Goal: Information Seeking & Learning: Learn about a topic

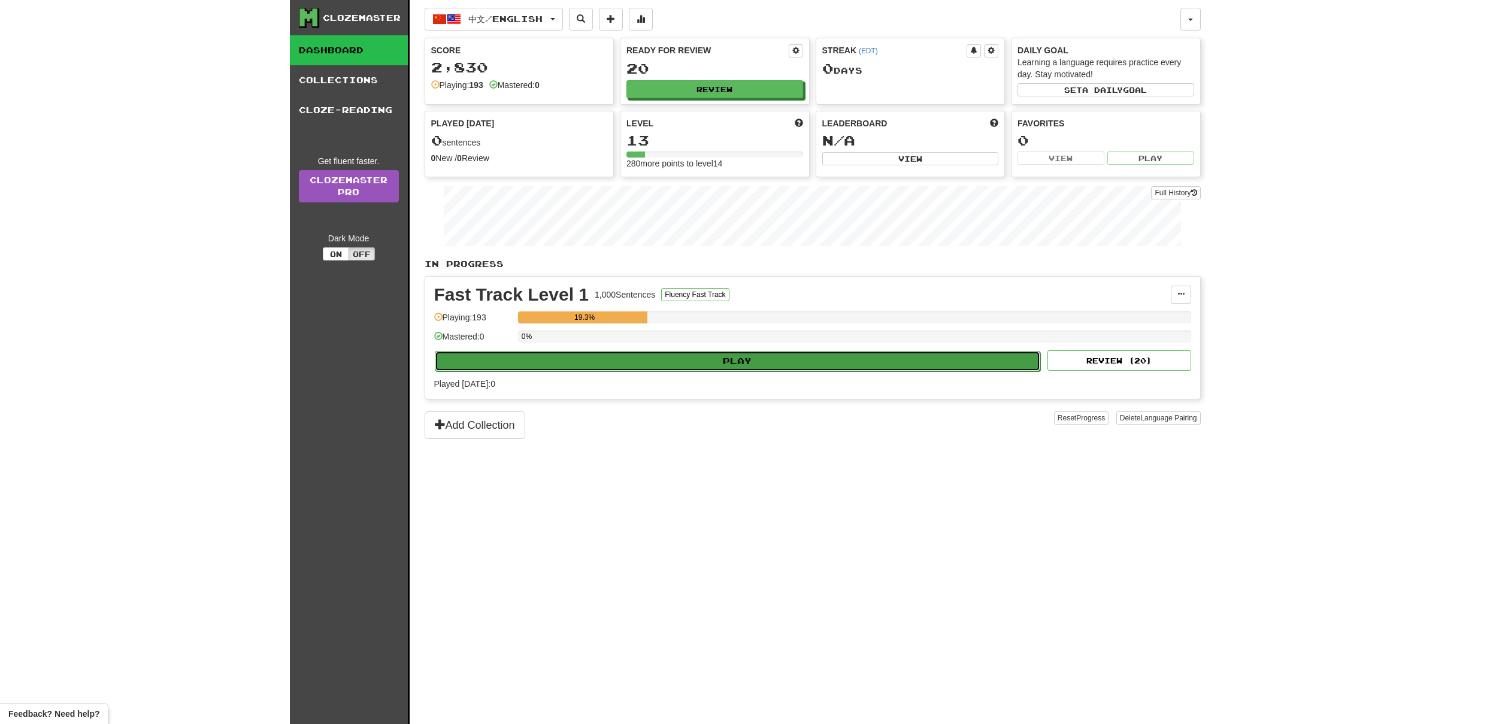
click at [773, 358] on button "Play" at bounding box center [738, 361] width 606 height 20
select select "**"
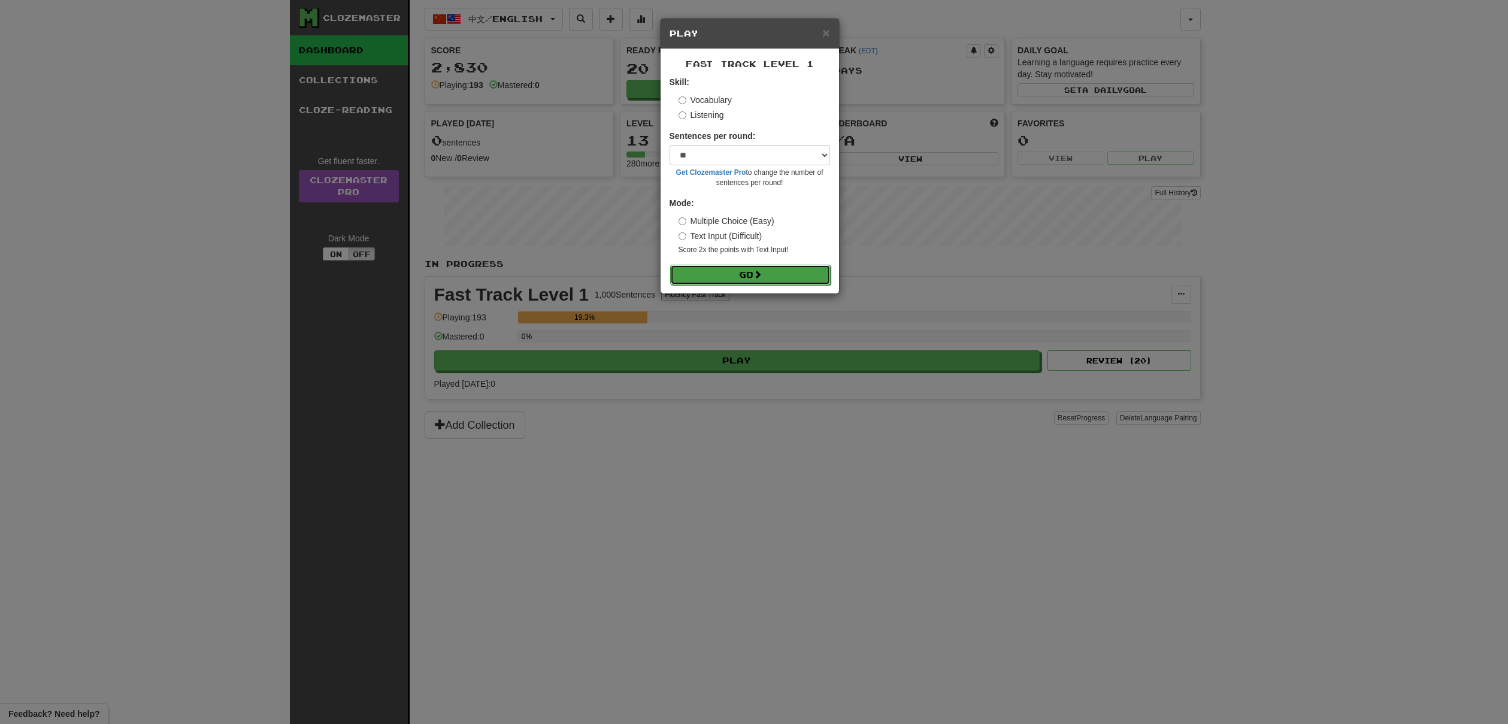
click at [754, 278] on button "Go" at bounding box center [750, 275] width 161 height 20
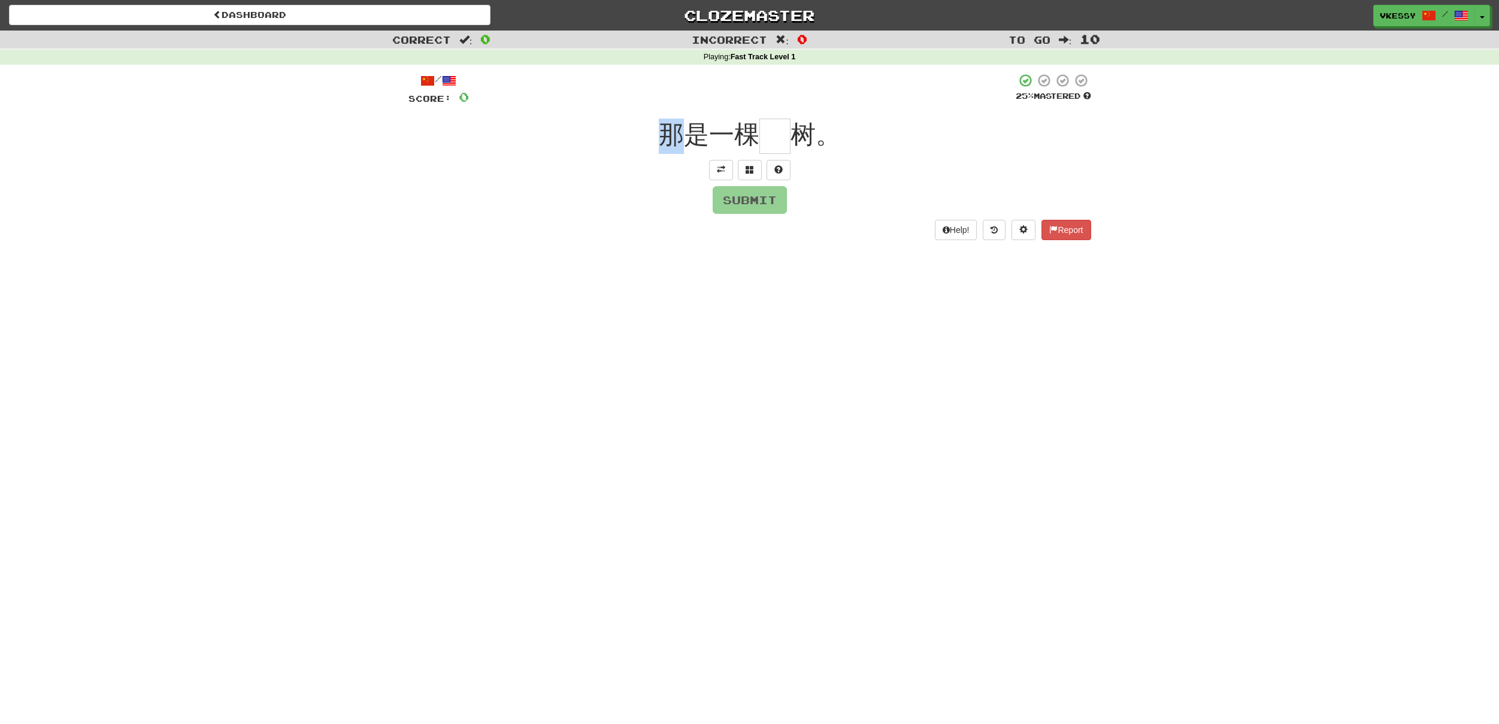
drag, startPoint x: 682, startPoint y: 140, endPoint x: 650, endPoint y: 140, distance: 31.7
click at [650, 140] on div "那是一棵 树。" at bounding box center [749, 136] width 683 height 35
click at [689, 146] on span "那是一棵" at bounding box center [709, 134] width 101 height 28
drag, startPoint x: 716, startPoint y: 138, endPoint x: 753, endPoint y: 140, distance: 36.6
click at [753, 140] on span "那是一棵" at bounding box center [709, 134] width 101 height 28
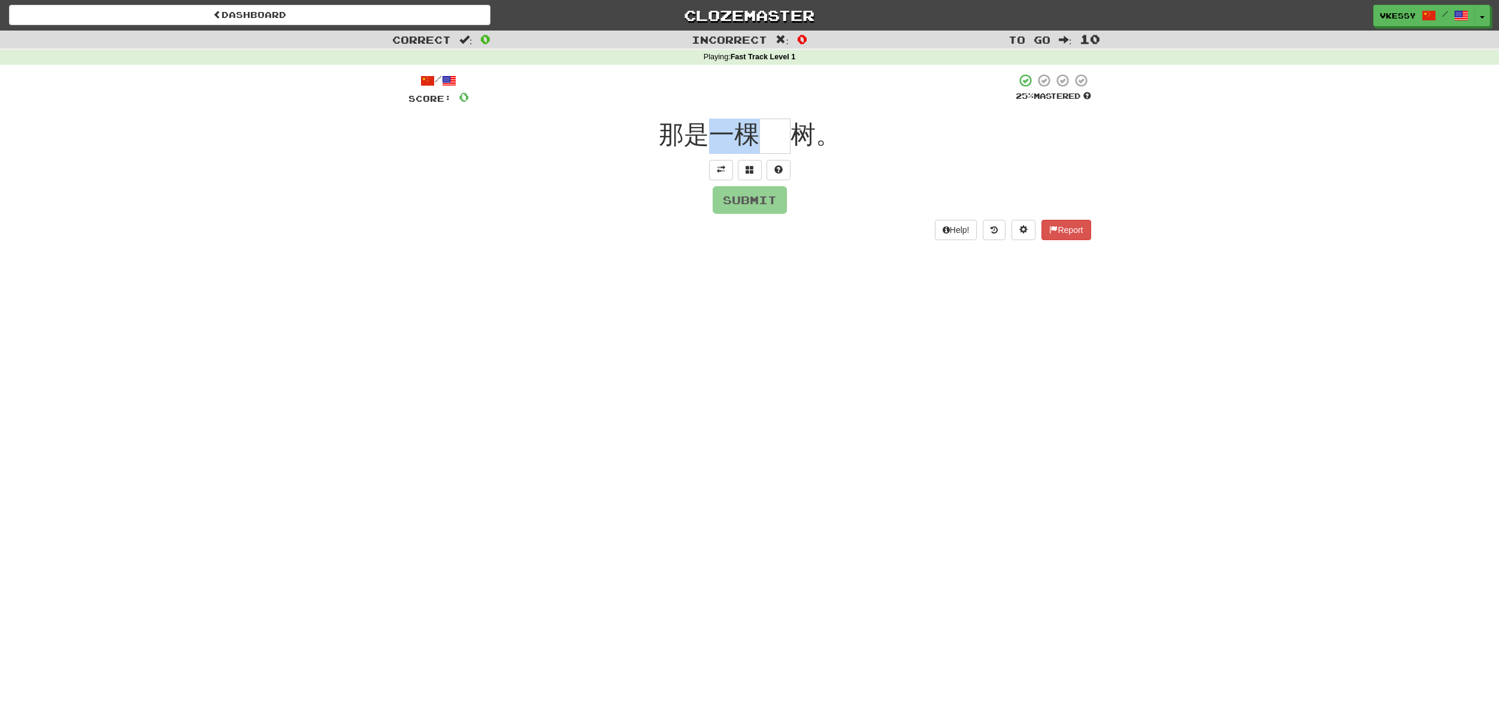
click at [750, 138] on span "那是一棵" at bounding box center [709, 134] width 101 height 28
click at [717, 174] on button at bounding box center [721, 170] width 24 height 20
click at [767, 137] on input "text" at bounding box center [774, 136] width 31 height 35
type input "*"
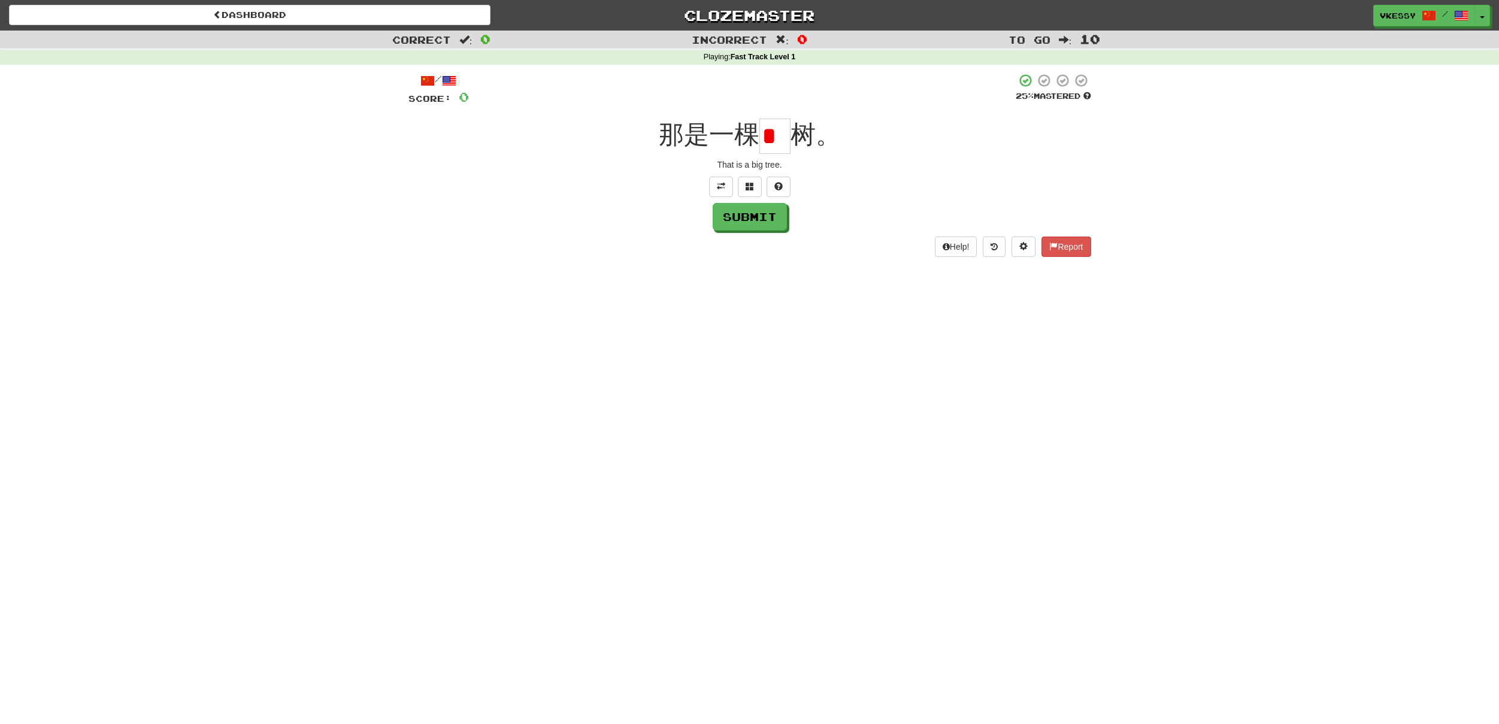
scroll to position [0, 0]
click at [774, 131] on input "text" at bounding box center [774, 136] width 31 height 35
type input "*"
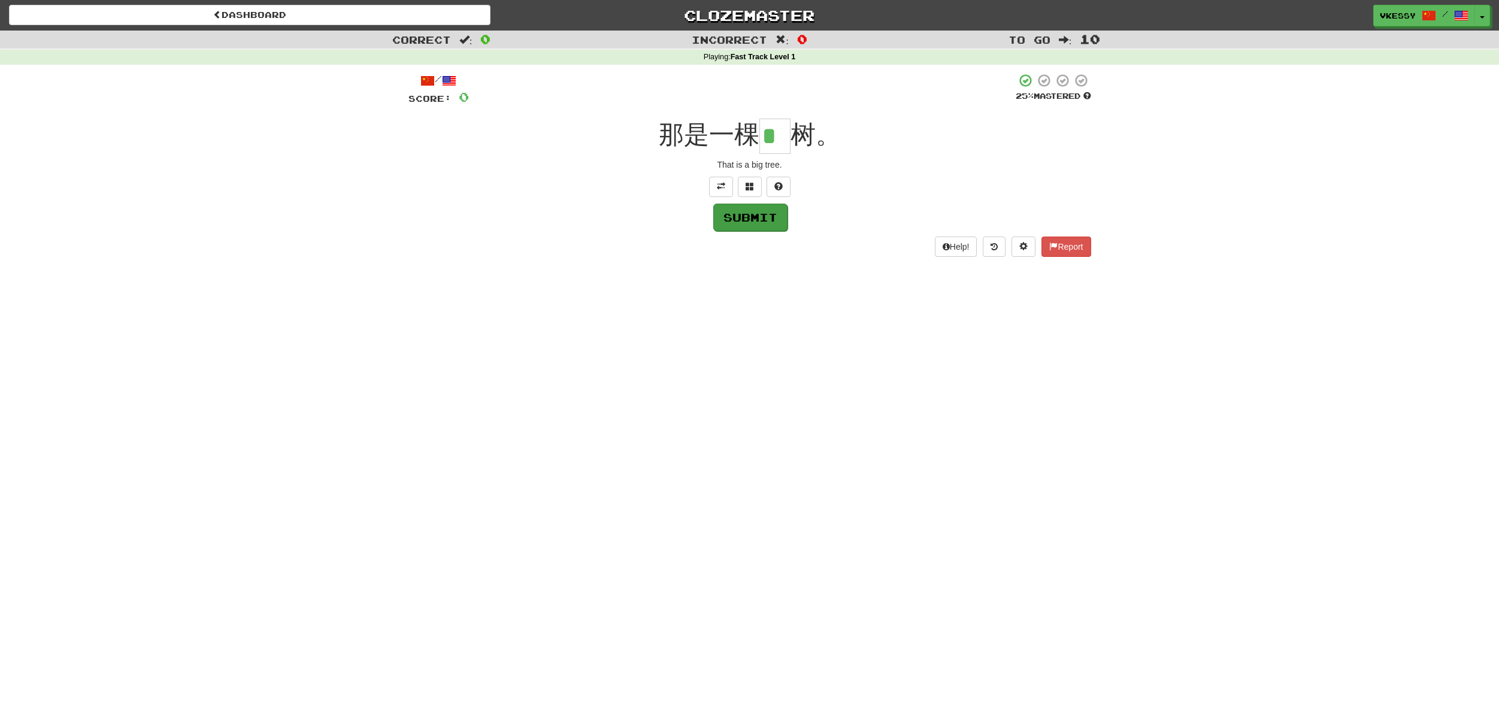
type input "*"
click at [750, 213] on button "Submit" at bounding box center [750, 218] width 74 height 28
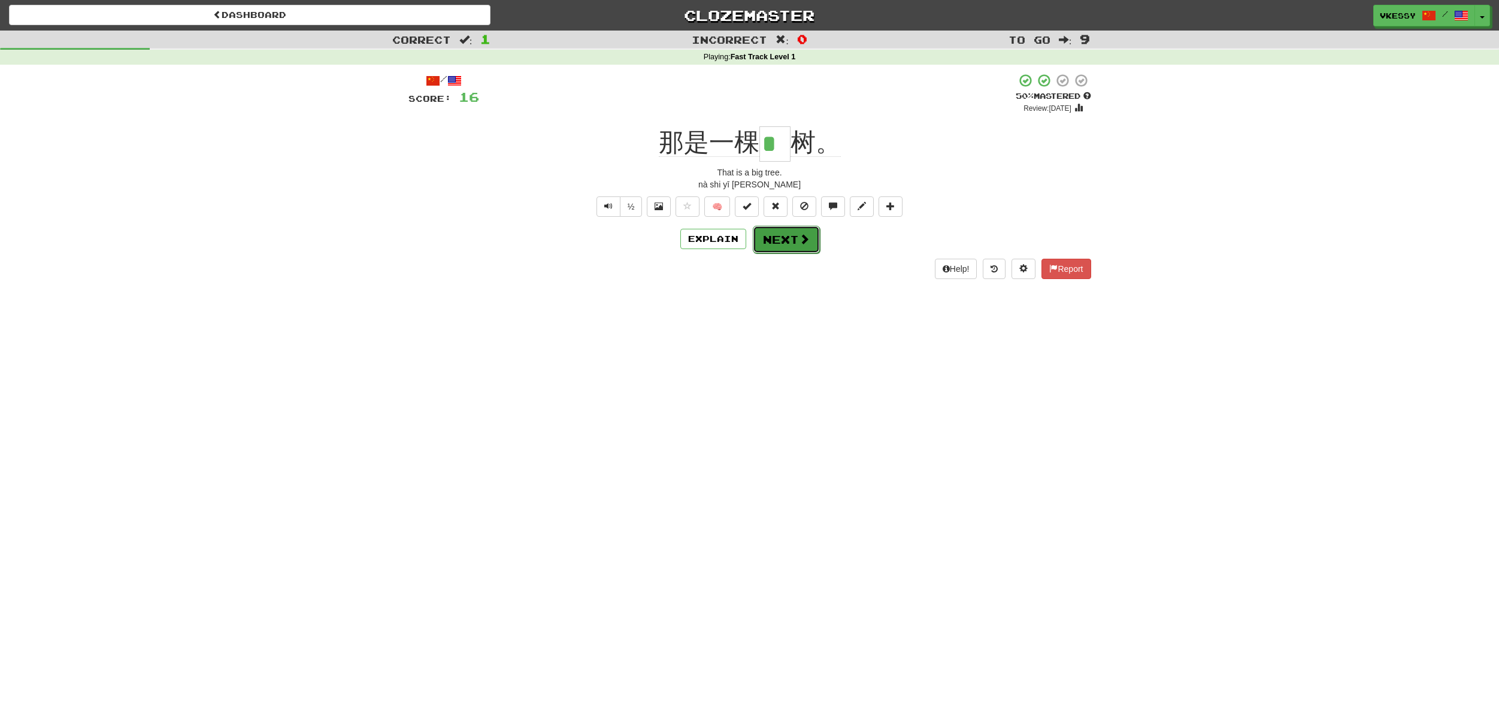
click at [793, 240] on button "Next" at bounding box center [786, 240] width 67 height 28
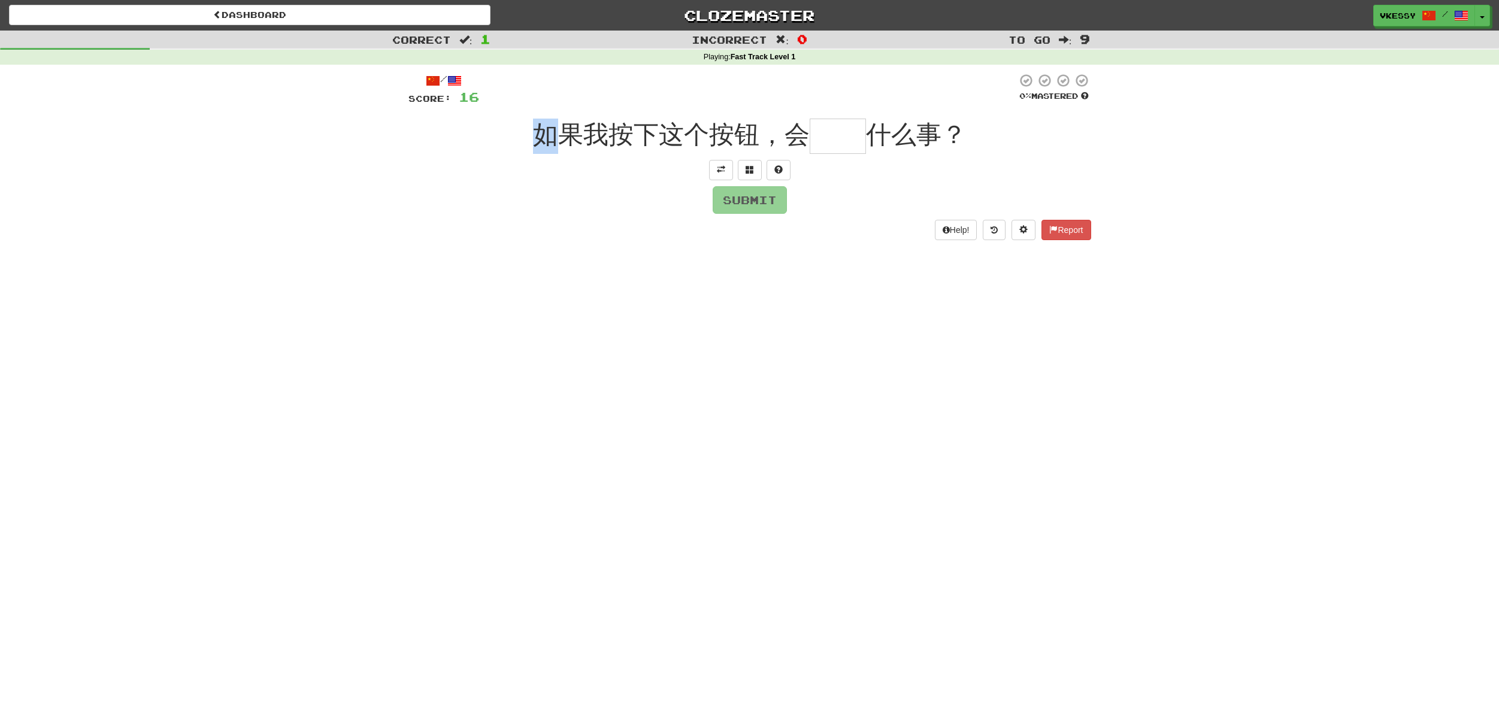
drag, startPoint x: 552, startPoint y: 141, endPoint x: 538, endPoint y: 141, distance: 14.4
click at [538, 141] on span "如果我按下这个按钮，会" at bounding box center [671, 134] width 277 height 28
click at [585, 138] on span "如果我按下这个按钮，会" at bounding box center [671, 134] width 277 height 28
drag, startPoint x: 588, startPoint y: 132, endPoint x: 623, endPoint y: 134, distance: 35.4
click at [623, 134] on span "如果我按下这个按钮，会" at bounding box center [671, 134] width 277 height 28
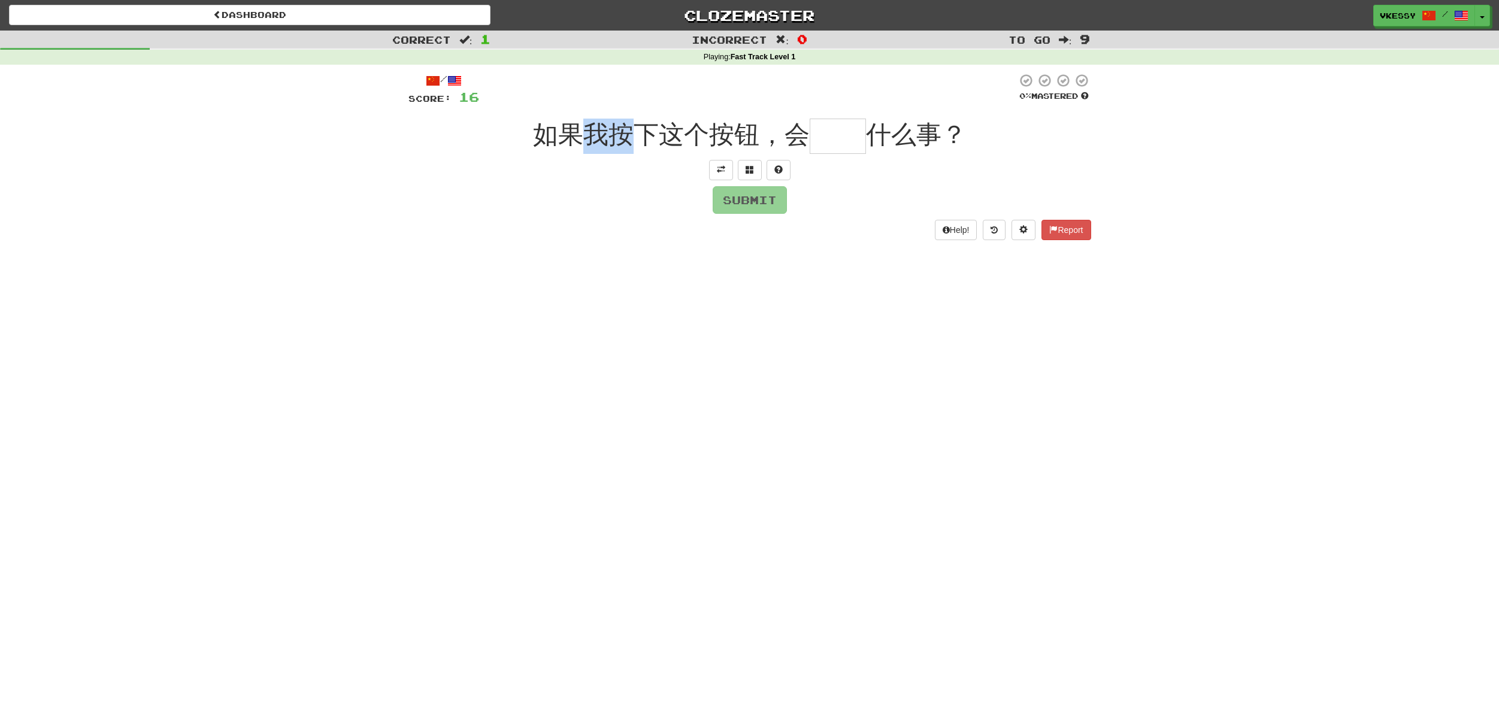
click at [640, 137] on span "如果我按下这个按钮，会" at bounding box center [671, 134] width 277 height 28
click at [718, 171] on span at bounding box center [721, 169] width 8 height 8
click at [848, 140] on input "text" at bounding box center [838, 136] width 56 height 35
drag, startPoint x: 539, startPoint y: 128, endPoint x: 621, endPoint y: 134, distance: 82.3
click at [621, 134] on span "如果我按下这个按钮，会" at bounding box center [671, 134] width 277 height 28
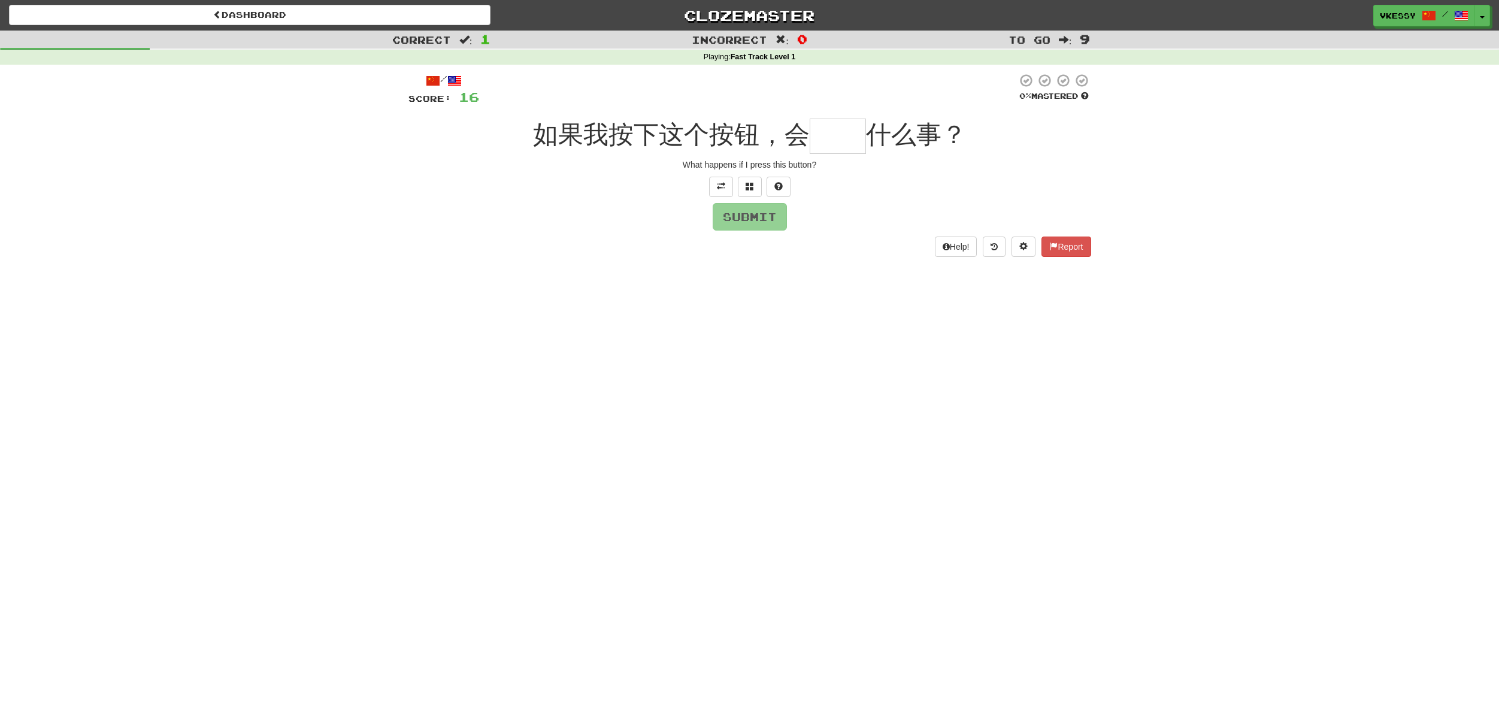
click at [651, 134] on span "如果我按下这个按钮，会" at bounding box center [671, 134] width 277 height 28
drag, startPoint x: 802, startPoint y: 137, endPoint x: 789, endPoint y: 138, distance: 13.2
click at [789, 138] on span "如果我按下这个按钮，会" at bounding box center [671, 134] width 277 height 28
click at [794, 138] on span "如果我按下这个按钮，会" at bounding box center [671, 134] width 277 height 28
click at [825, 142] on input "text" at bounding box center [838, 136] width 56 height 35
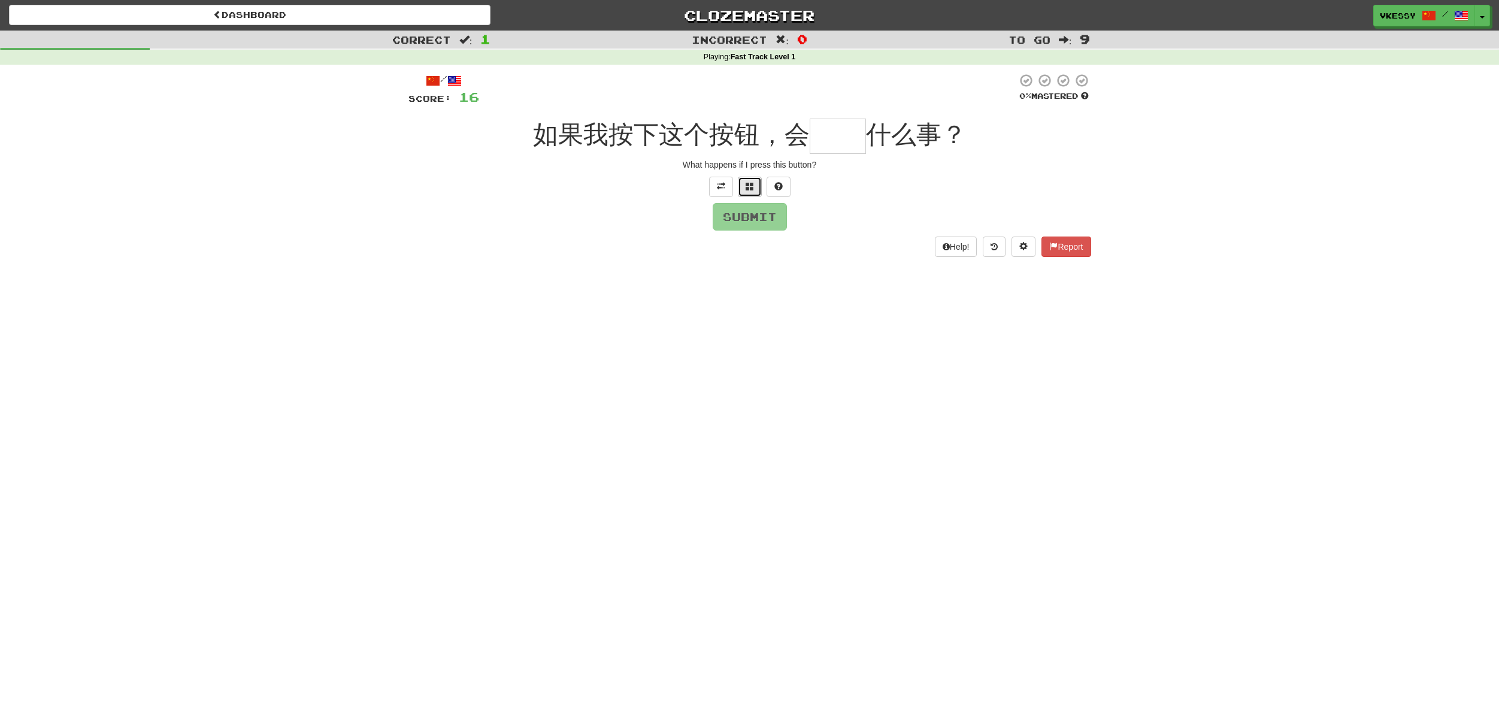
click at [752, 187] on span at bounding box center [750, 186] width 8 height 8
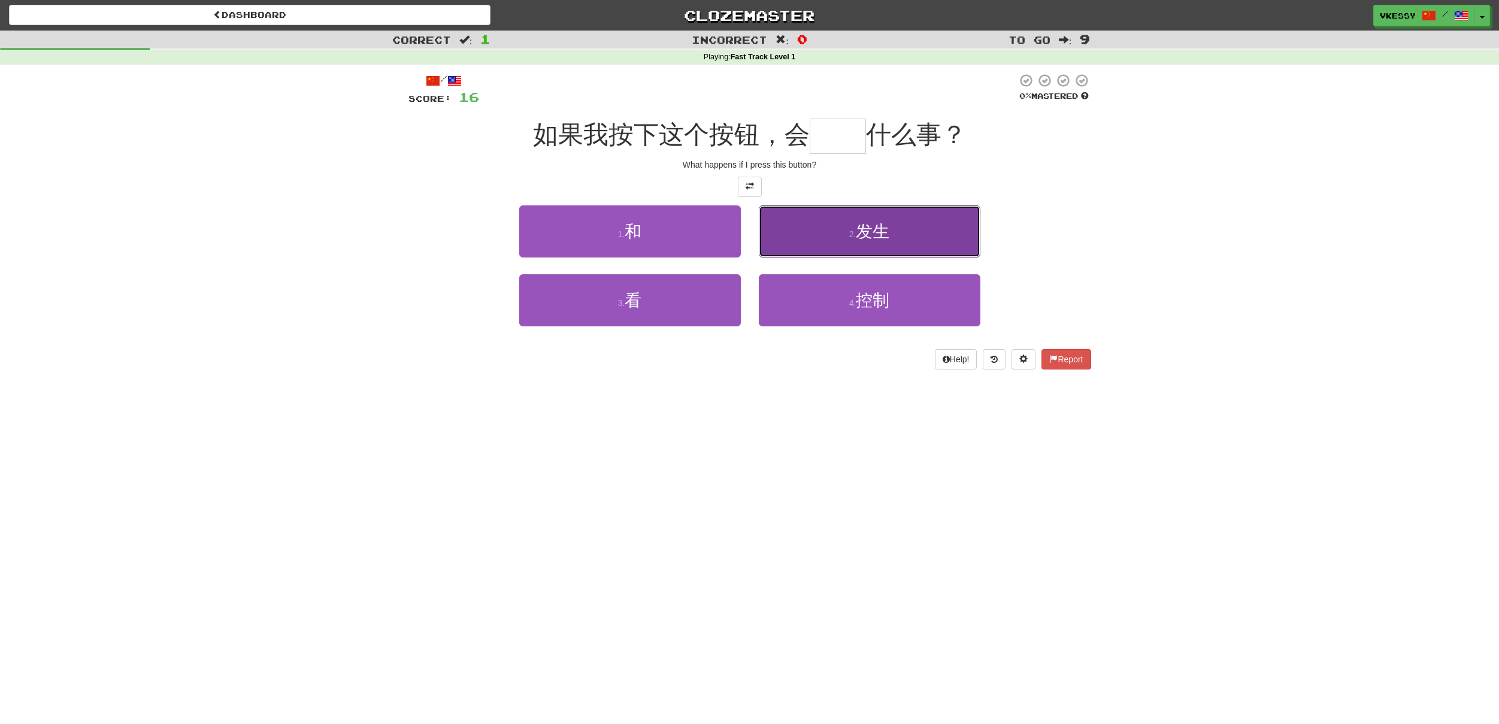
click at [903, 241] on button "2 . 发生" at bounding box center [870, 231] width 222 height 52
type input "**"
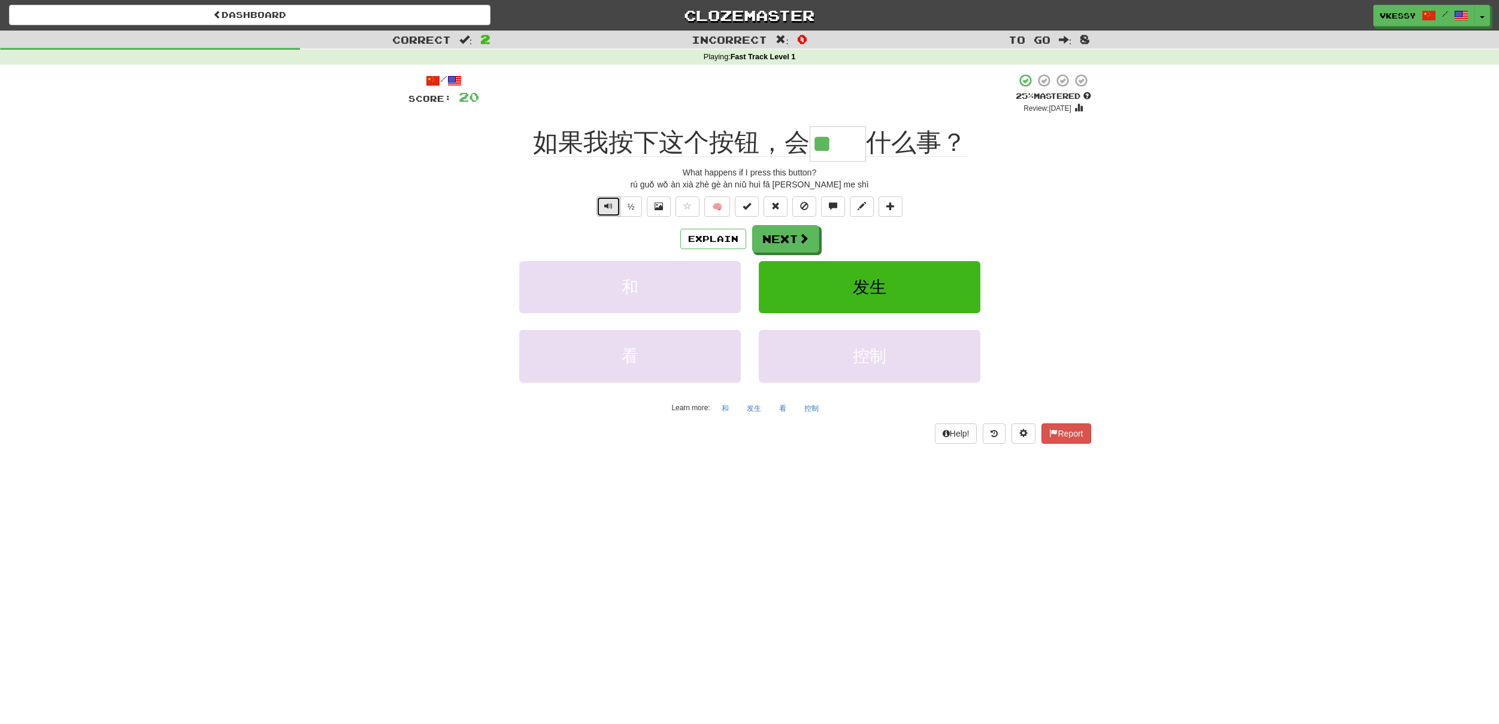
click at [610, 207] on span "Text-to-speech controls" at bounding box center [608, 206] width 8 height 8
click at [796, 144] on span "如果我按下这个按钮，会" at bounding box center [671, 142] width 277 height 29
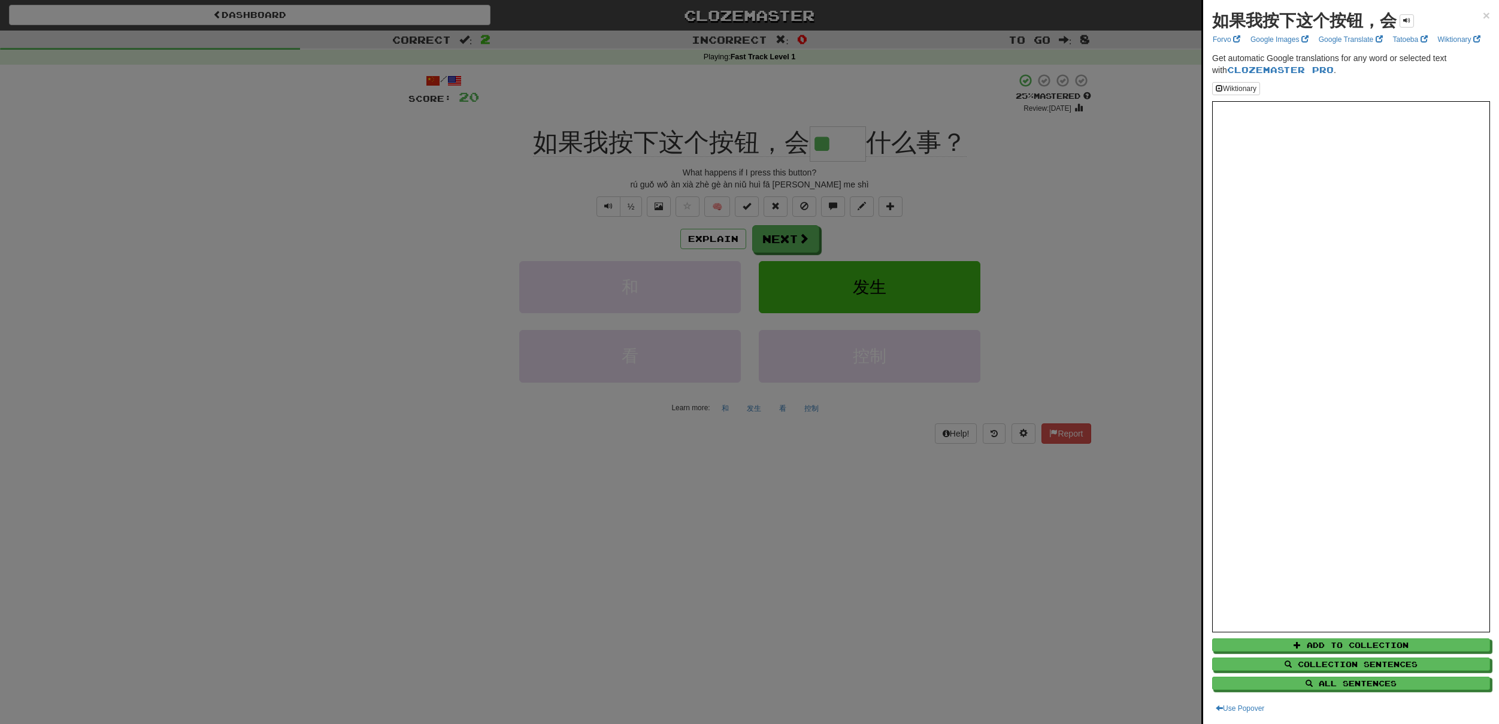
click at [796, 144] on div at bounding box center [749, 362] width 1499 height 724
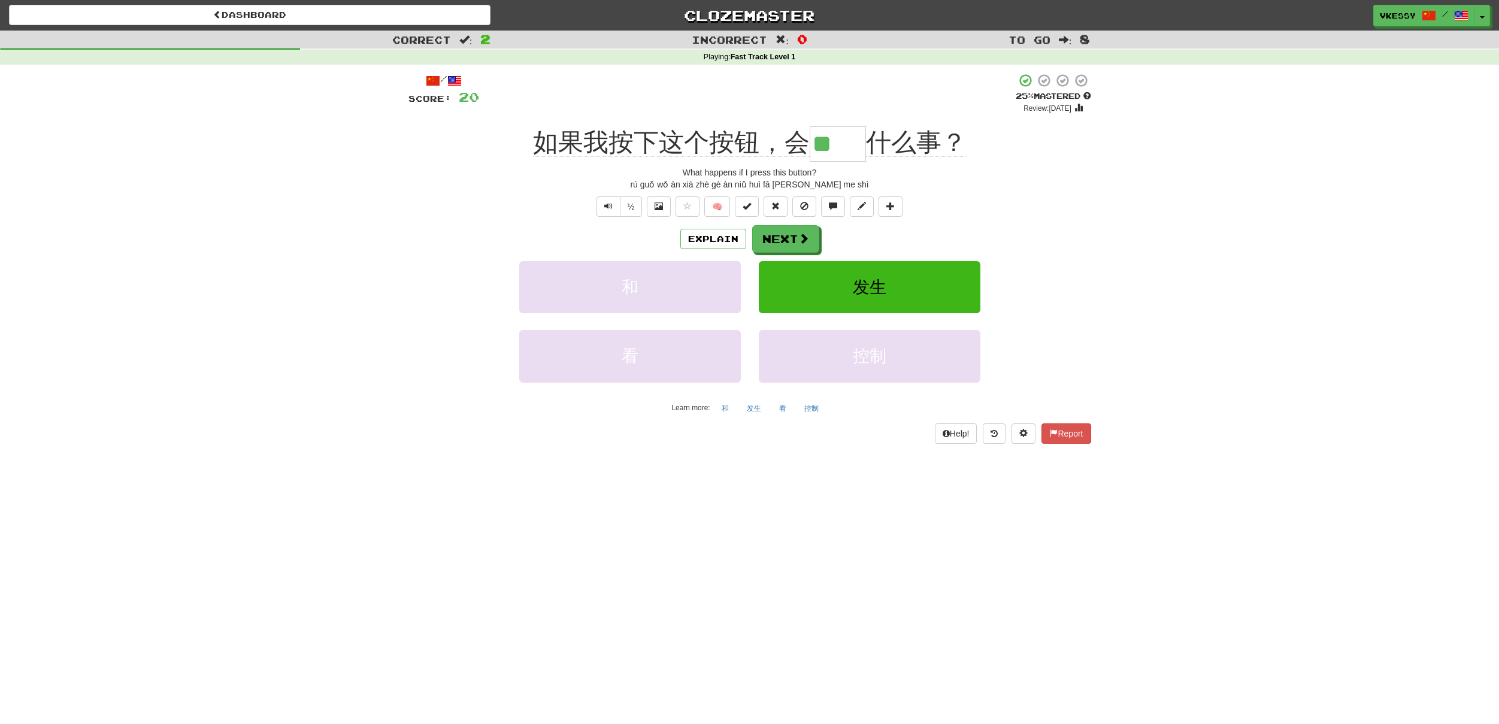
click at [796, 144] on span "如果我按下这个按钮，会" at bounding box center [671, 142] width 277 height 29
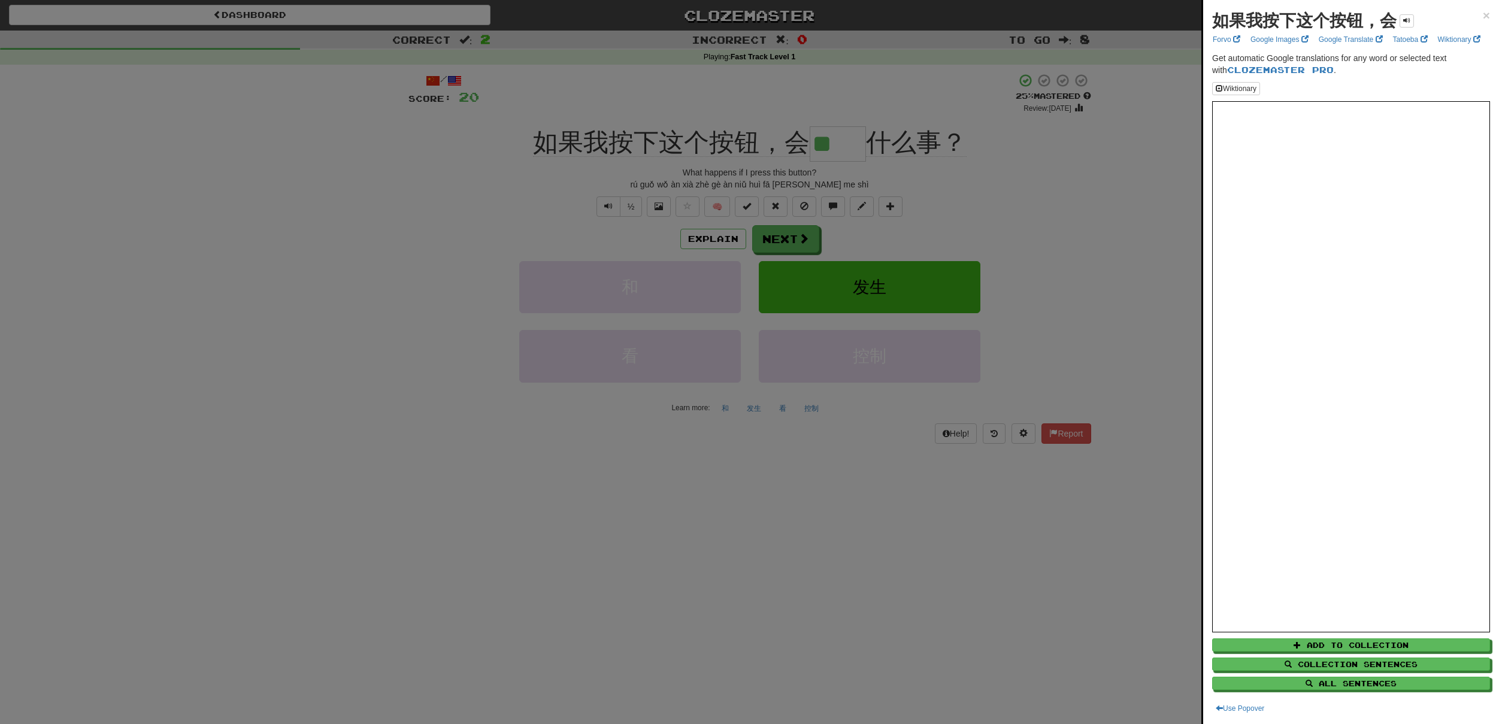
click at [783, 144] on div at bounding box center [749, 362] width 1499 height 724
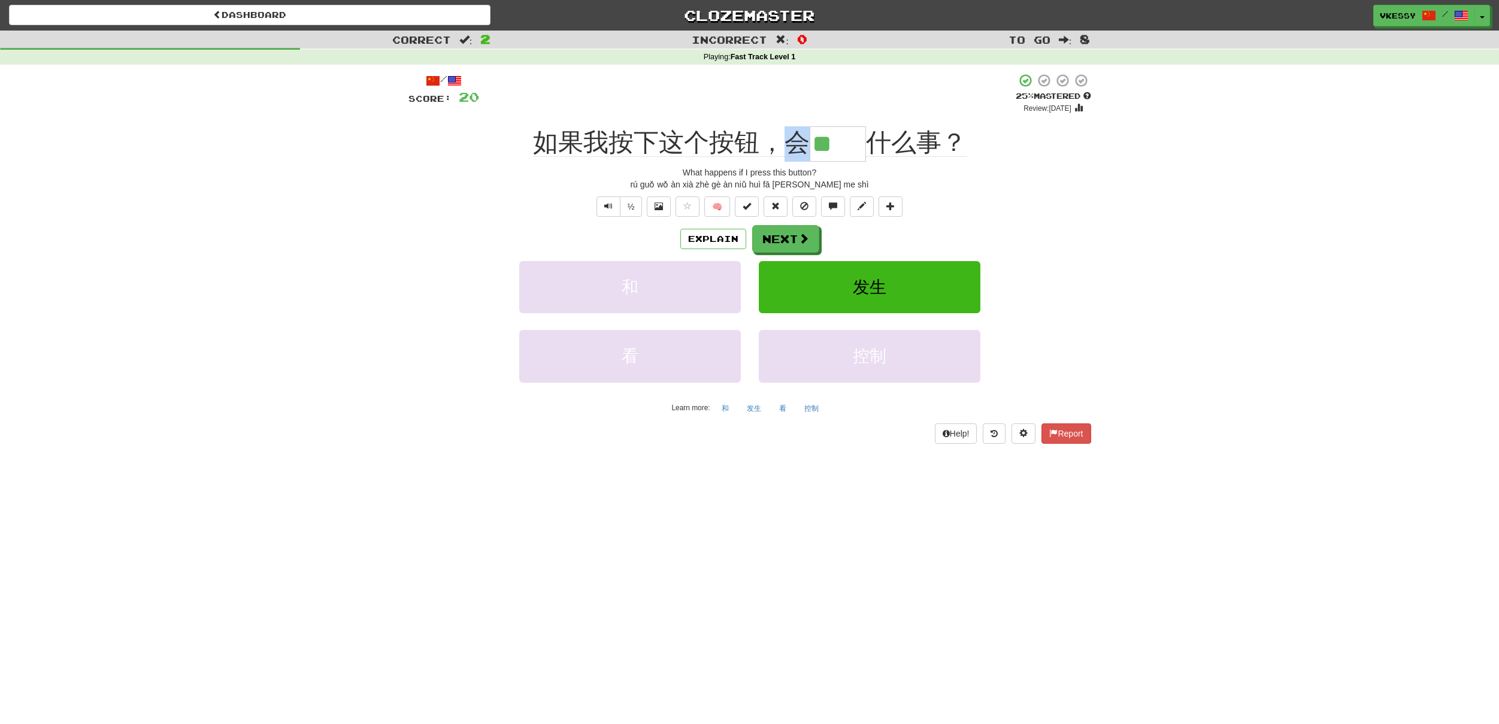
drag, startPoint x: 790, startPoint y: 144, endPoint x: 801, endPoint y: 144, distance: 11.4
click at [801, 144] on span "如果我按下这个按钮，会" at bounding box center [671, 142] width 277 height 29
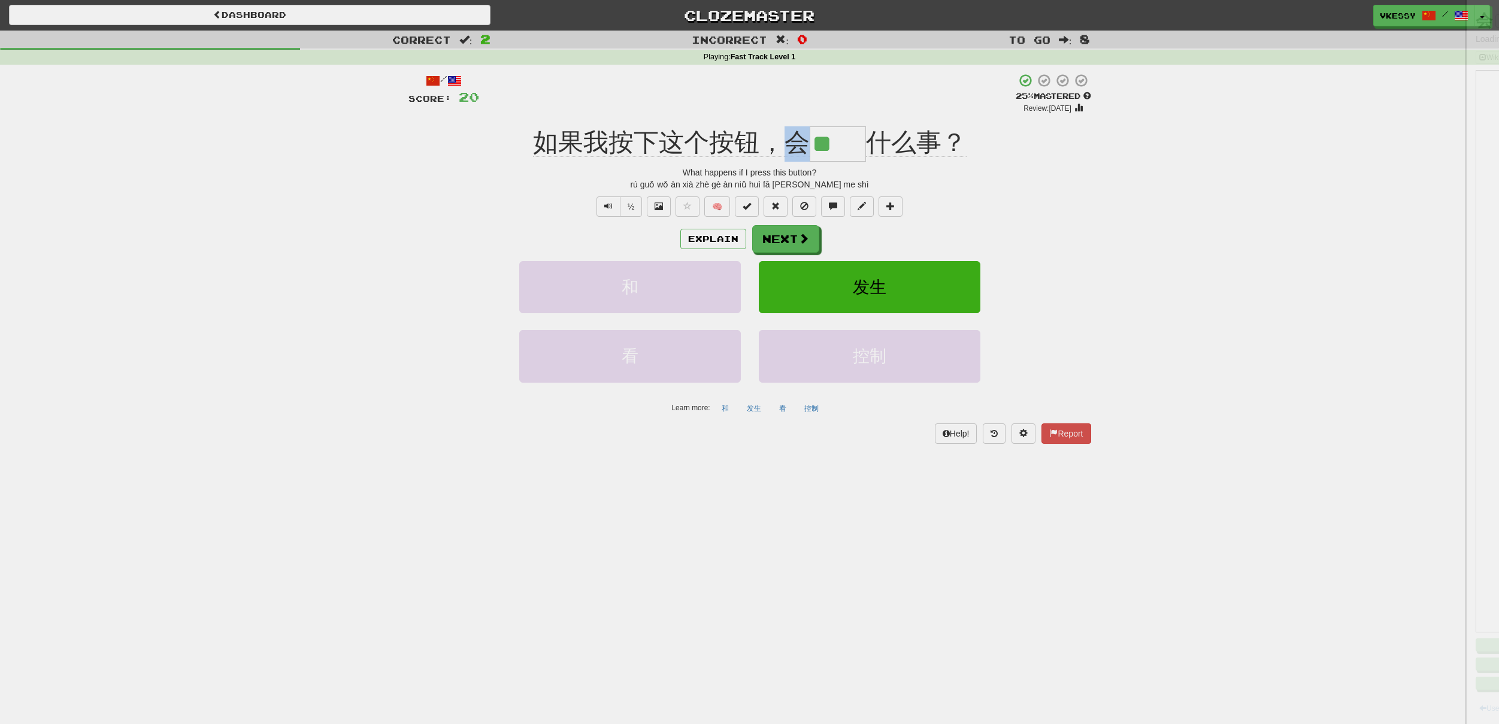
click at [795, 144] on div at bounding box center [749, 362] width 1499 height 724
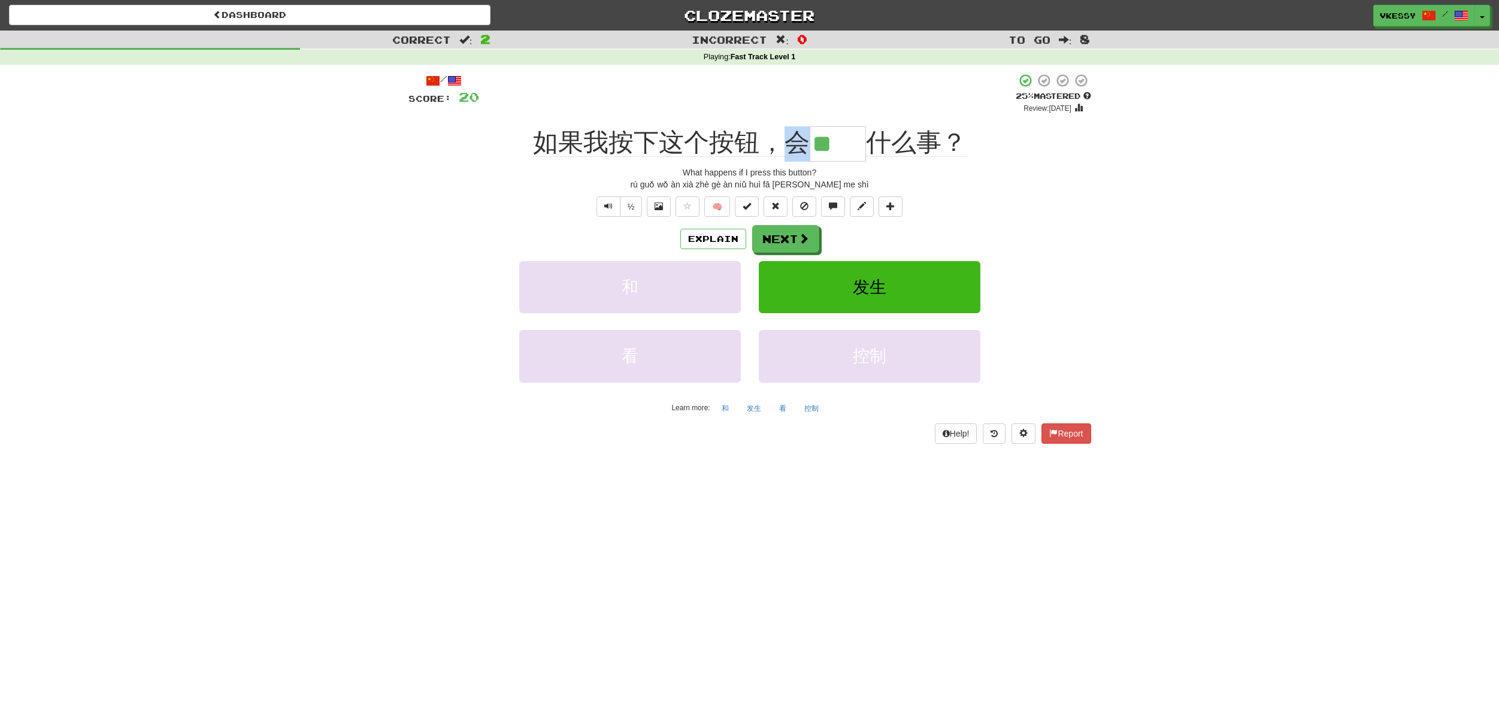
drag, startPoint x: 789, startPoint y: 144, endPoint x: 806, endPoint y: 147, distance: 16.3
click at [806, 147] on span "如果我按下这个按钮，会" at bounding box center [671, 142] width 277 height 29
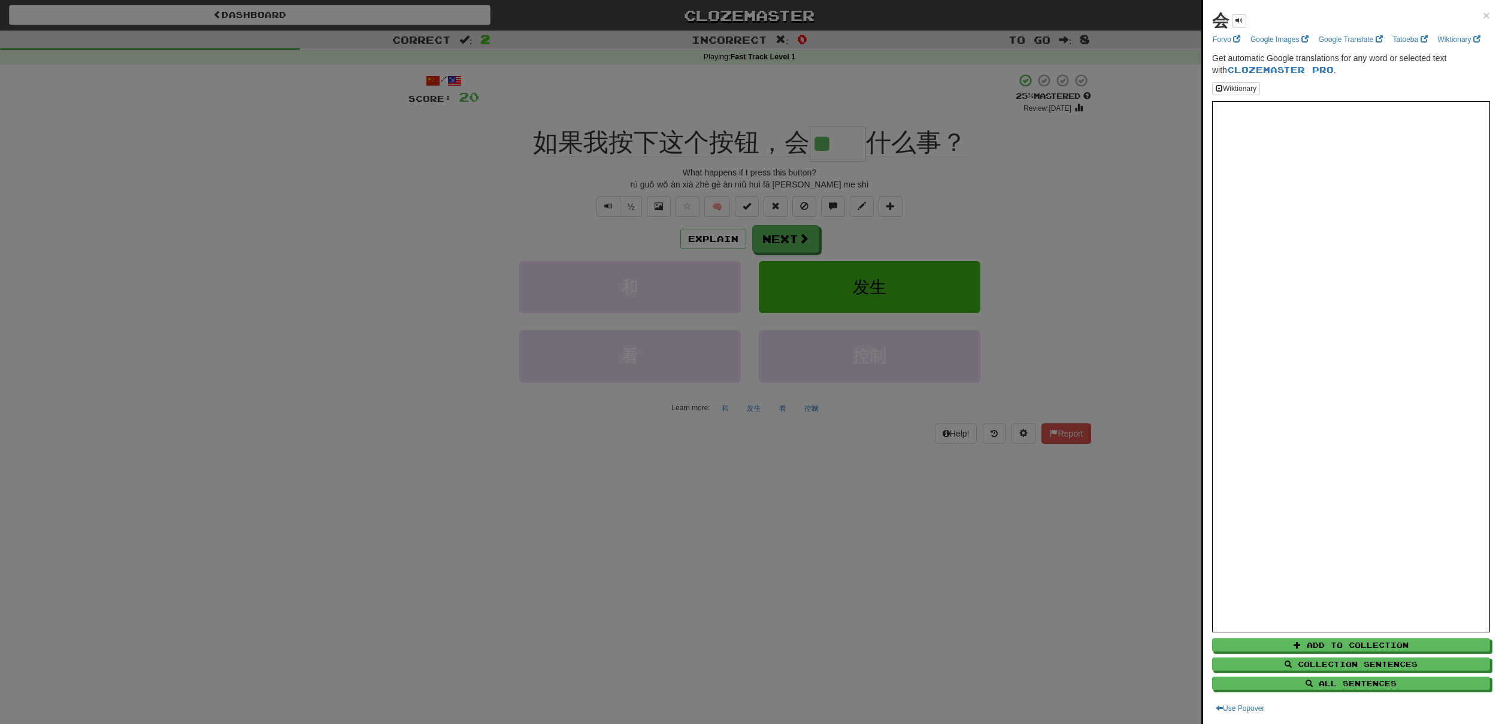
click at [1133, 277] on div at bounding box center [749, 362] width 1499 height 724
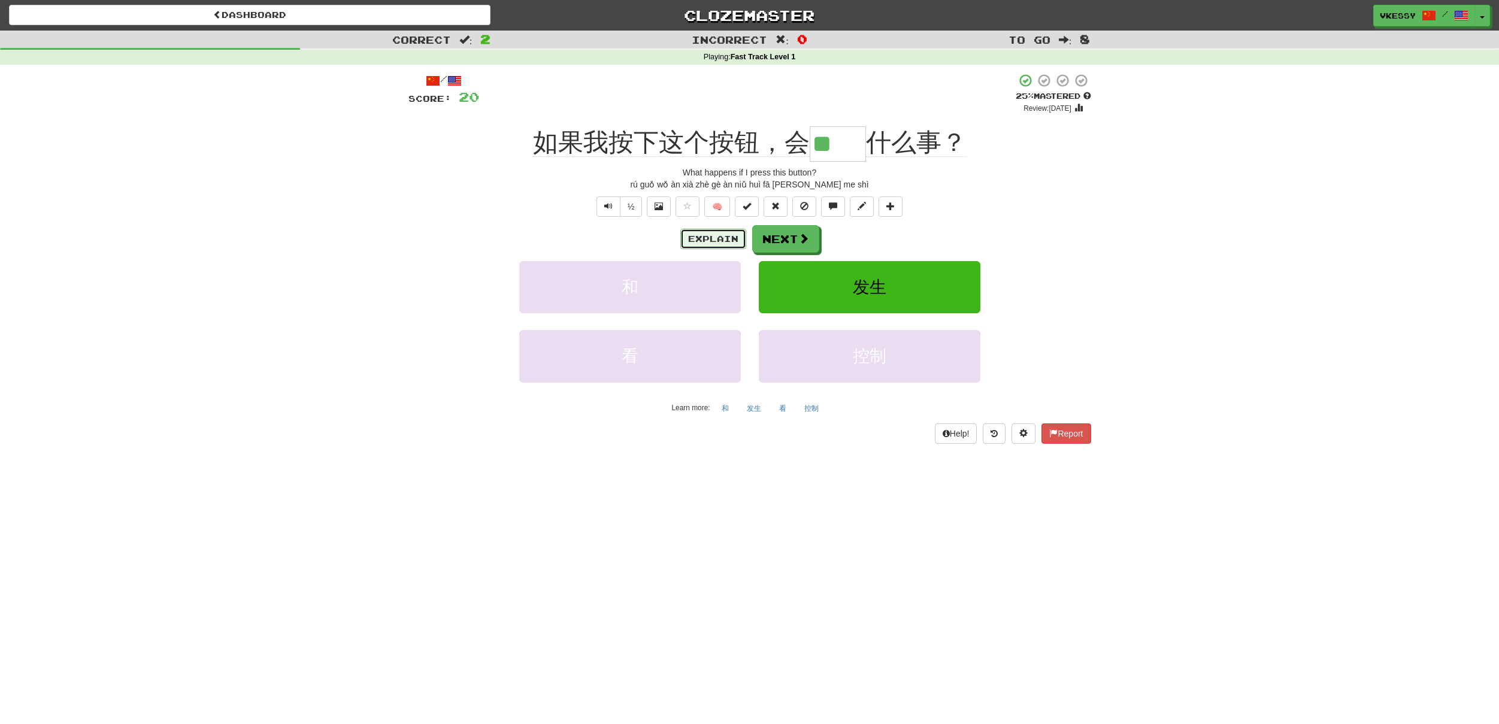
click at [710, 234] on button "Explain" at bounding box center [713, 239] width 66 height 20
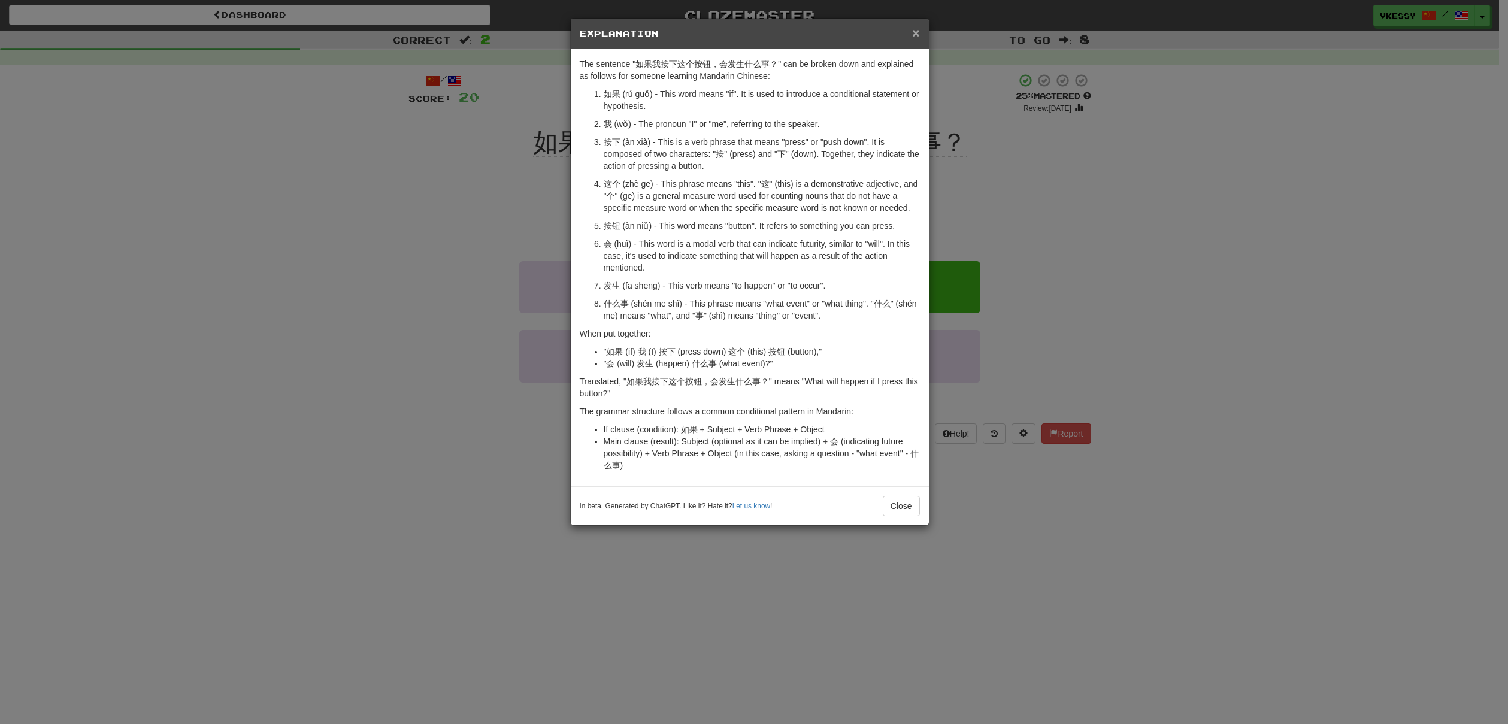
click at [917, 32] on span "×" at bounding box center [915, 33] width 7 height 14
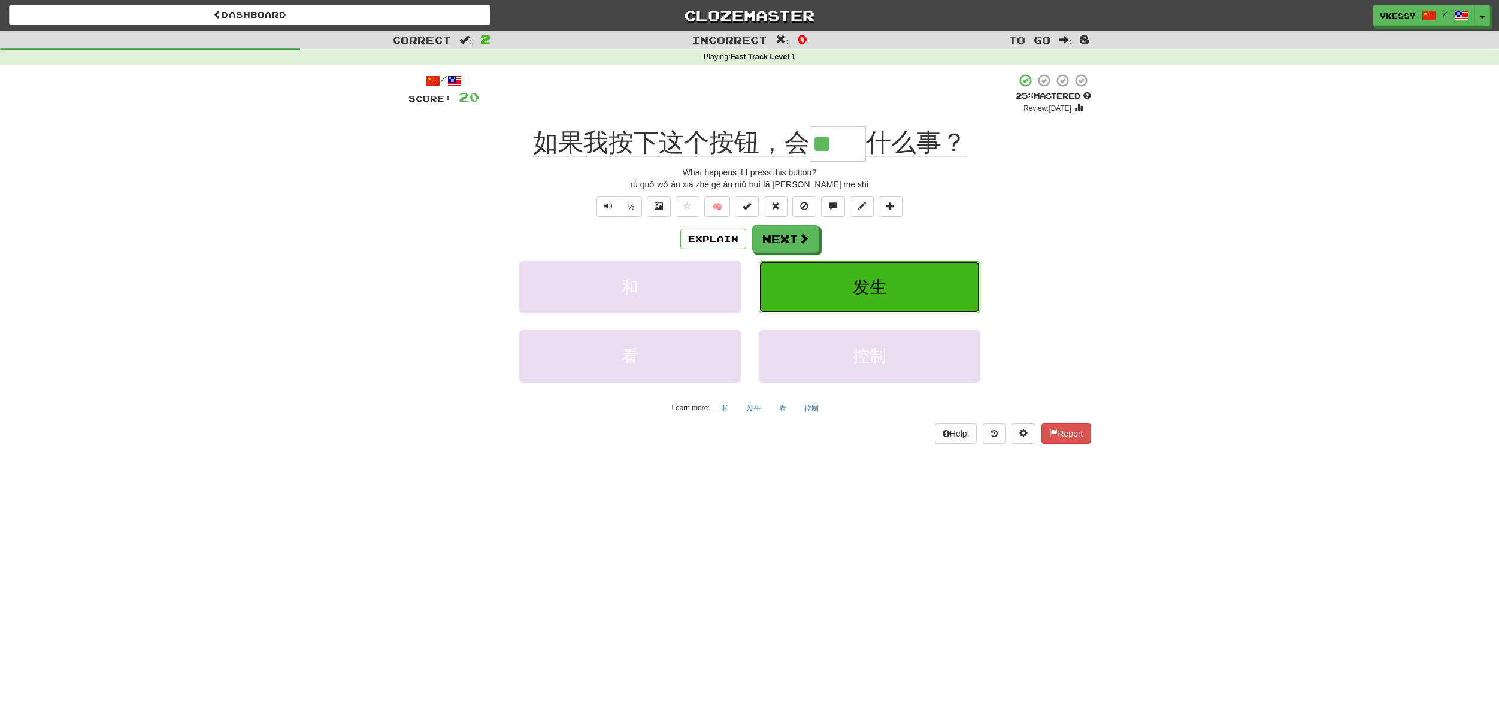
click at [883, 272] on button "发生" at bounding box center [870, 287] width 222 height 52
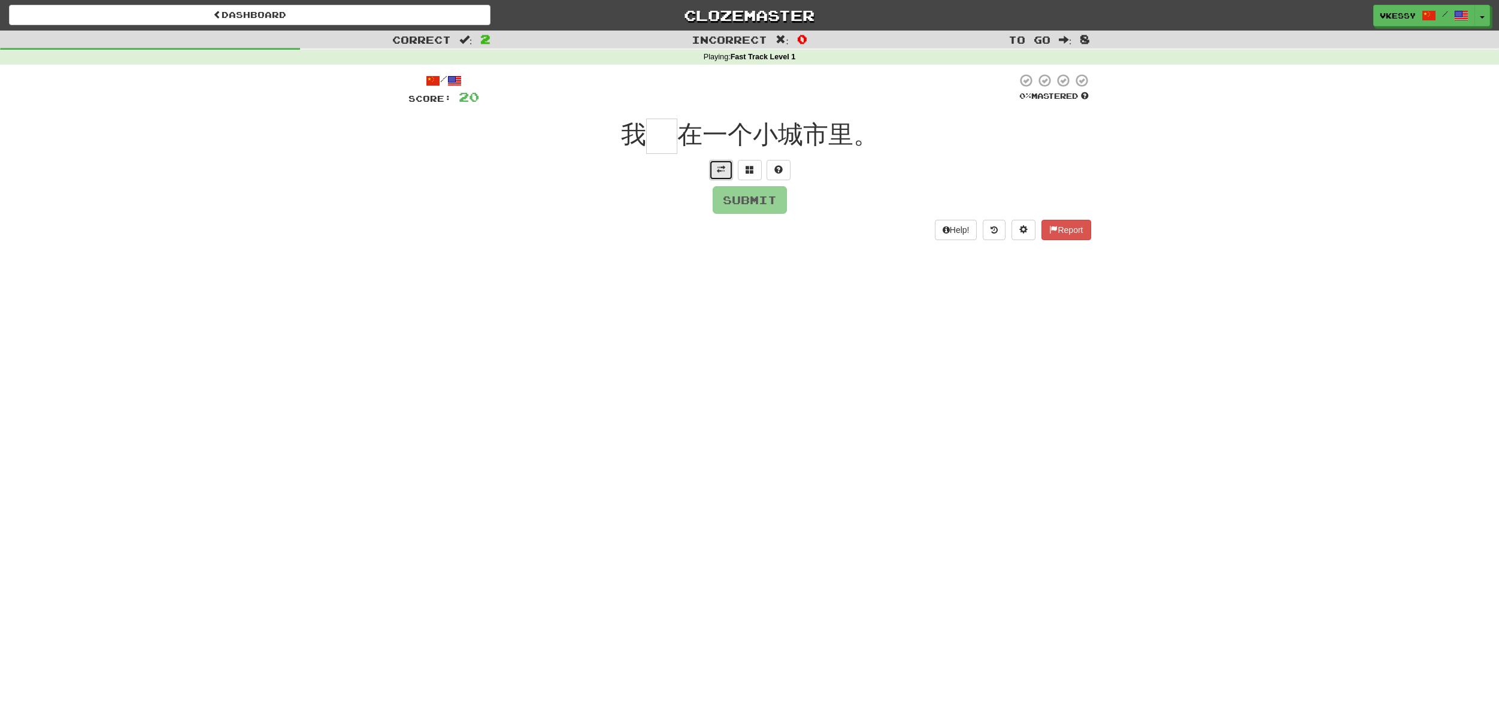
click at [723, 180] on button at bounding box center [721, 170] width 24 height 20
click at [722, 183] on span at bounding box center [721, 186] width 8 height 8
click at [658, 137] on input "text" at bounding box center [661, 136] width 31 height 35
type input "*"
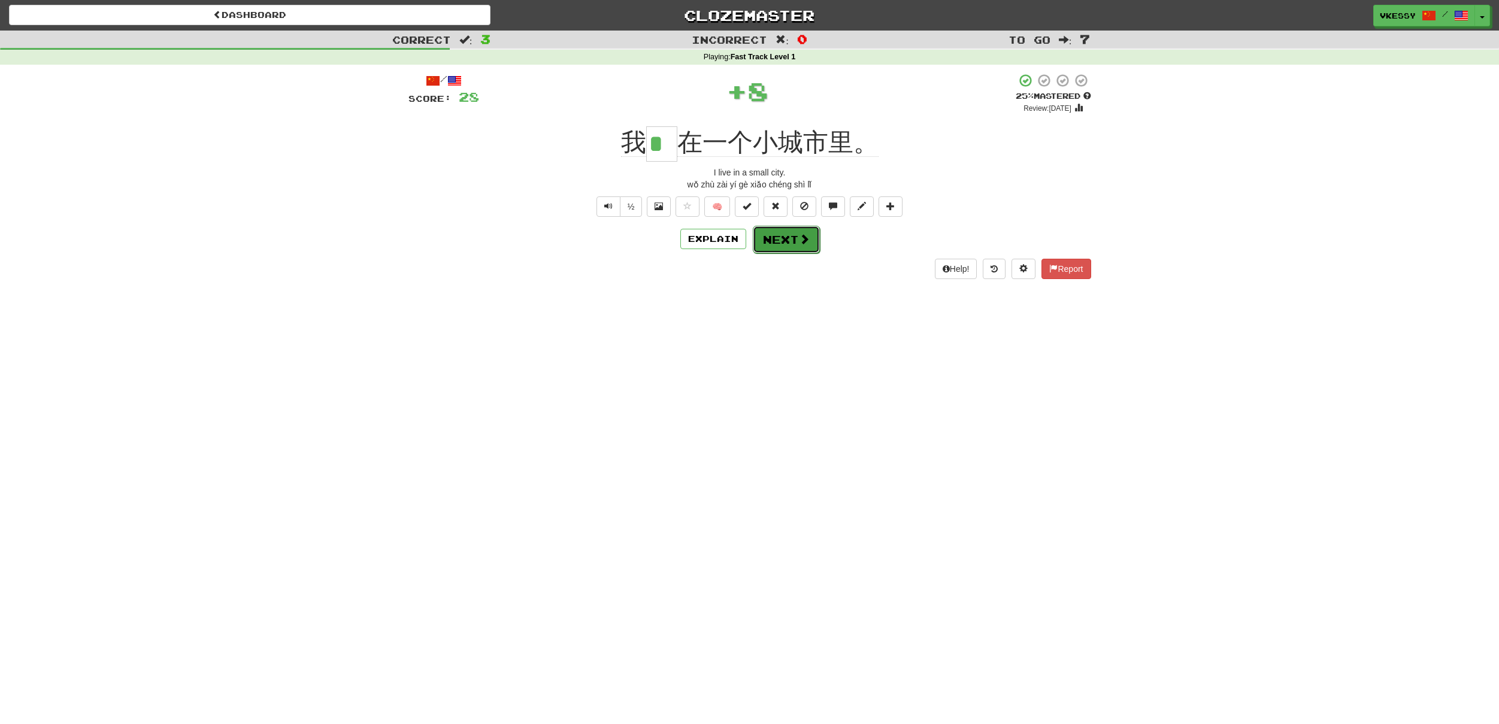
click at [782, 245] on button "Next" at bounding box center [786, 240] width 67 height 28
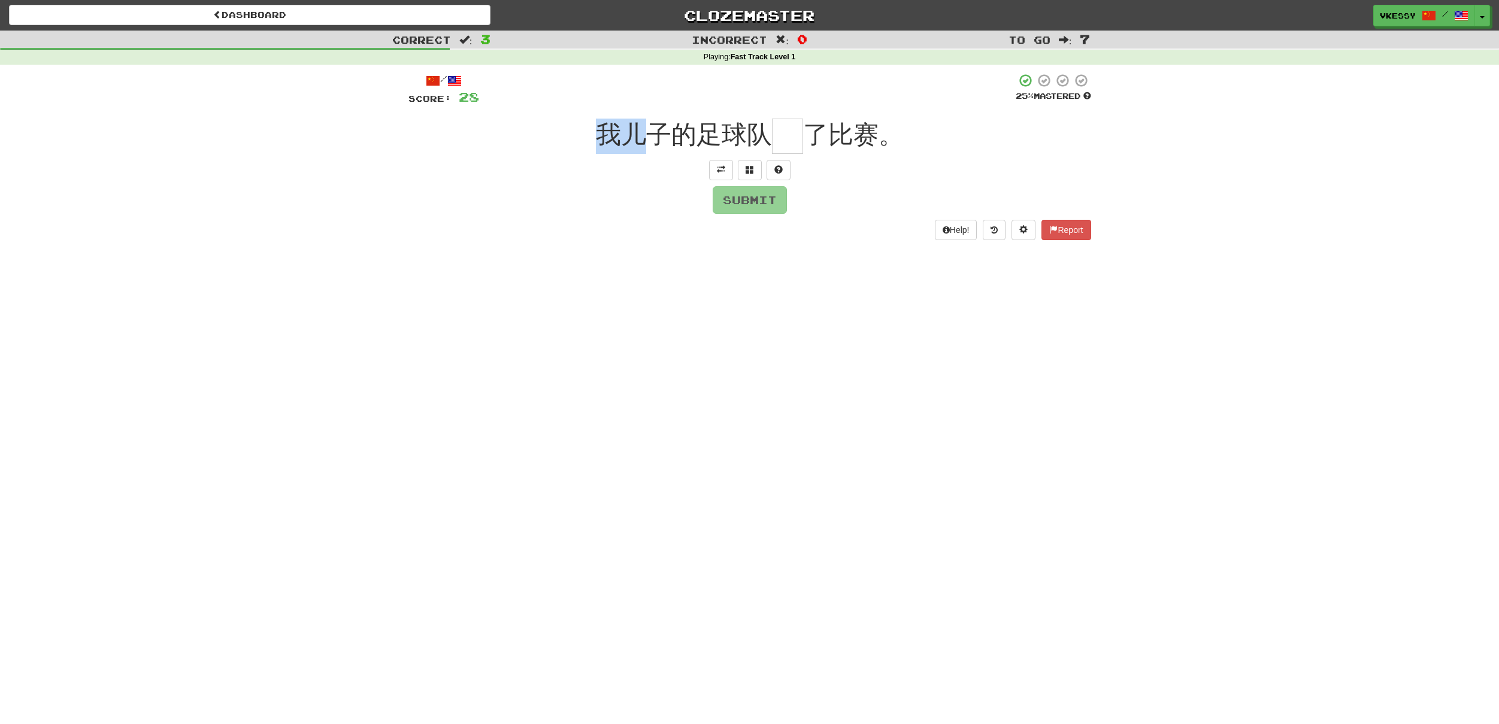
drag, startPoint x: 626, startPoint y: 135, endPoint x: 641, endPoint y: 135, distance: 15.0
click at [641, 135] on span "我儿子的足球队" at bounding box center [684, 134] width 176 height 28
click at [655, 136] on span "我儿子的足球队" at bounding box center [684, 134] width 176 height 28
drag, startPoint x: 661, startPoint y: 136, endPoint x: 684, endPoint y: 136, distance: 22.8
click at [684, 136] on span "我儿子的足球队" at bounding box center [684, 134] width 176 height 28
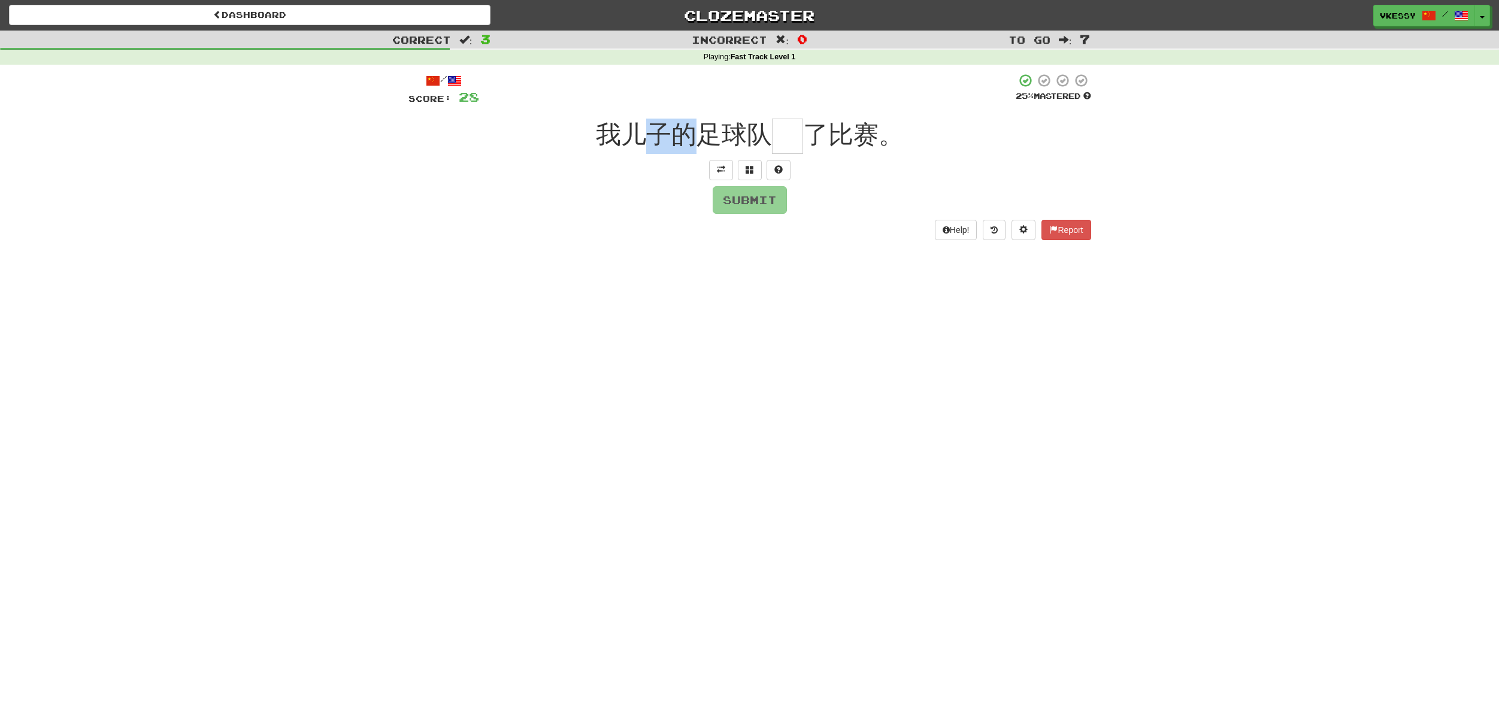
click at [688, 136] on span "我儿子的足球队" at bounding box center [684, 134] width 176 height 28
drag, startPoint x: 665, startPoint y: 136, endPoint x: 692, endPoint y: 138, distance: 27.0
click at [692, 138] on span "我儿子的足球队" at bounding box center [684, 134] width 176 height 28
click at [680, 137] on span "我儿子的足球队" at bounding box center [684, 134] width 176 height 28
drag, startPoint x: 668, startPoint y: 137, endPoint x: 648, endPoint y: 136, distance: 20.4
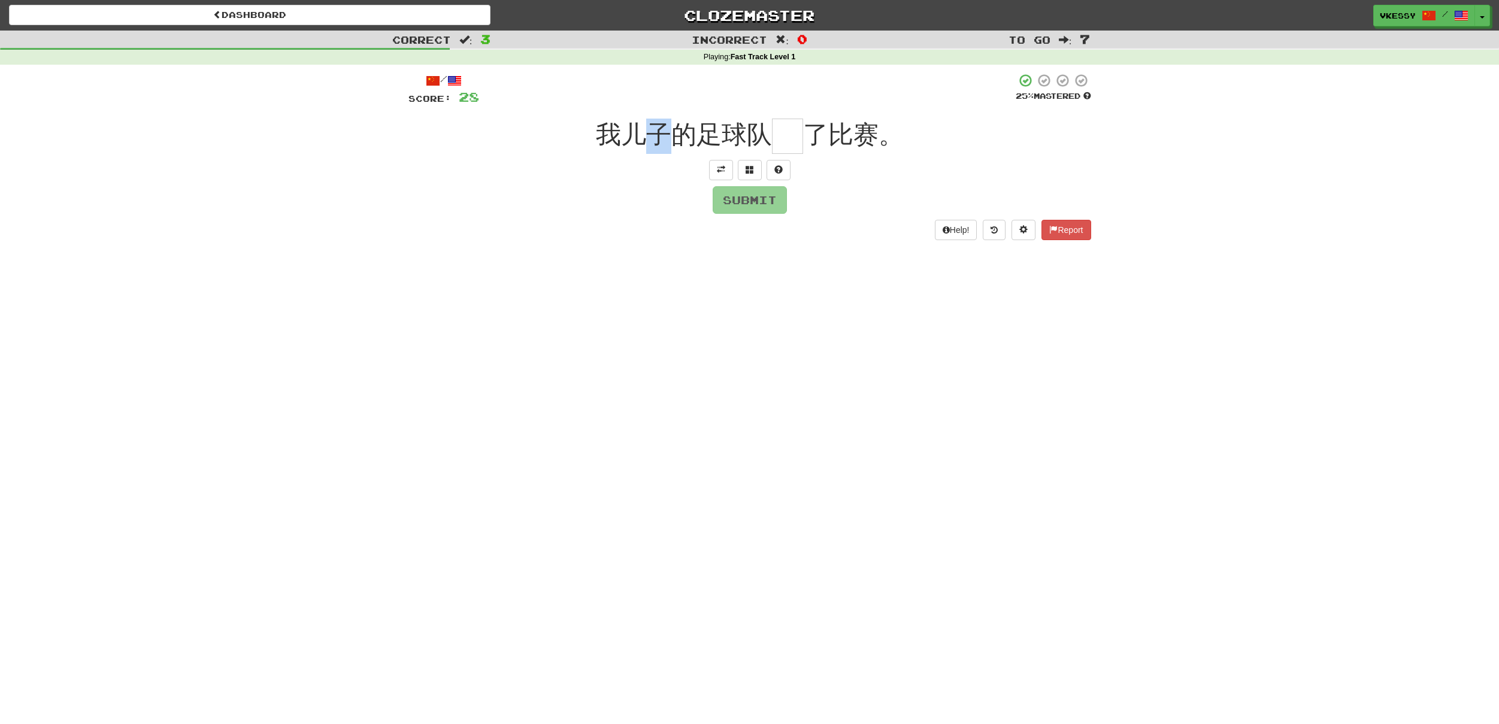
click at [648, 136] on span "我儿子的足球队" at bounding box center [684, 134] width 176 height 28
click at [691, 138] on span "我儿子的足球队" at bounding box center [684, 134] width 176 height 28
drag, startPoint x: 628, startPoint y: 138, endPoint x: 674, endPoint y: 138, distance: 46.7
click at [674, 138] on span "我儿子的足球队" at bounding box center [684, 134] width 176 height 28
click at [692, 138] on span "我儿子的足球队" at bounding box center [684, 134] width 176 height 28
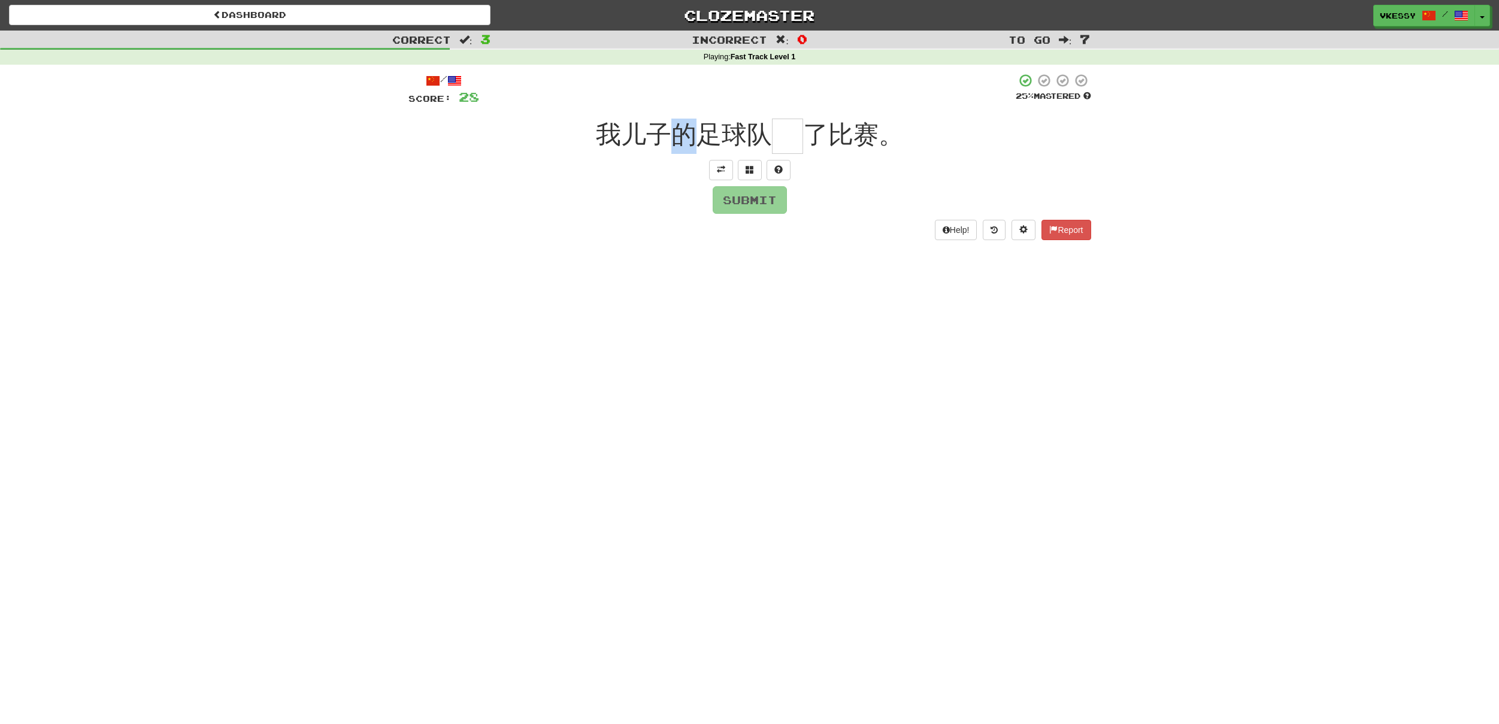
drag, startPoint x: 694, startPoint y: 138, endPoint x: 702, endPoint y: 138, distance: 8.4
click at [702, 138] on span "我儿子的足球队" at bounding box center [684, 134] width 176 height 28
click at [716, 133] on span "我儿子的足球队" at bounding box center [684, 134] width 176 height 28
drag, startPoint x: 721, startPoint y: 135, endPoint x: 770, endPoint y: 135, distance: 49.1
click at [770, 135] on span "我儿子的足球队" at bounding box center [684, 134] width 176 height 28
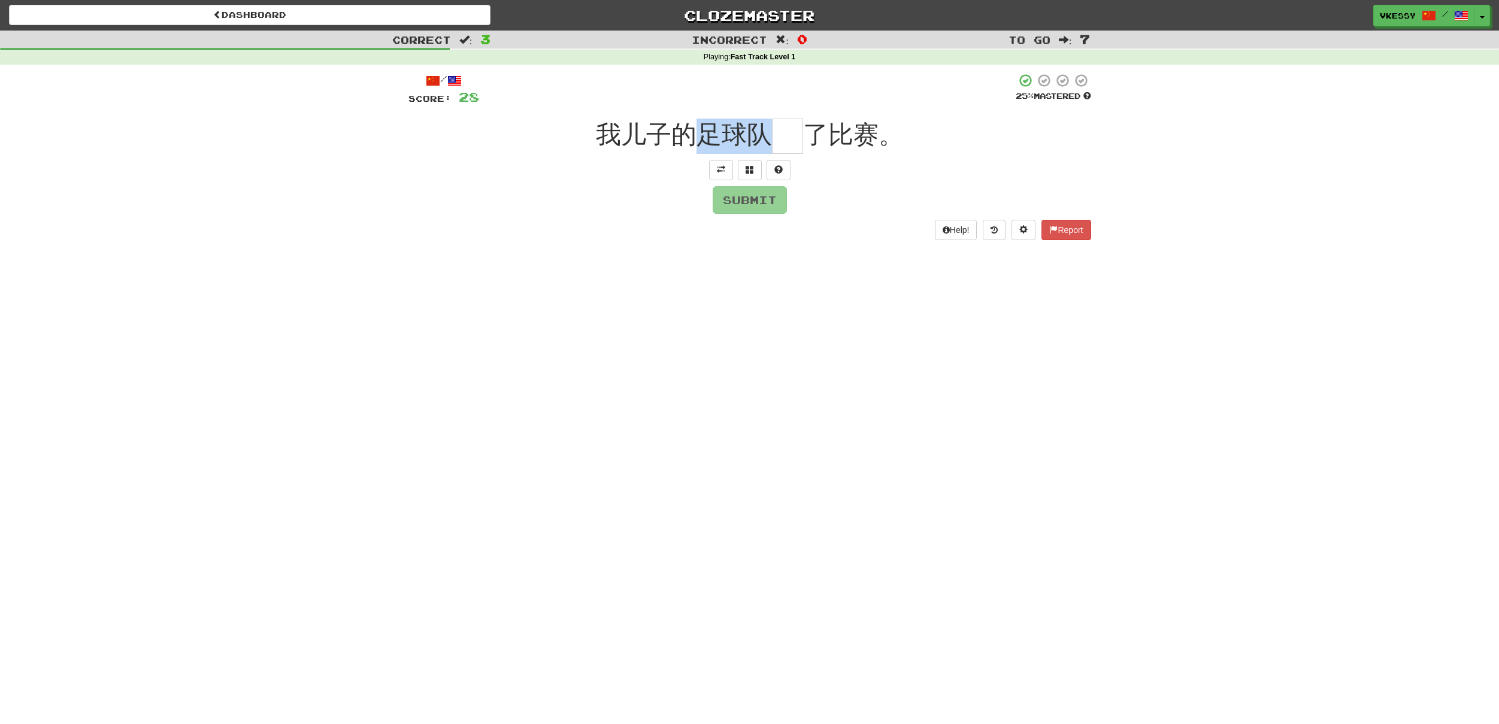
click at [755, 131] on span "我儿子的足球队" at bounding box center [684, 134] width 176 height 28
drag, startPoint x: 721, startPoint y: 134, endPoint x: 797, endPoint y: 142, distance: 75.9
click at [797, 142] on div "我儿子的足球队 了比赛。" at bounding box center [749, 136] width 683 height 35
click at [757, 140] on span "我儿子的足球队" at bounding box center [684, 134] width 176 height 28
click at [730, 136] on span "我儿子的足球队" at bounding box center [684, 134] width 176 height 28
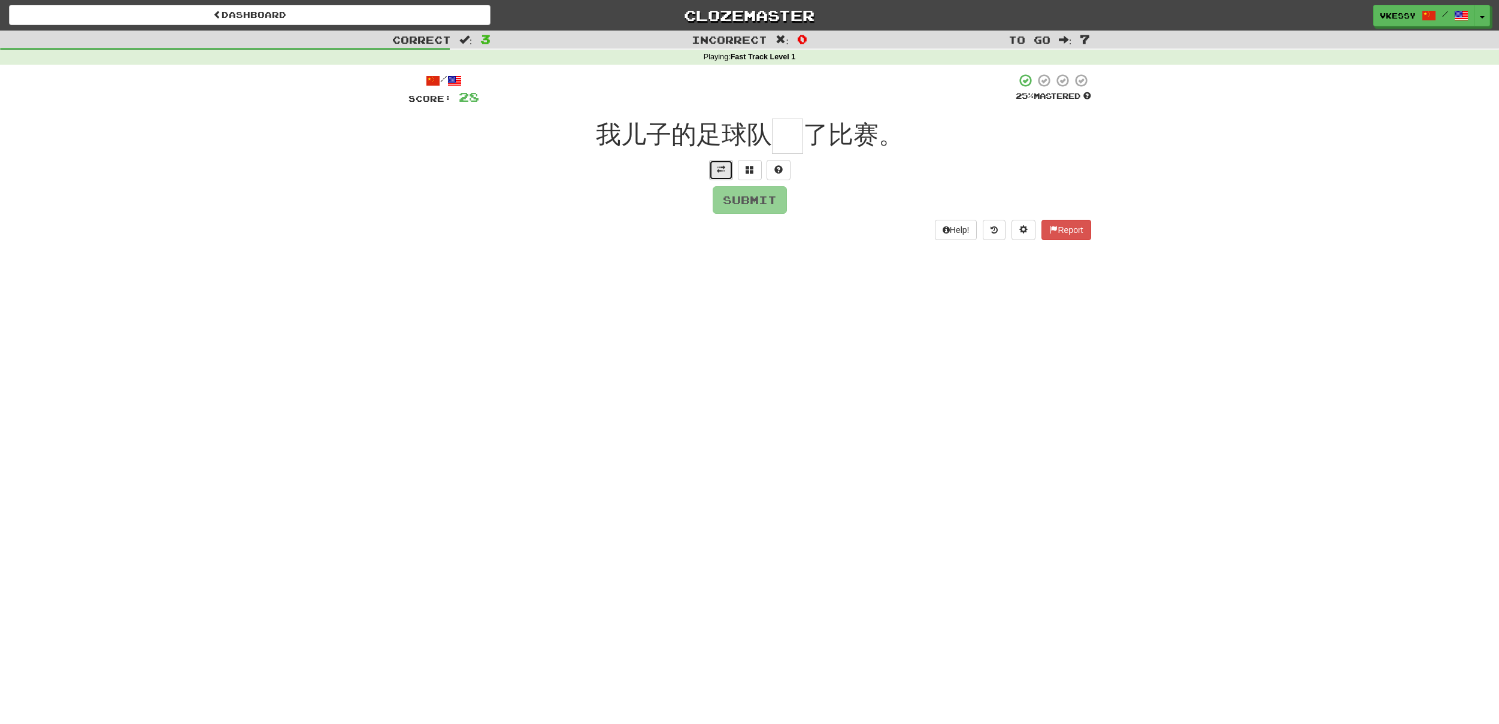
click at [726, 162] on button at bounding box center [721, 170] width 24 height 20
click at [741, 134] on span "我儿子的足球队" at bounding box center [684, 134] width 176 height 28
drag, startPoint x: 722, startPoint y: 134, endPoint x: 773, endPoint y: 137, distance: 51.6
click at [773, 137] on div "我儿子的足球队 了比赛。" at bounding box center [749, 136] width 683 height 35
click at [761, 137] on span "我儿子的足球队" at bounding box center [684, 134] width 176 height 28
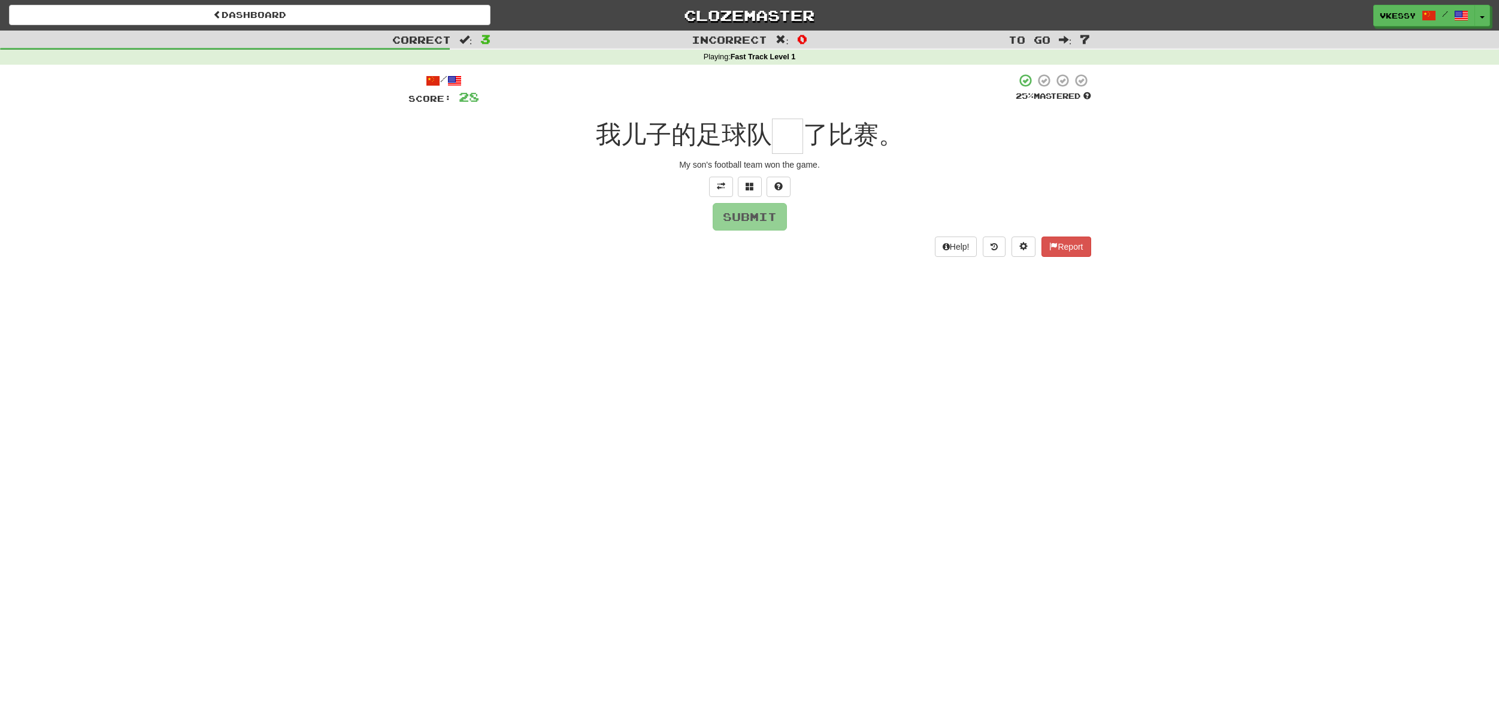
click at [773, 137] on input "text" at bounding box center [787, 136] width 31 height 35
click at [751, 187] on span at bounding box center [750, 186] width 8 height 8
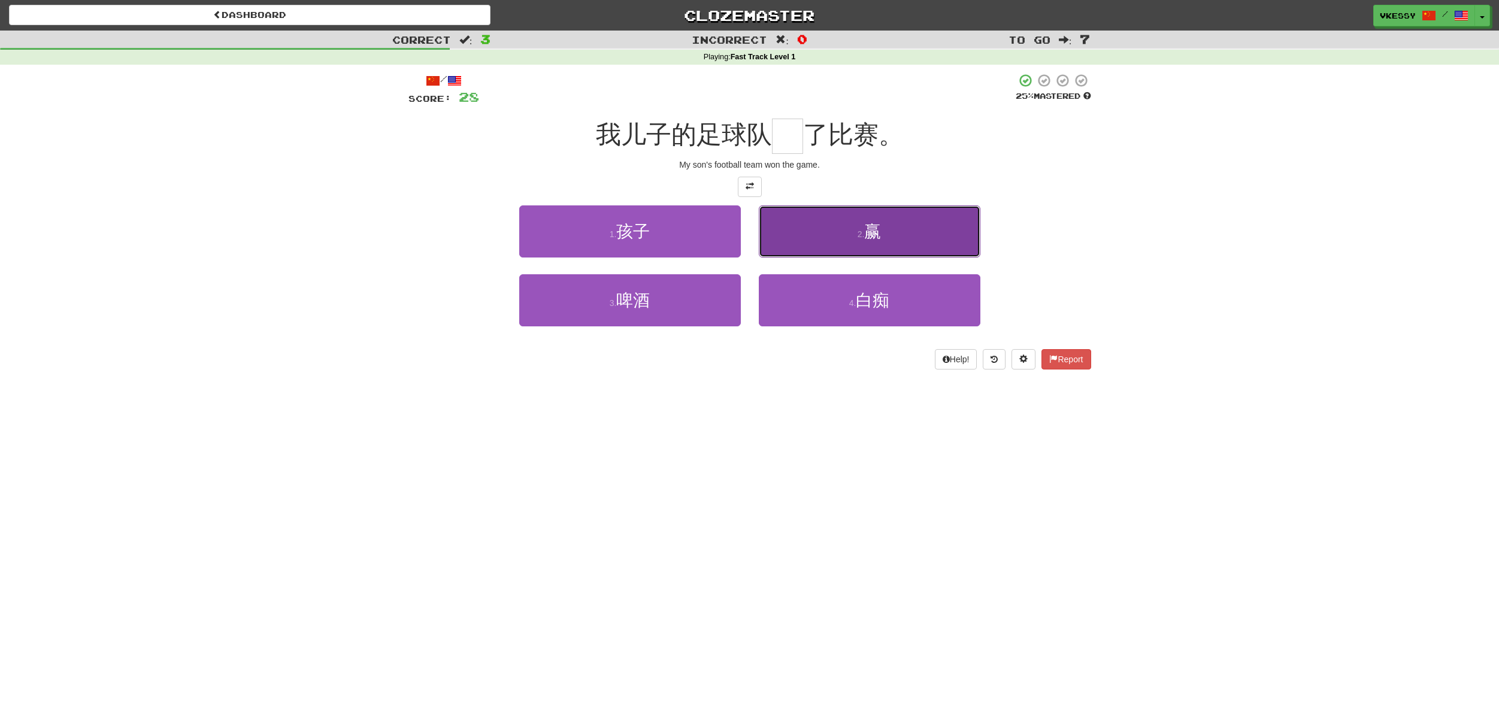
click at [782, 228] on button "2 . 赢" at bounding box center [870, 231] width 222 height 52
type input "*"
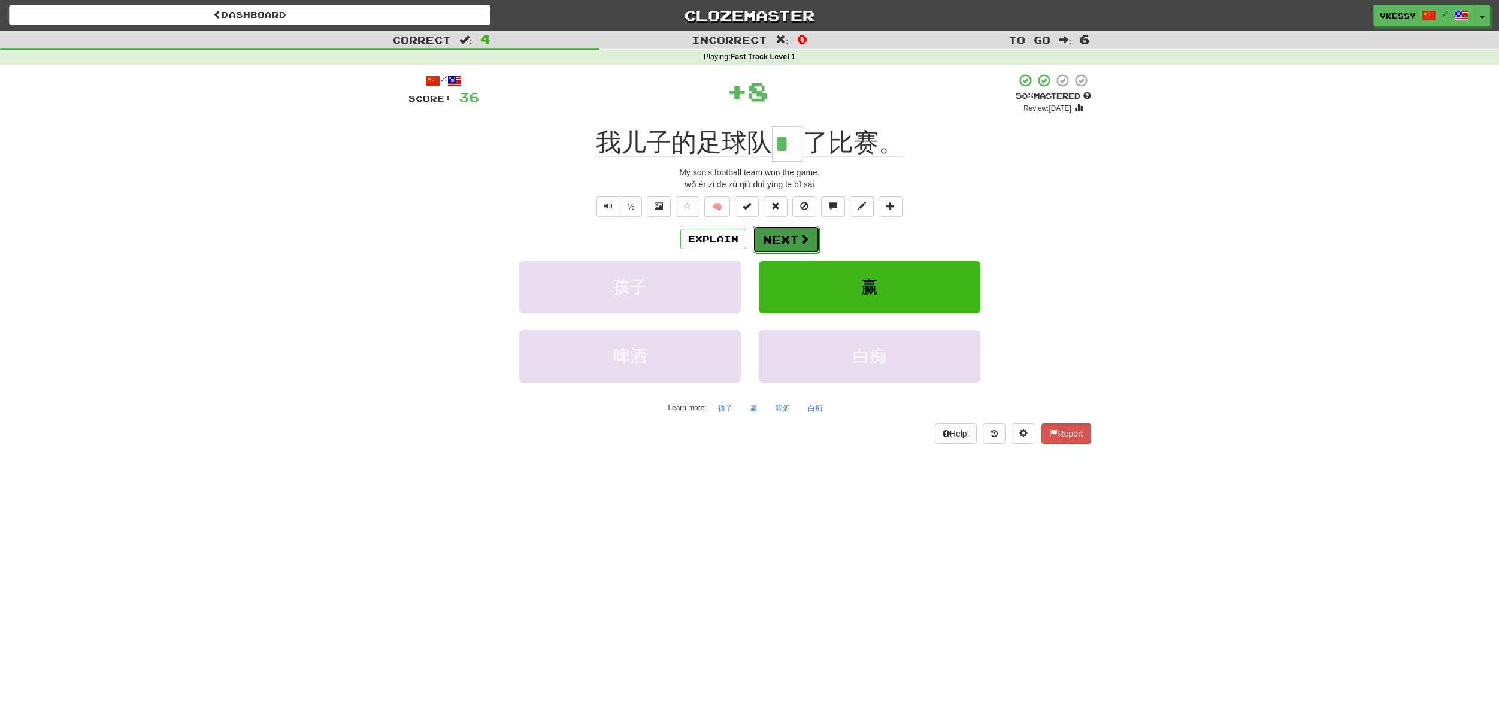
click at [793, 234] on button "Next" at bounding box center [786, 240] width 67 height 28
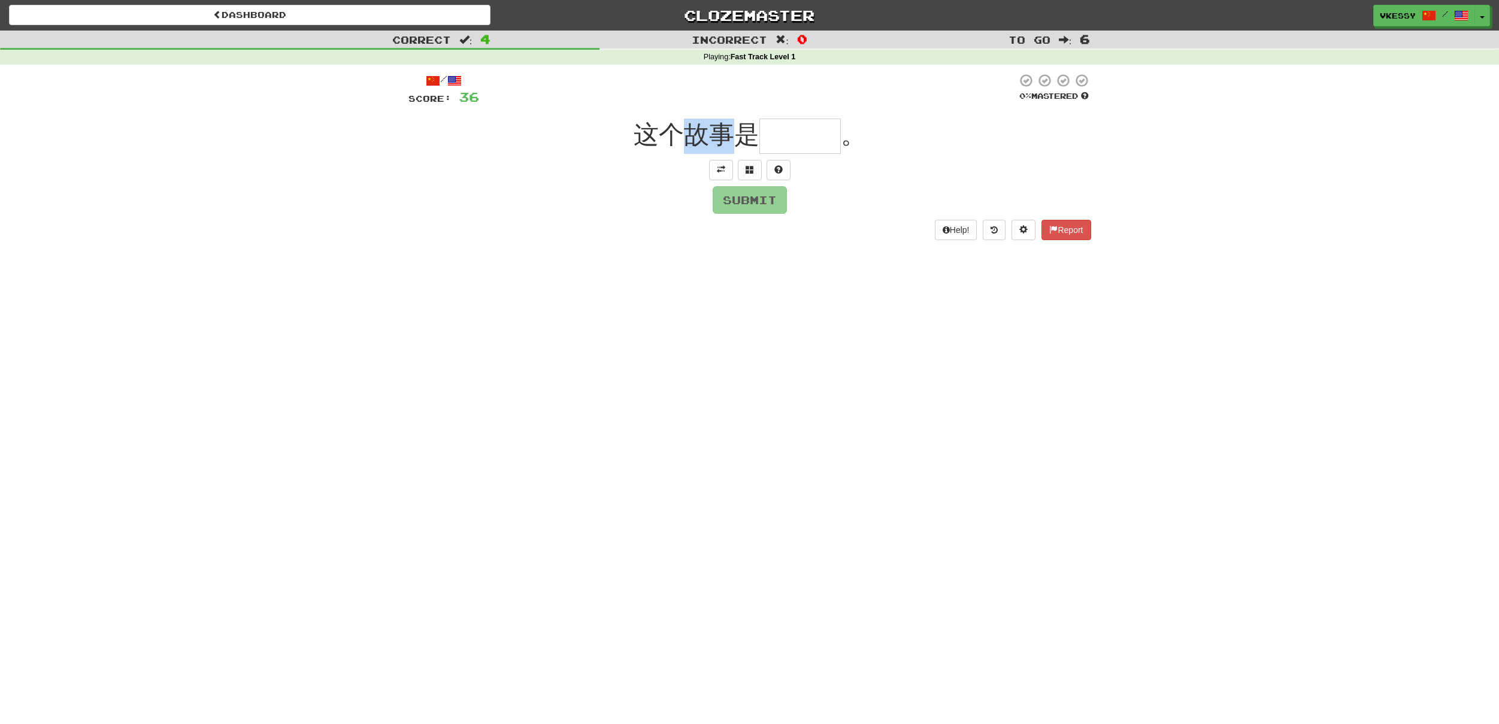
drag, startPoint x: 675, startPoint y: 146, endPoint x: 736, endPoint y: 145, distance: 61.1
click at [736, 145] on span "这个故事是" at bounding box center [697, 134] width 126 height 28
drag, startPoint x: 720, startPoint y: 145, endPoint x: 744, endPoint y: 152, distance: 25.4
click at [744, 152] on div "这个故事是 。" at bounding box center [749, 136] width 683 height 35
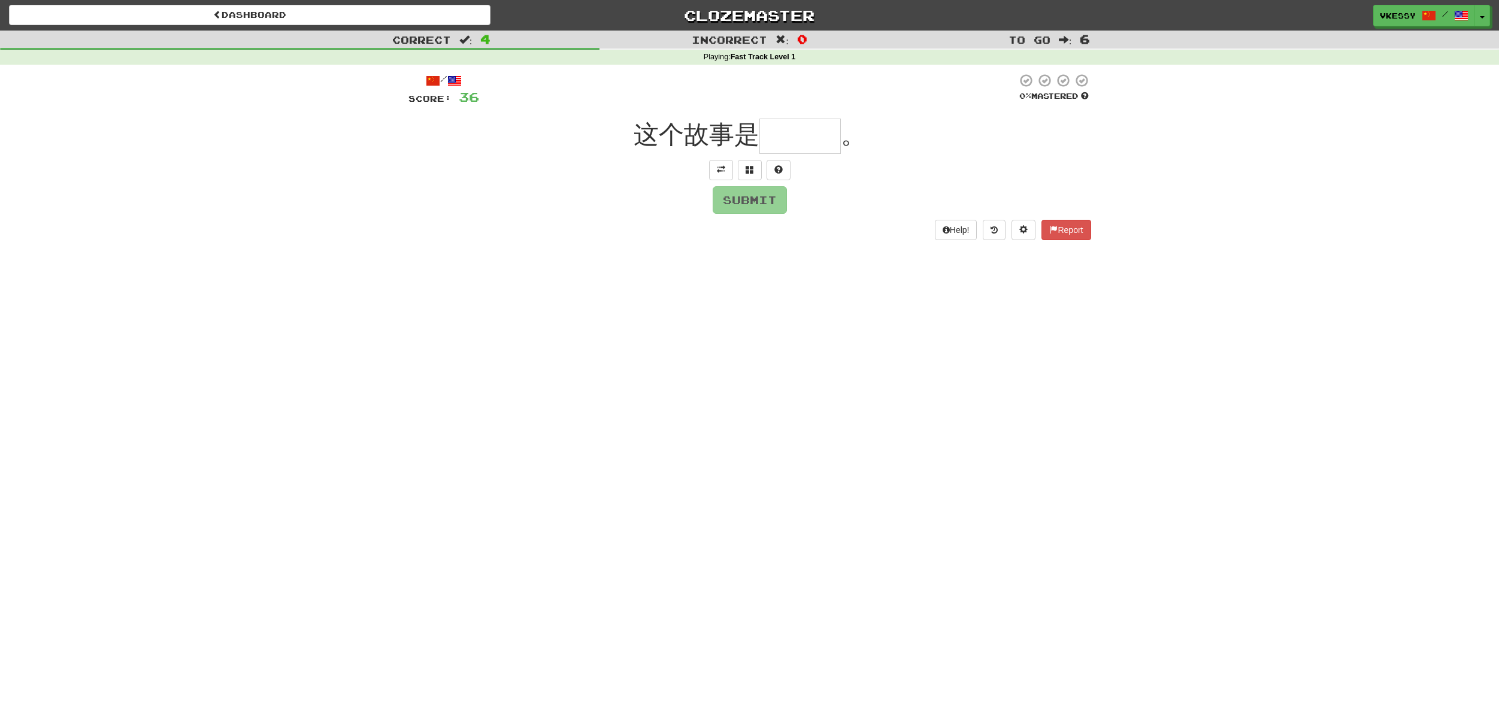
click at [753, 149] on span "这个故事是" at bounding box center [697, 134] width 126 height 28
click at [723, 169] on span at bounding box center [721, 169] width 8 height 8
click at [782, 143] on input "text" at bounding box center [799, 136] width 81 height 35
click at [752, 183] on span at bounding box center [750, 186] width 8 height 8
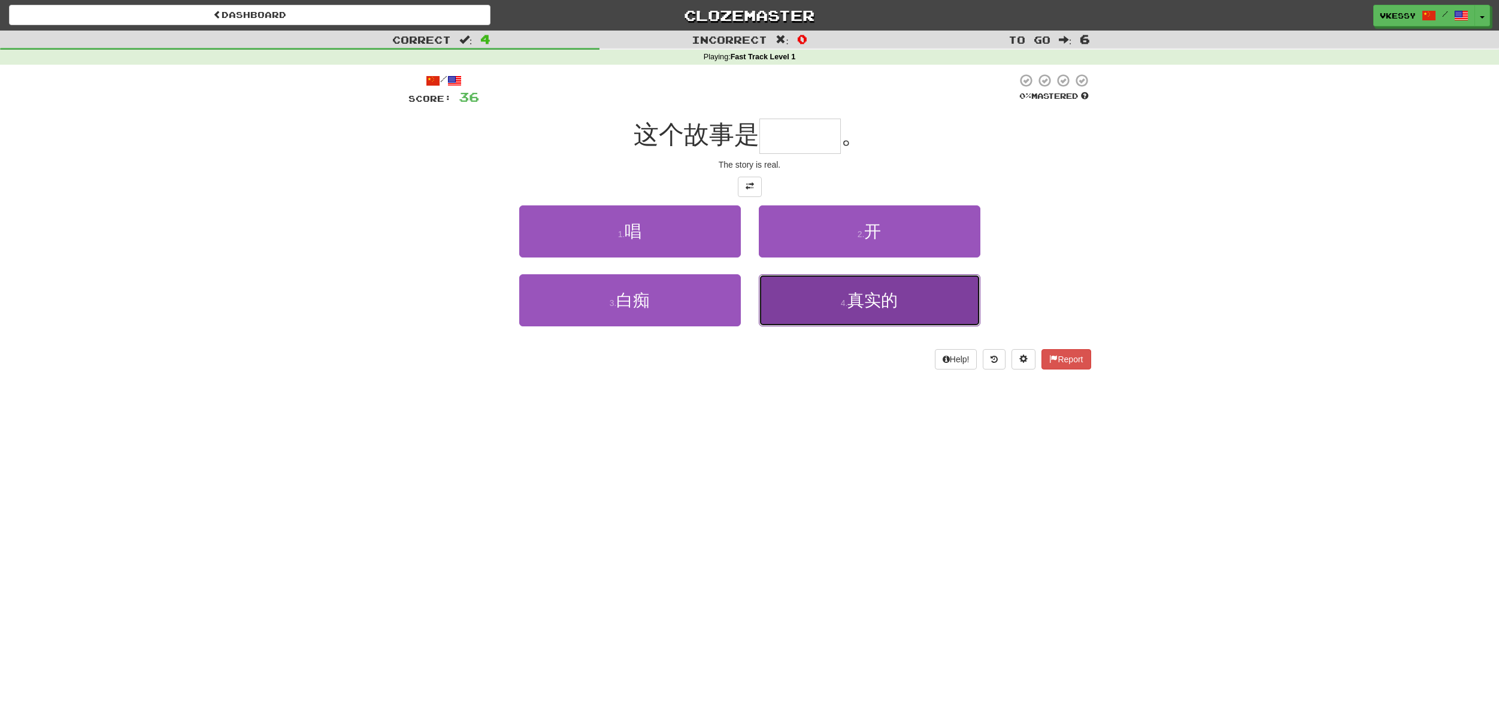
click at [881, 310] on button "4 . 真实的" at bounding box center [870, 300] width 222 height 52
type input "***"
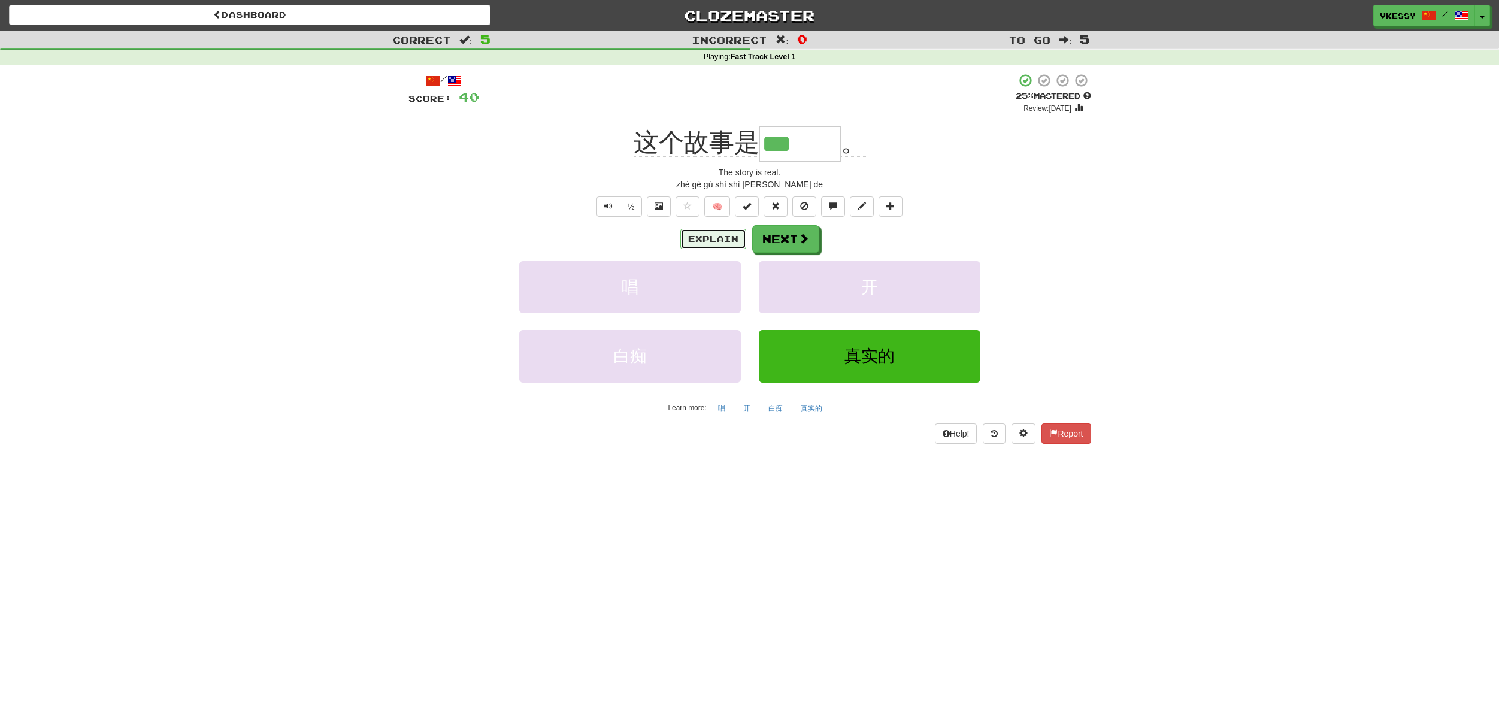
click at [701, 241] on button "Explain" at bounding box center [713, 239] width 66 height 20
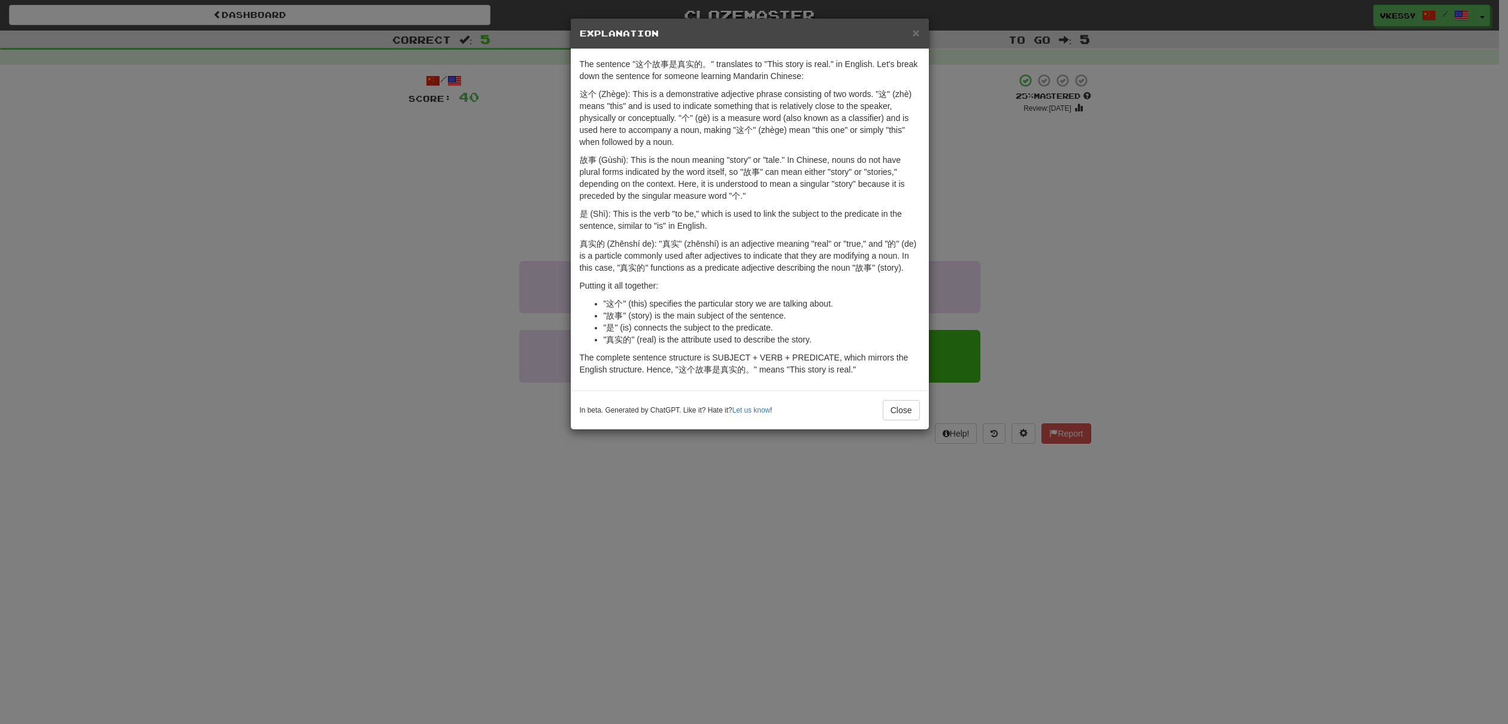
click at [1032, 256] on div "× Explanation The sentence "这个故事是真实的。" translates to "This story is real." in E…" at bounding box center [754, 362] width 1508 height 724
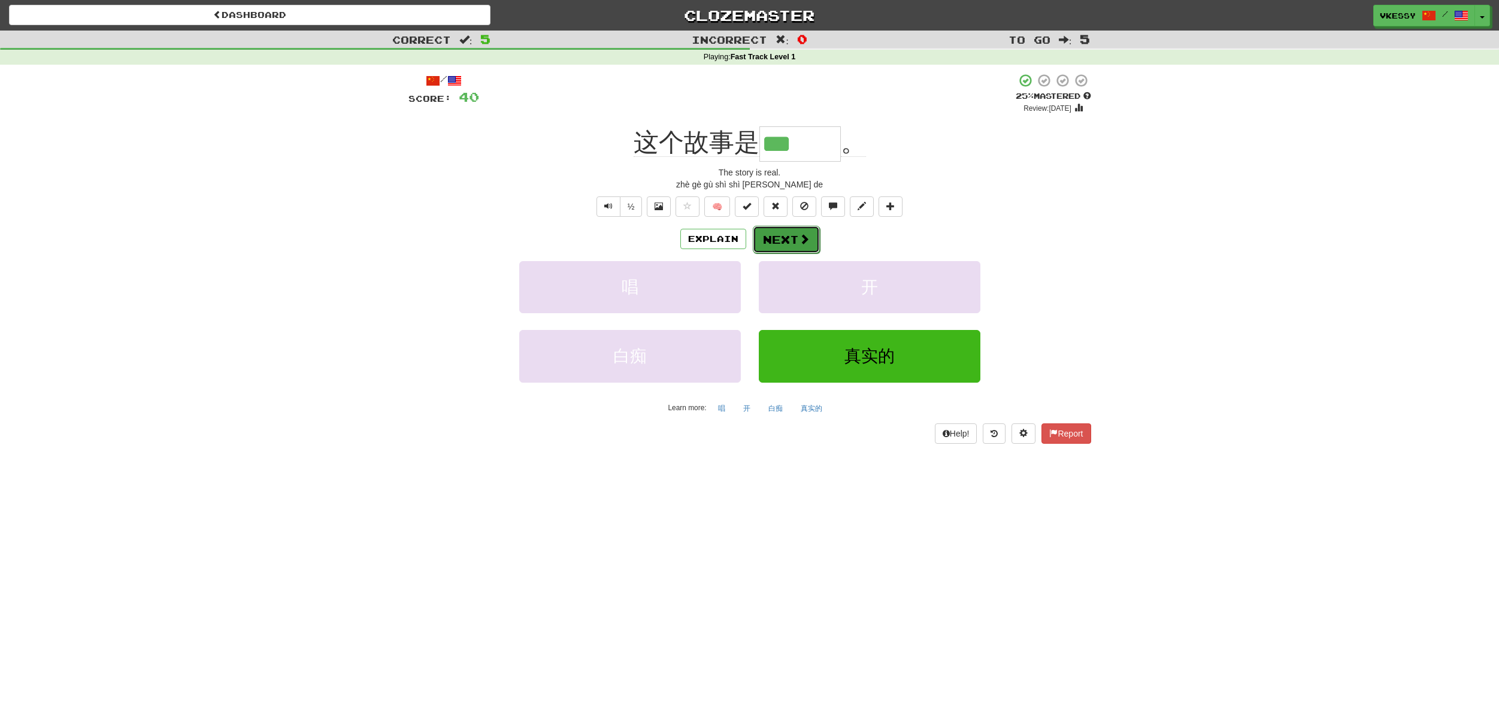
click at [791, 249] on button "Next" at bounding box center [786, 240] width 67 height 28
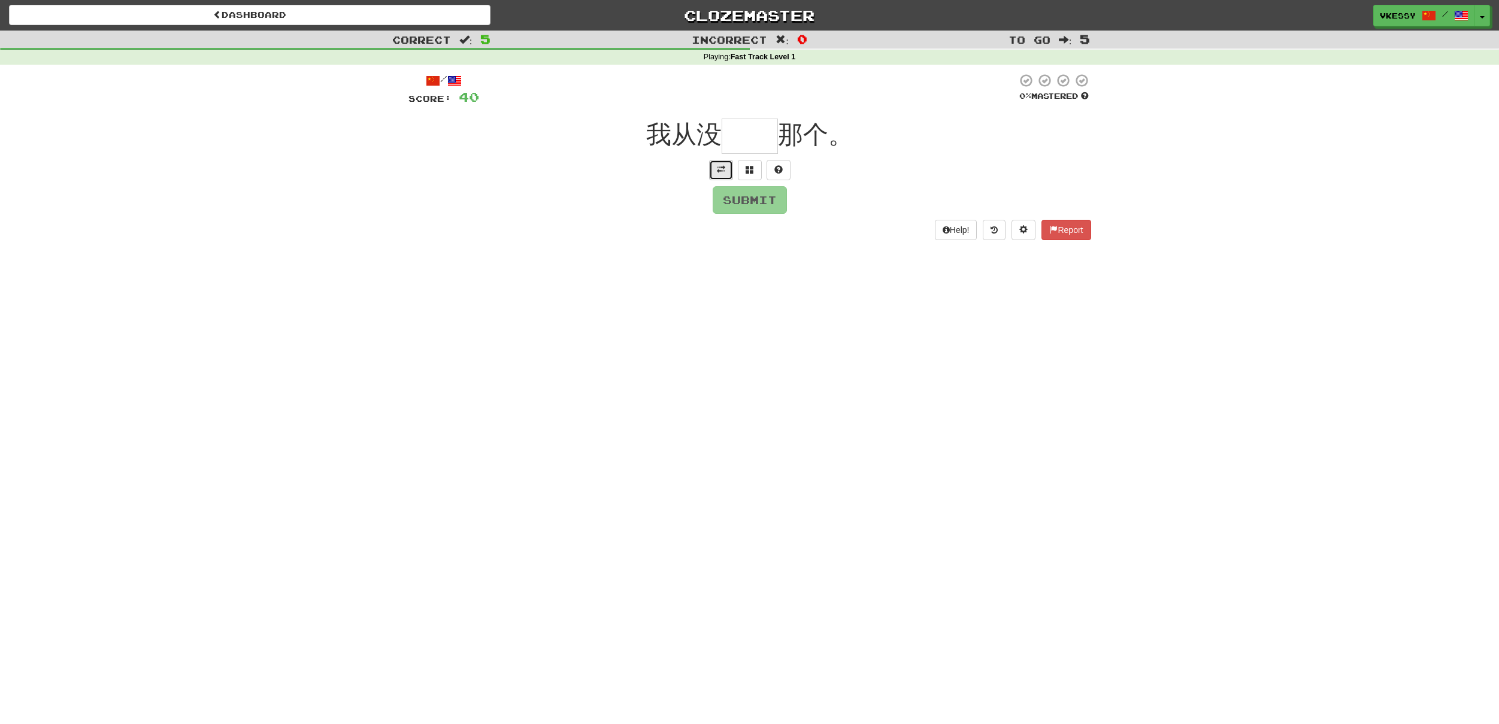
click at [722, 169] on span at bounding box center [721, 169] width 8 height 8
click at [722, 183] on span at bounding box center [721, 186] width 8 height 8
click at [741, 149] on input "text" at bounding box center [750, 136] width 56 height 35
type input "*"
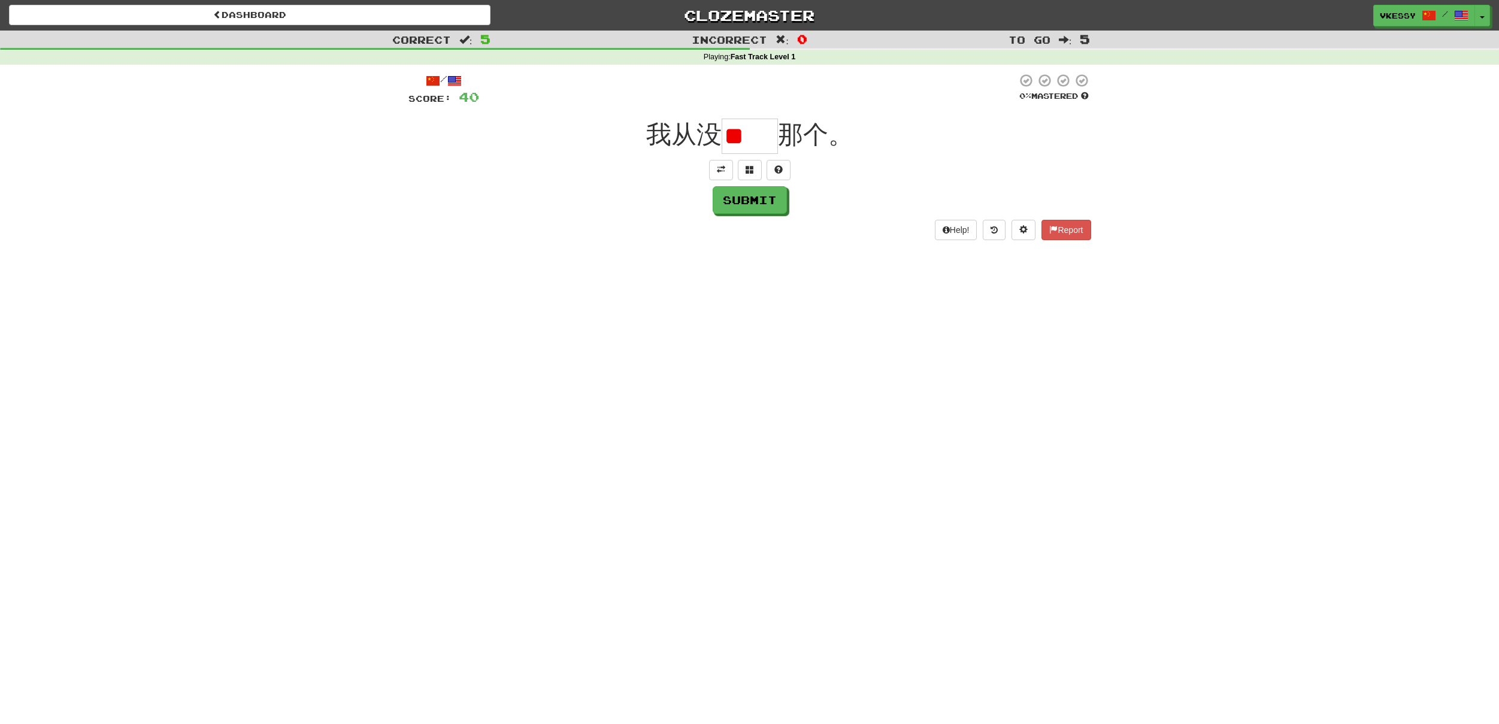
type input "*"
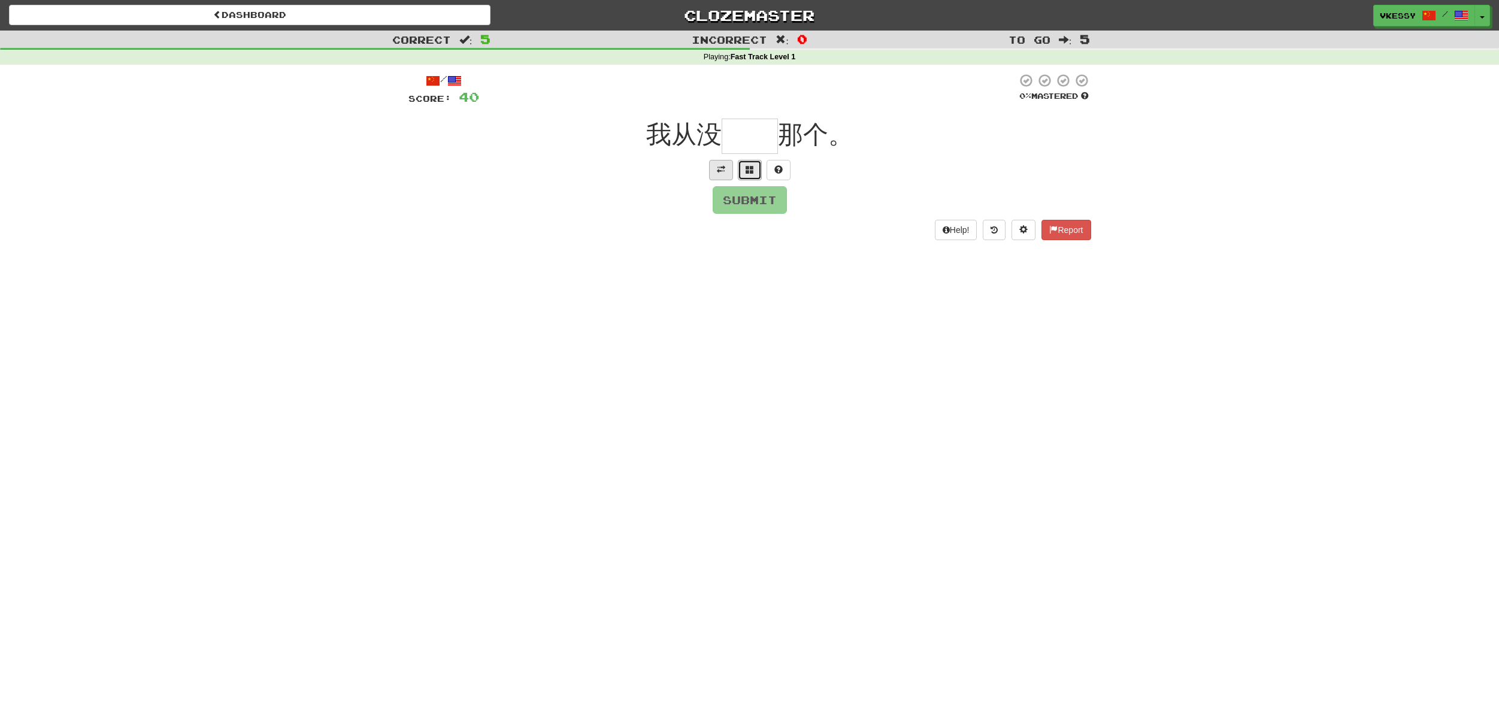
click at [753, 169] on span at bounding box center [750, 169] width 8 height 8
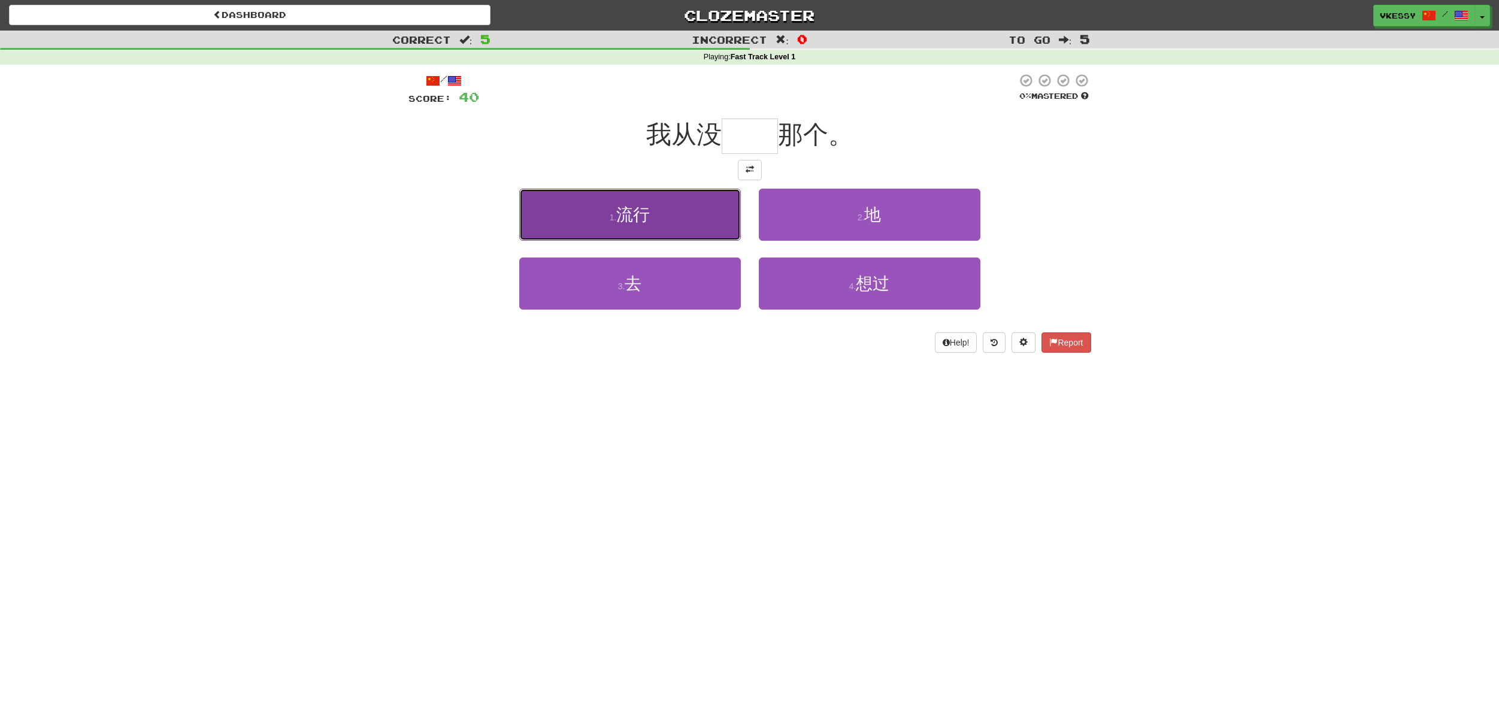
click at [600, 221] on button "1 . 流行" at bounding box center [630, 215] width 222 height 52
type input "**"
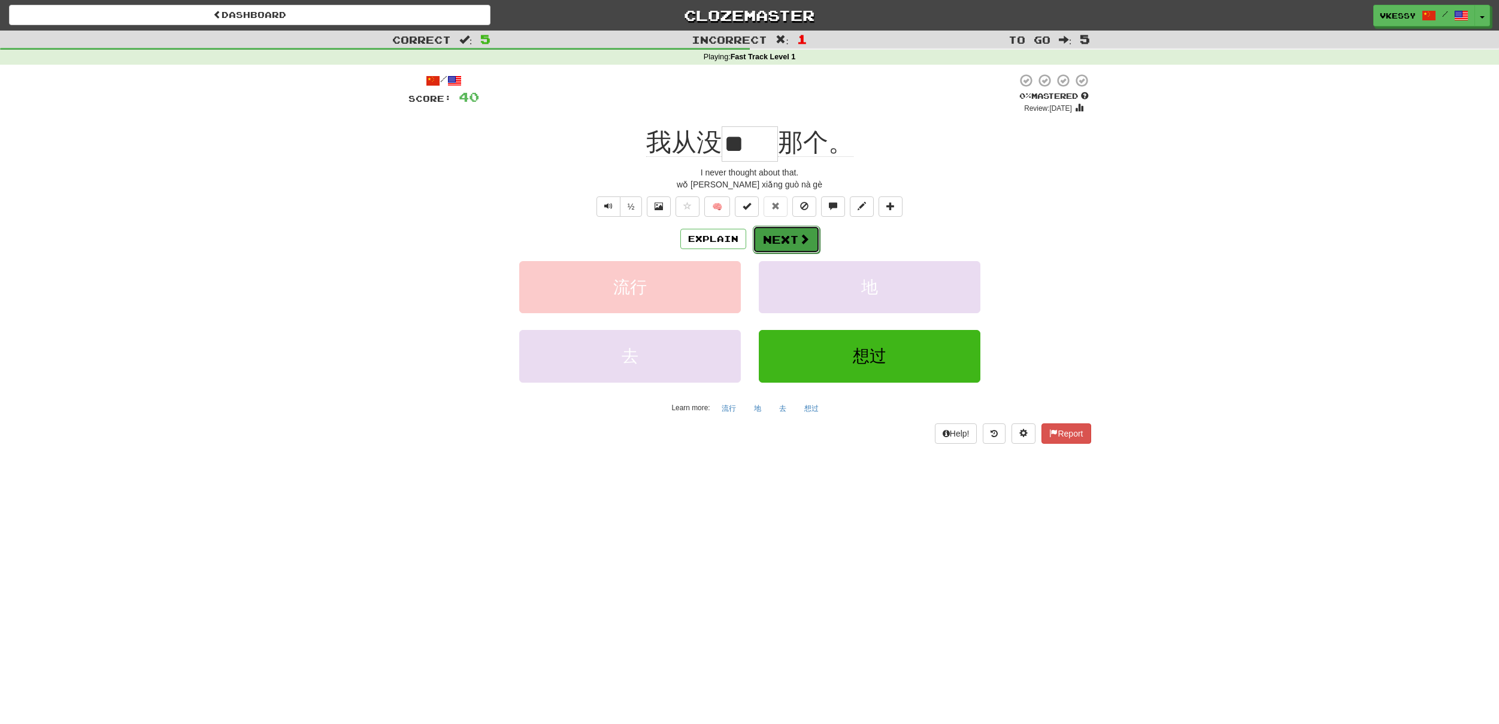
click at [790, 244] on button "Next" at bounding box center [786, 240] width 67 height 28
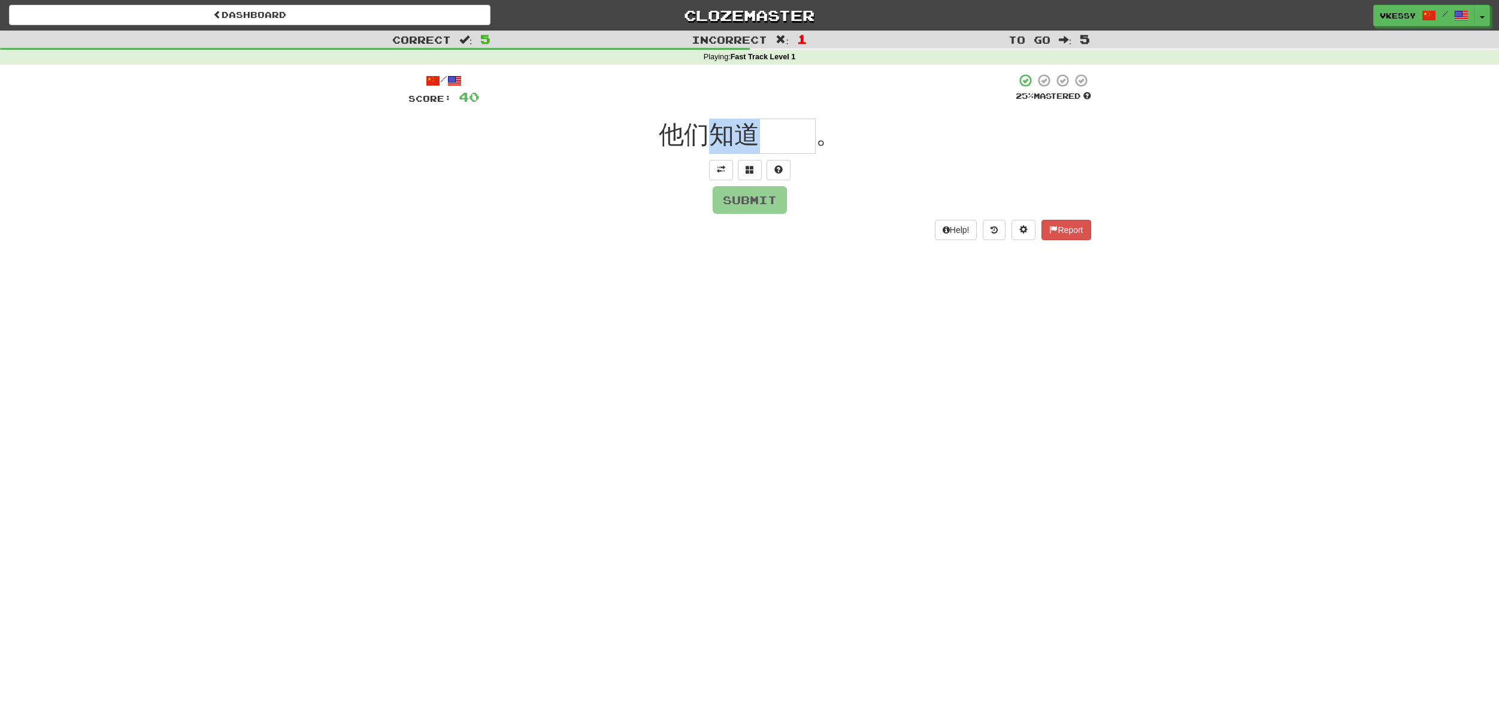
drag, startPoint x: 715, startPoint y: 140, endPoint x: 772, endPoint y: 141, distance: 56.9
click at [771, 141] on div "他们知道 。" at bounding box center [749, 136] width 683 height 35
click at [732, 140] on span "他们知道" at bounding box center [709, 134] width 101 height 28
click at [725, 173] on span at bounding box center [721, 169] width 8 height 8
drag, startPoint x: 732, startPoint y: 143, endPoint x: 721, endPoint y: 143, distance: 12.0
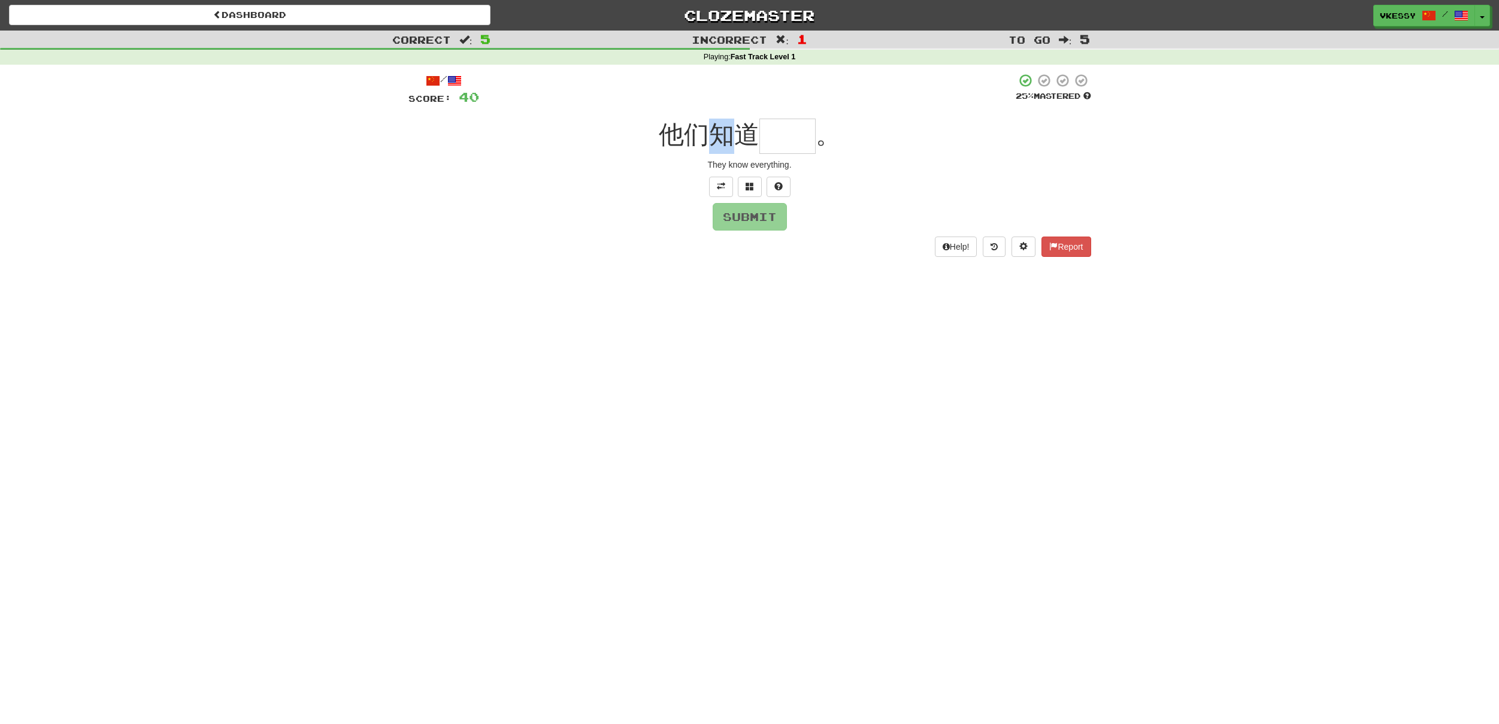
click at [721, 143] on span "他们知道" at bounding box center [709, 134] width 101 height 28
click at [730, 143] on span "他们知道" at bounding box center [709, 134] width 101 height 28
drag, startPoint x: 775, startPoint y: 145, endPoint x: 792, endPoint y: 145, distance: 17.4
click at [776, 145] on input "text" at bounding box center [787, 136] width 56 height 35
click at [757, 186] on button at bounding box center [750, 187] width 24 height 20
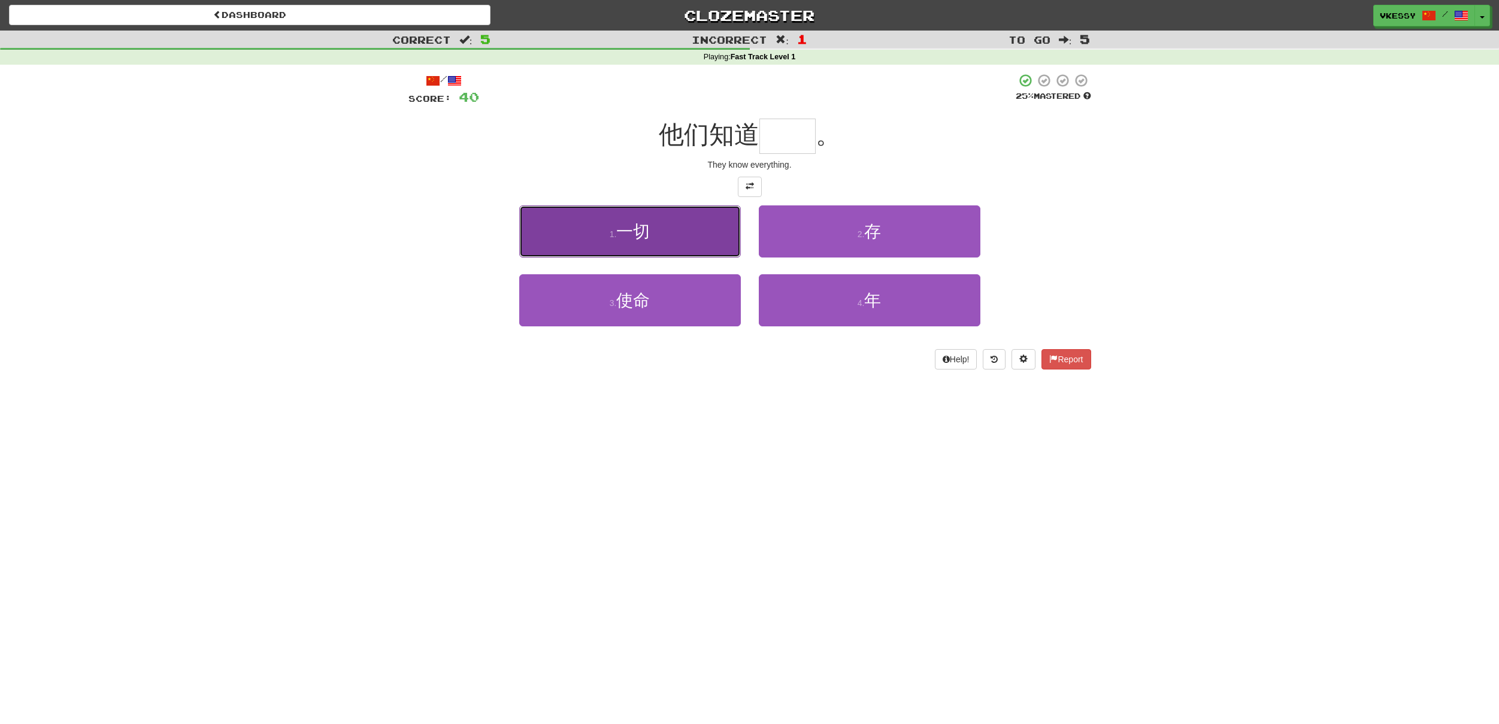
click at [615, 235] on small "1 ." at bounding box center [613, 234] width 7 height 10
type input "**"
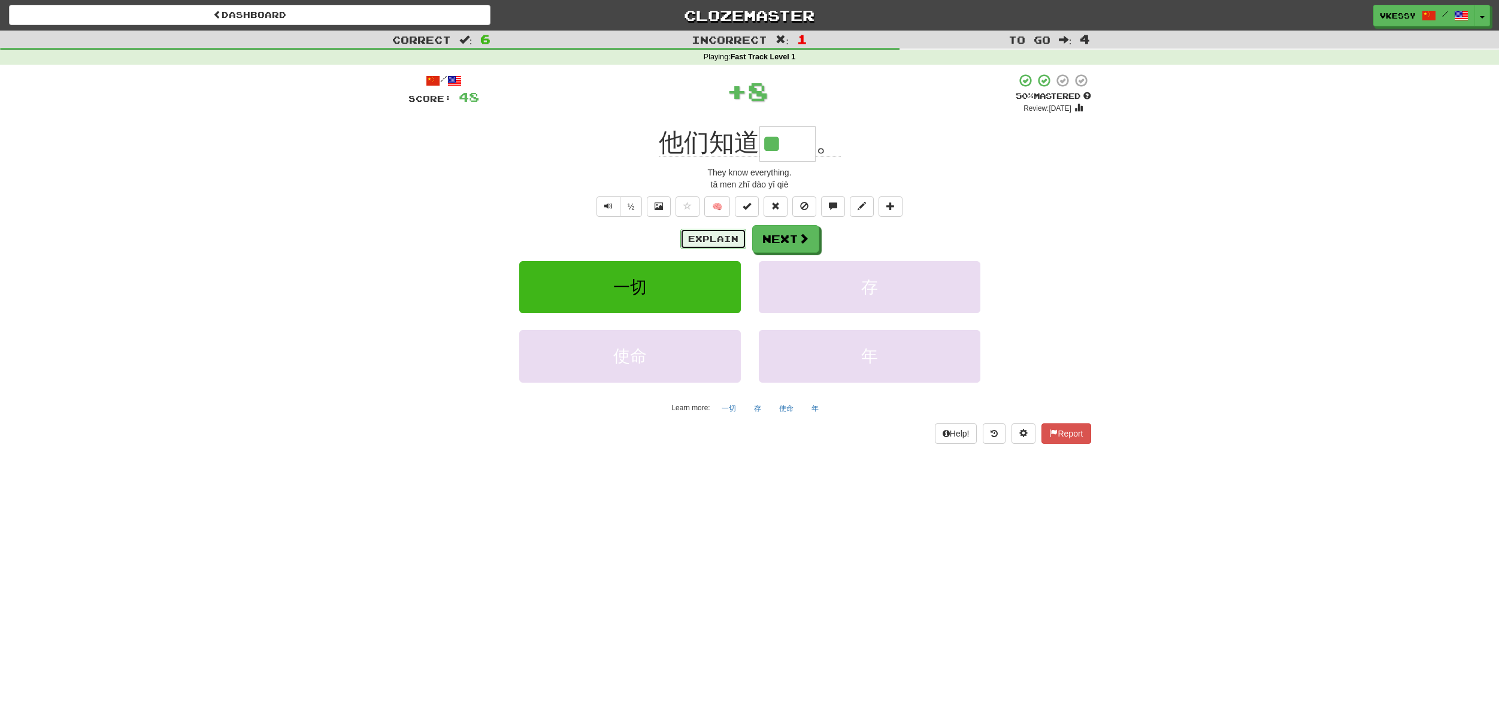
click at [726, 238] on button "Explain" at bounding box center [713, 239] width 66 height 20
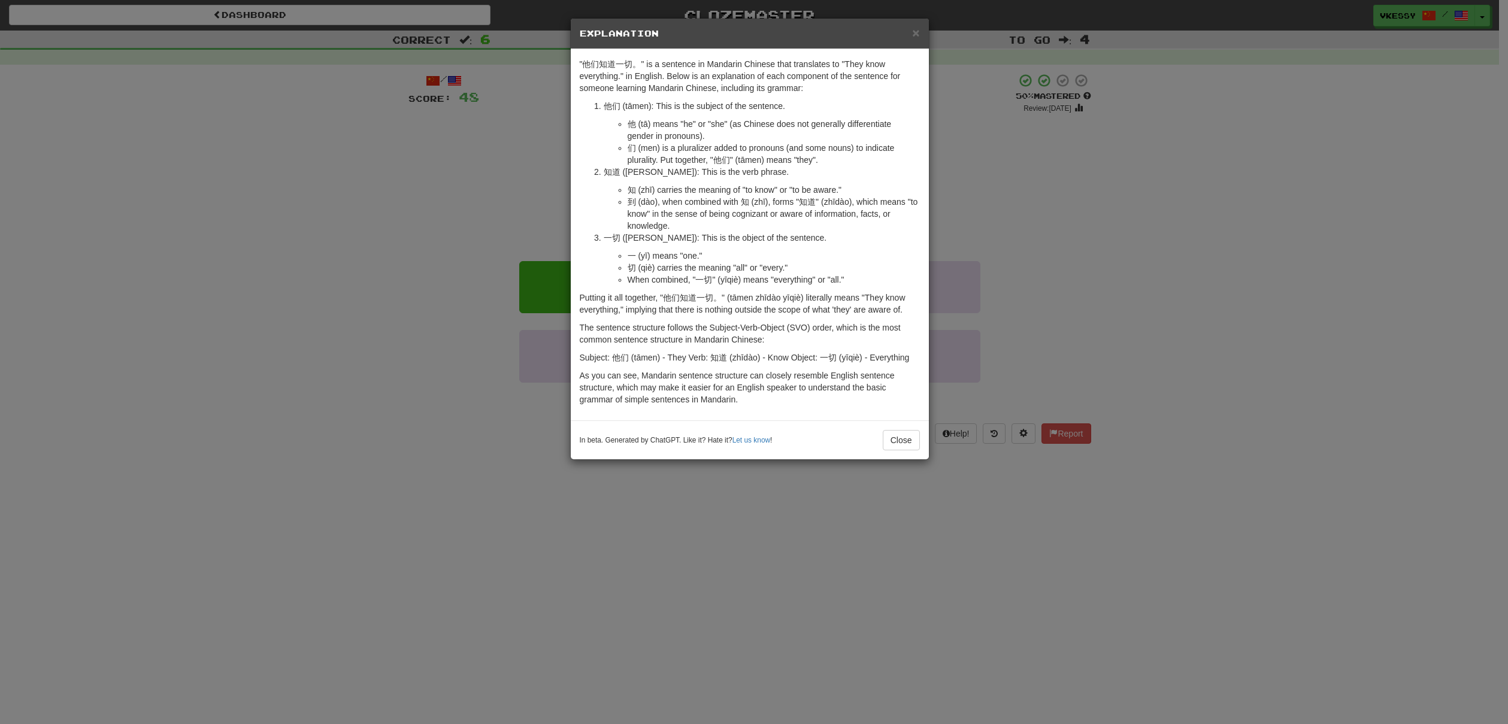
click at [439, 320] on div "× Explanation "他们知道一切。" is a sentence in Mandarin Chinese that translates to "T…" at bounding box center [754, 362] width 1508 height 724
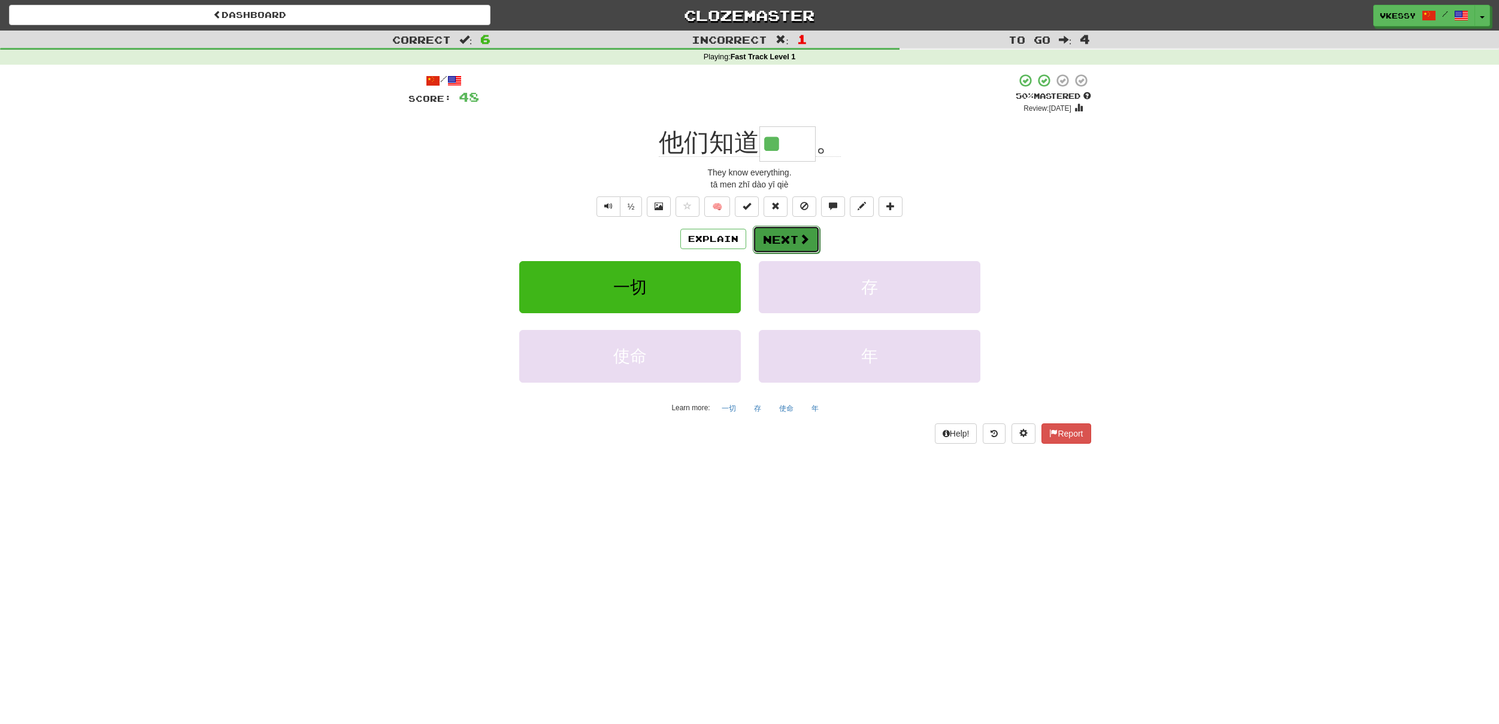
click at [795, 237] on button "Next" at bounding box center [786, 240] width 67 height 28
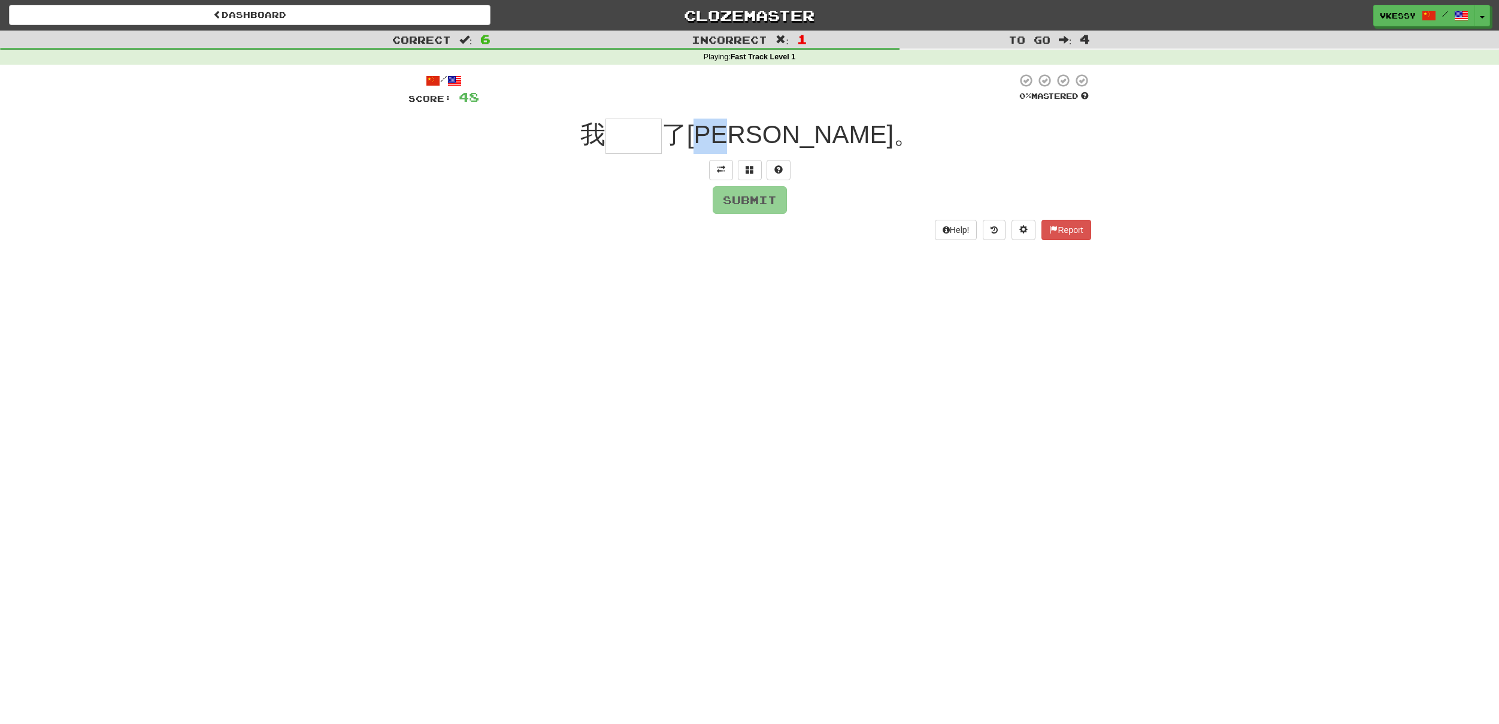
drag, startPoint x: 782, startPoint y: 140, endPoint x: 838, endPoint y: 139, distance: 56.3
click at [838, 139] on span "了汤姆。" at bounding box center [790, 134] width 257 height 28
click at [827, 138] on span "了汤姆。" at bounding box center [790, 134] width 257 height 28
click at [726, 172] on button at bounding box center [721, 170] width 24 height 20
click at [662, 146] on input "text" at bounding box center [634, 136] width 56 height 35
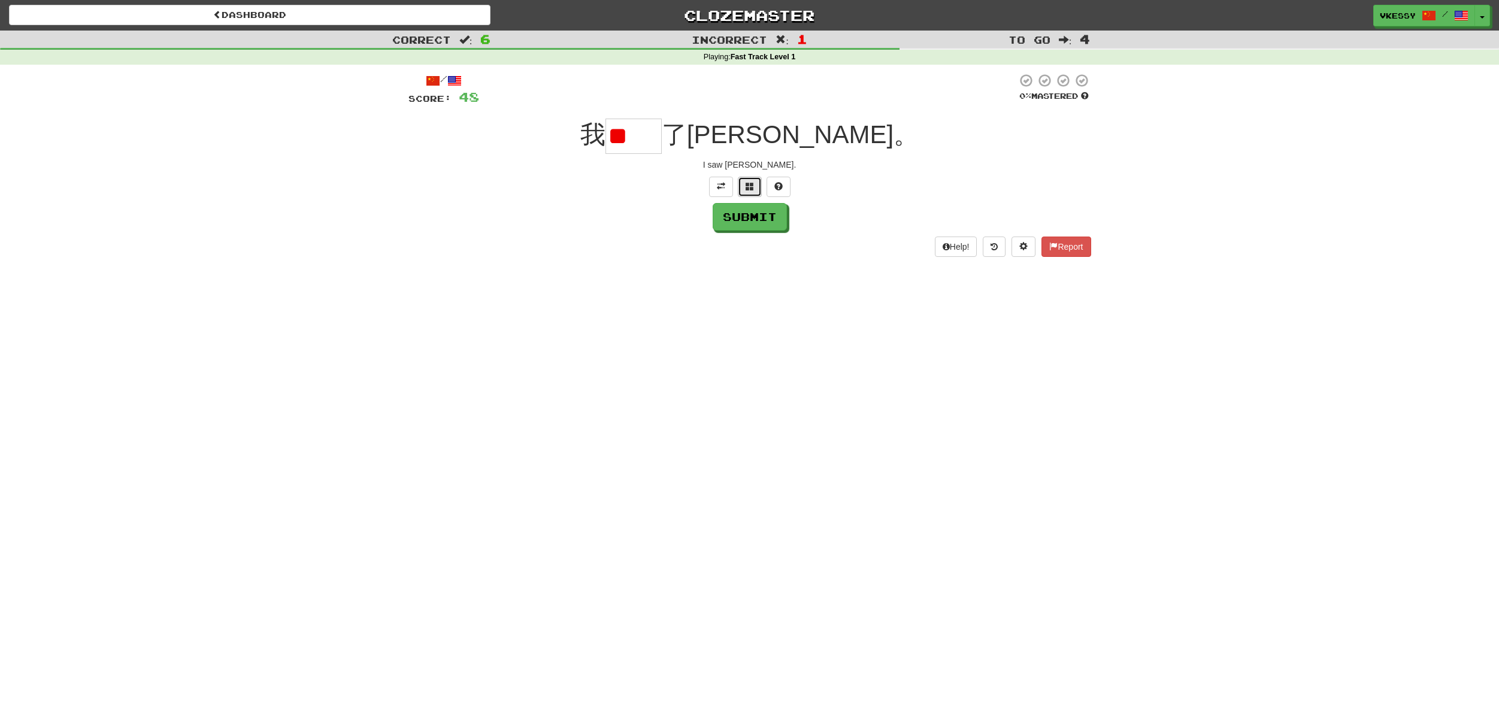
click at [756, 192] on button at bounding box center [750, 187] width 24 height 20
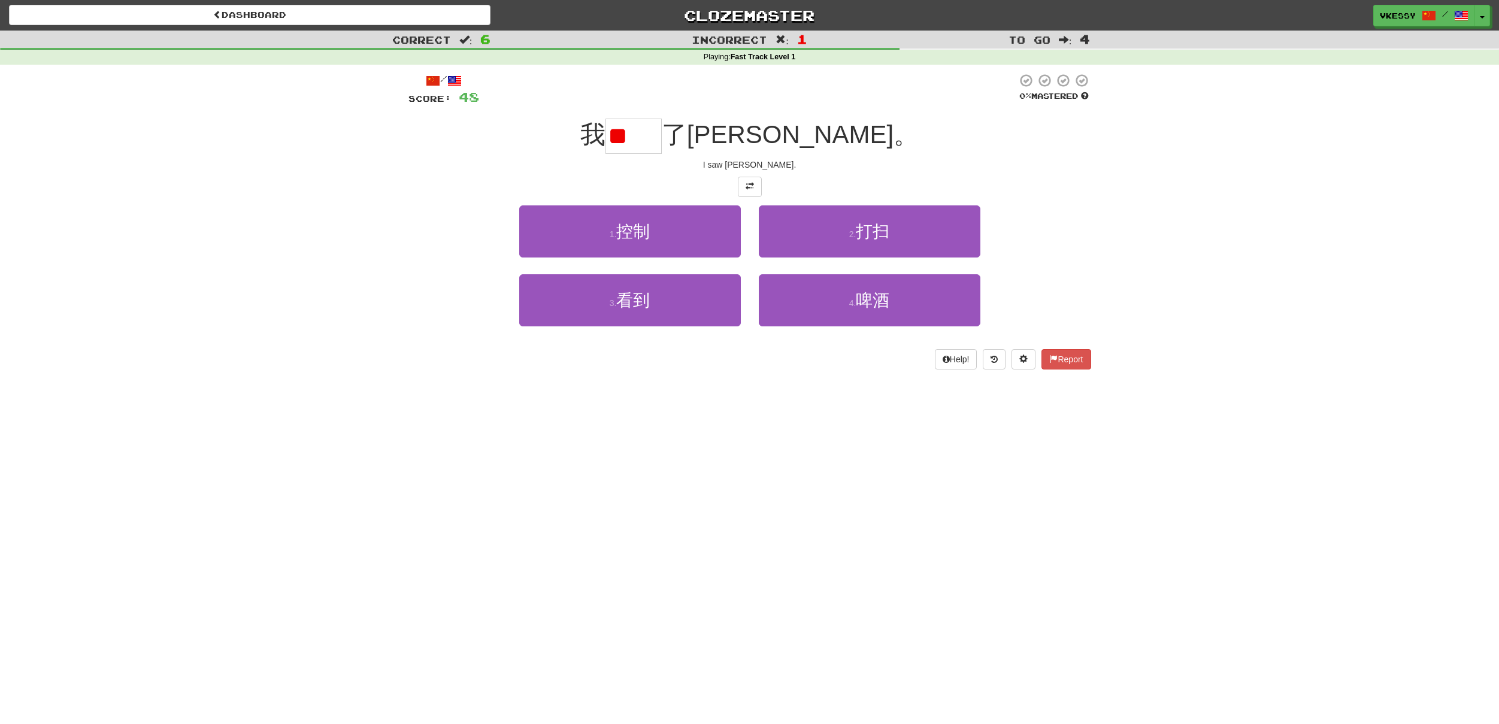
click at [662, 139] on input "**" at bounding box center [634, 136] width 56 height 35
click at [594, 308] on button "3 . 看到" at bounding box center [630, 300] width 222 height 52
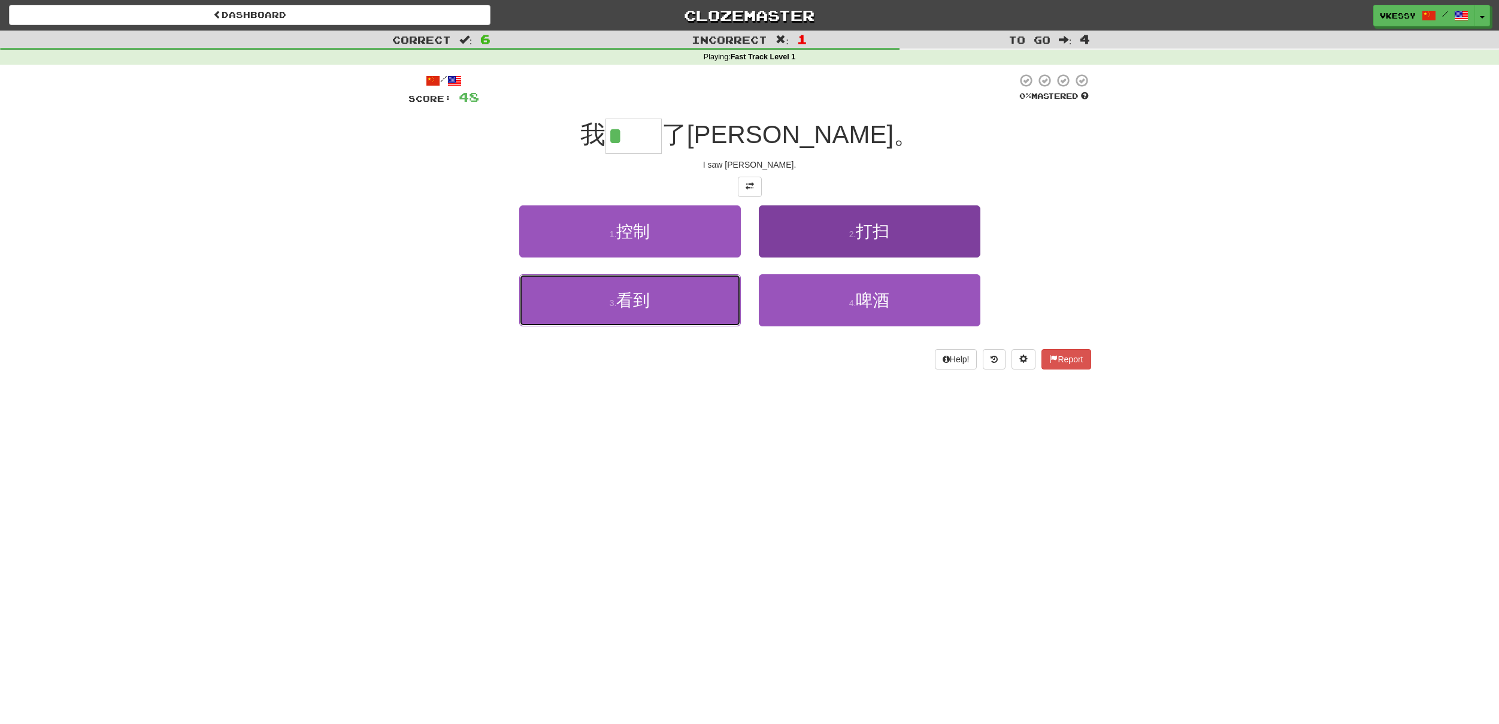
type input "**"
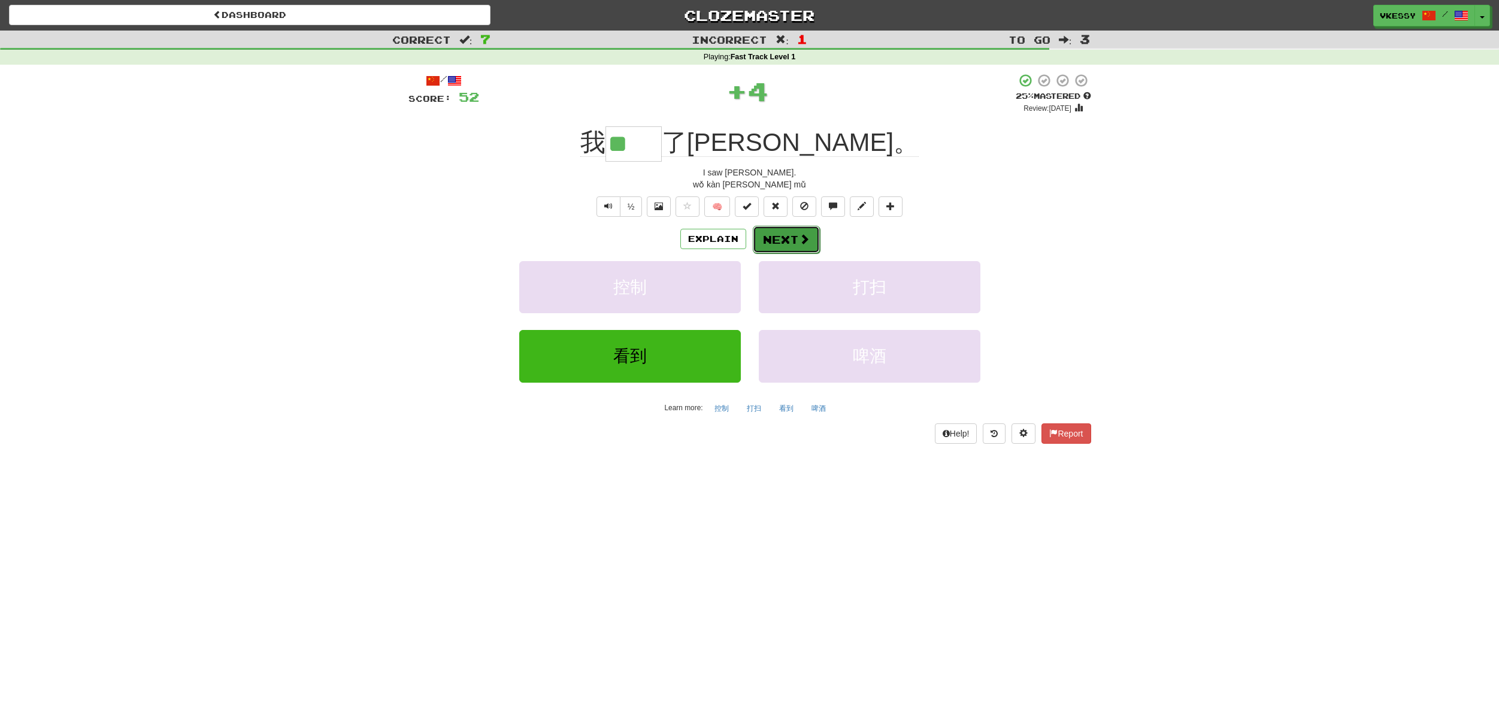
click at [774, 240] on button "Next" at bounding box center [786, 240] width 67 height 28
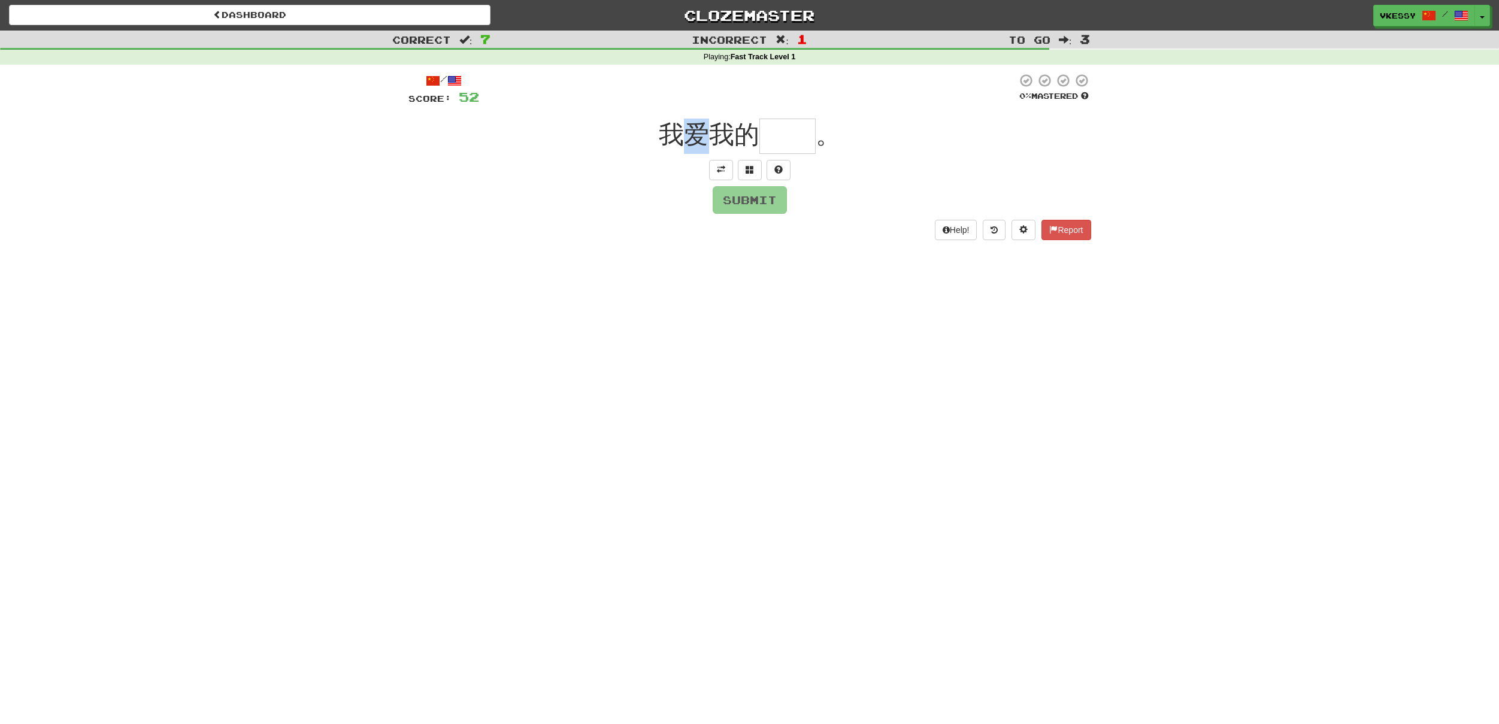
drag, startPoint x: 682, startPoint y: 132, endPoint x: 716, endPoint y: 141, distance: 35.7
click at [716, 141] on span "我爱我的" at bounding box center [709, 134] width 101 height 28
click at [731, 141] on span "我爱我的" at bounding box center [709, 134] width 101 height 28
drag, startPoint x: 713, startPoint y: 140, endPoint x: 753, endPoint y: 144, distance: 40.4
click at [753, 144] on span "我爱我的" at bounding box center [709, 134] width 101 height 28
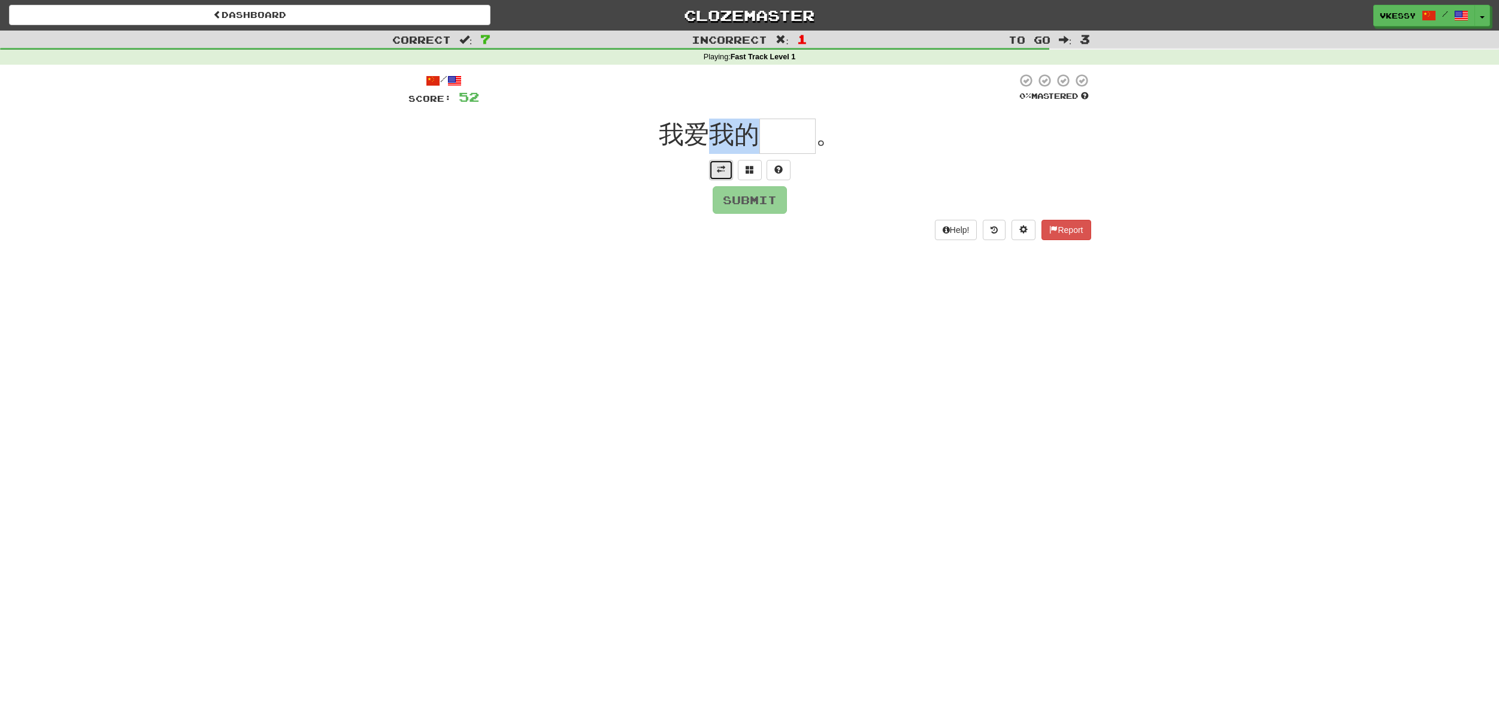
click at [711, 169] on button at bounding box center [721, 170] width 24 height 20
drag, startPoint x: 792, startPoint y: 141, endPoint x: 815, endPoint y: 150, distance: 24.8
click at [793, 141] on input "text" at bounding box center [787, 136] width 56 height 35
type input "**"
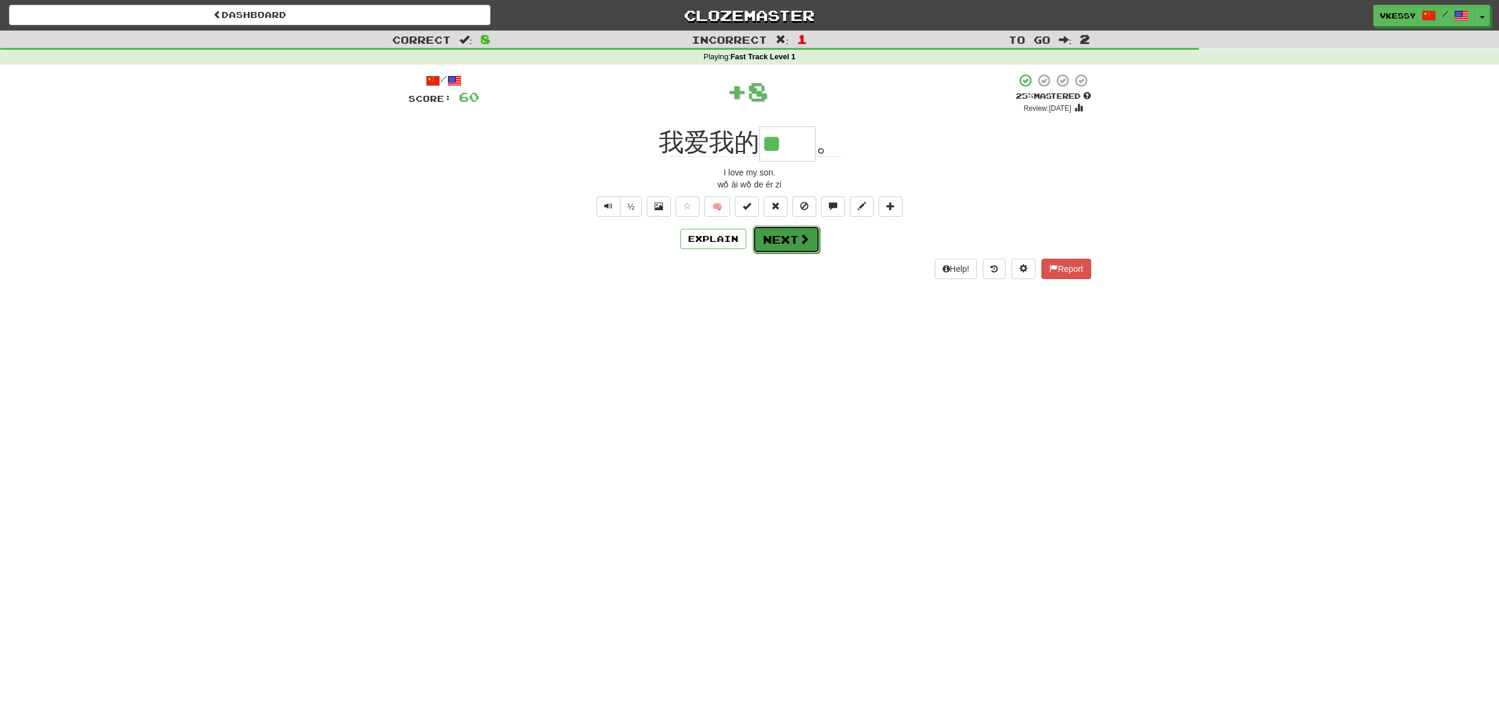
click at [777, 247] on button "Next" at bounding box center [786, 240] width 67 height 28
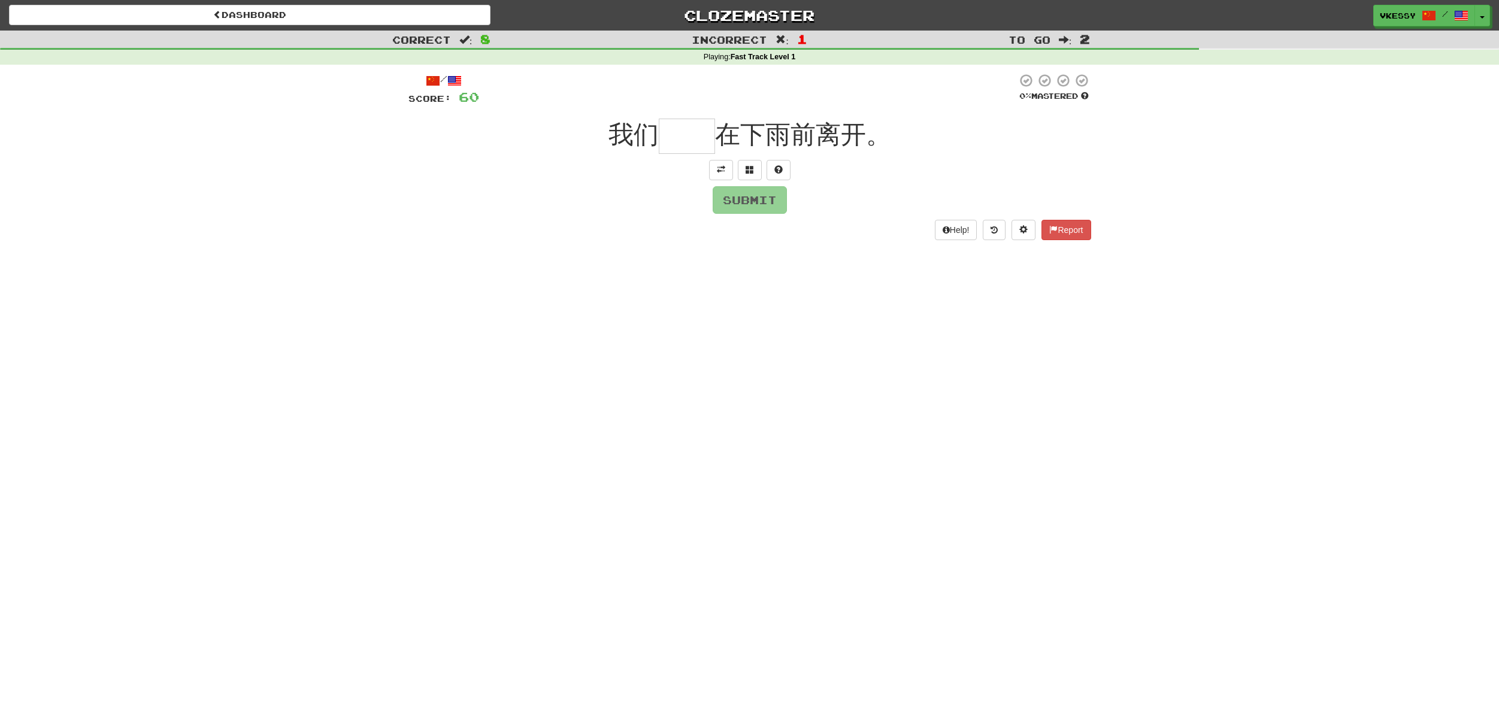
click at [677, 144] on input "text" at bounding box center [687, 136] width 56 height 35
click at [720, 171] on span at bounding box center [721, 169] width 8 height 8
click at [721, 186] on span at bounding box center [721, 186] width 8 height 8
click at [667, 137] on input "text" at bounding box center [687, 136] width 56 height 35
click at [717, 171] on span at bounding box center [721, 169] width 8 height 8
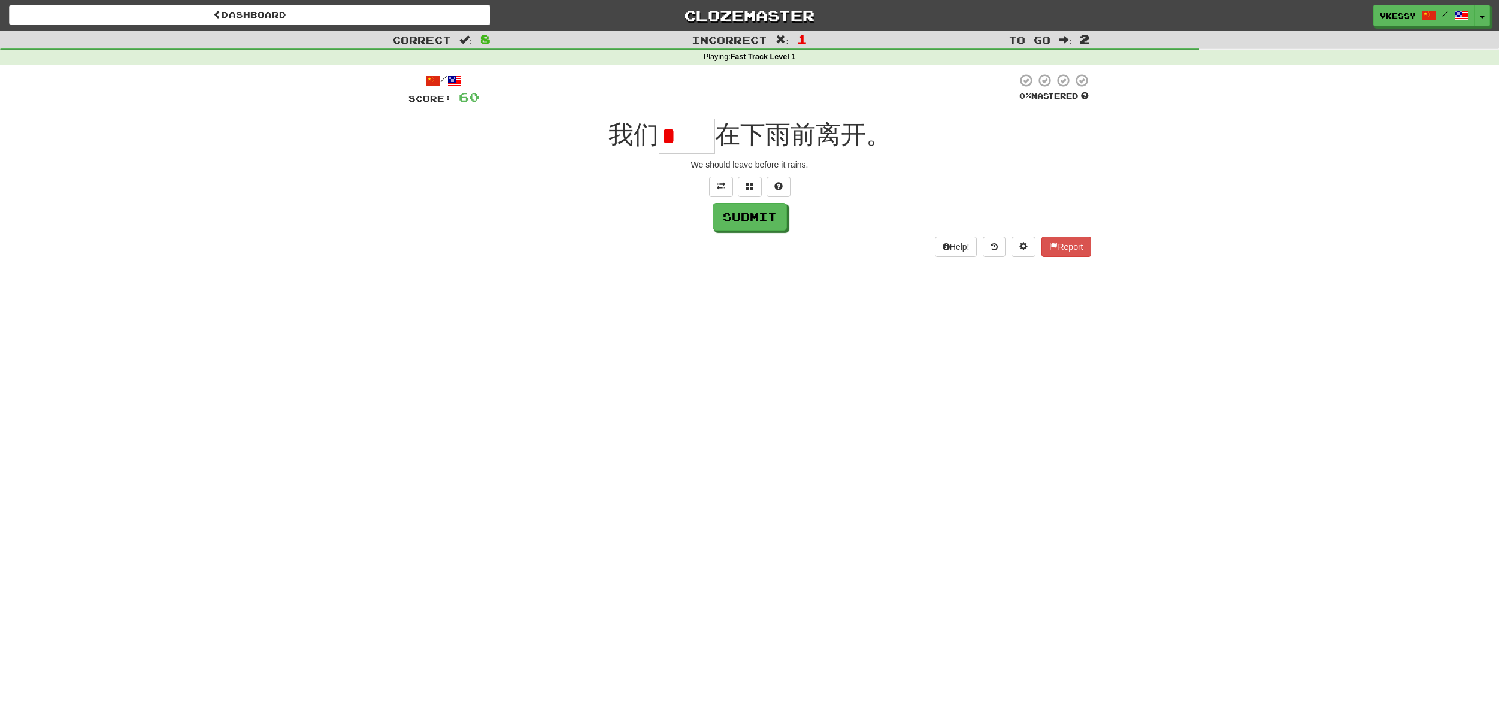
click at [670, 146] on input "*" at bounding box center [687, 136] width 56 height 35
click at [745, 191] on button at bounding box center [750, 187] width 24 height 20
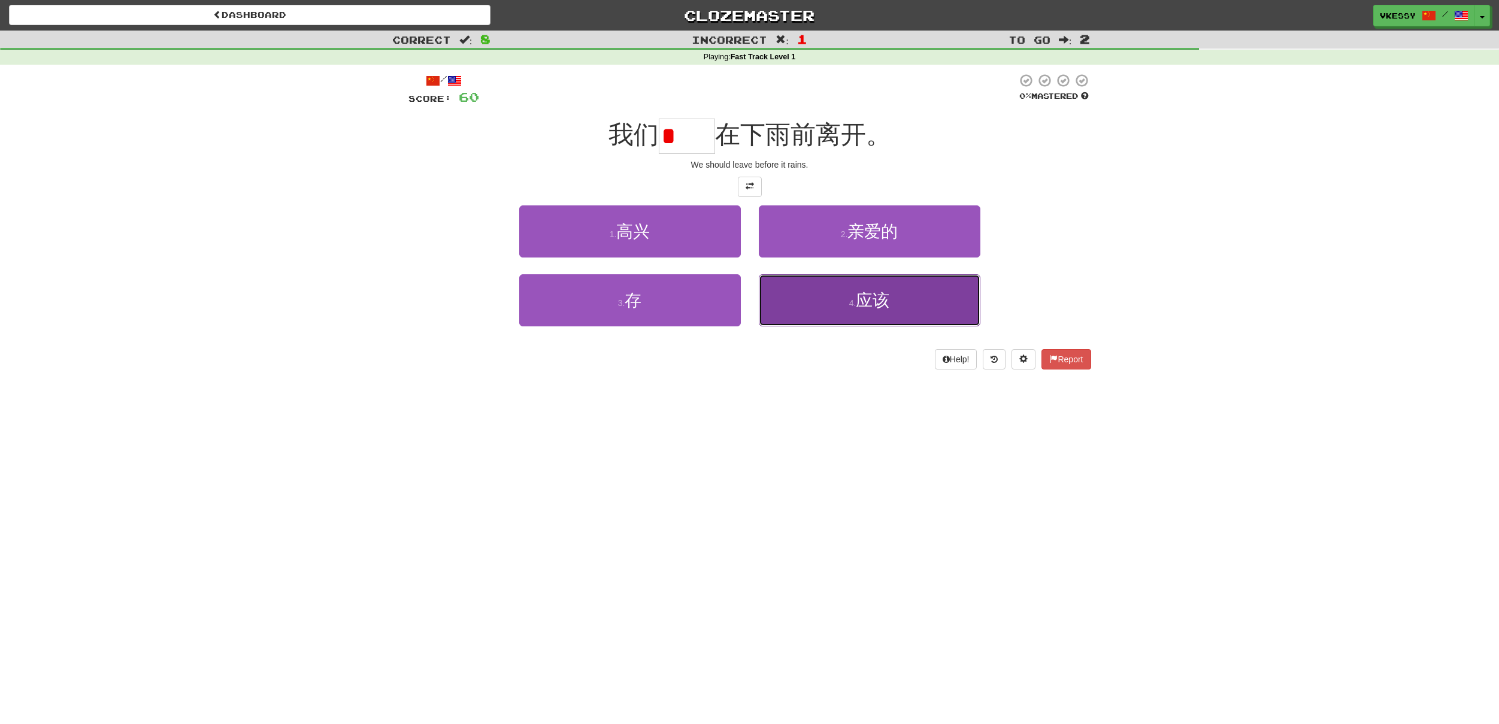
click at [796, 310] on button "4 . 应该" at bounding box center [870, 300] width 222 height 52
type input "**"
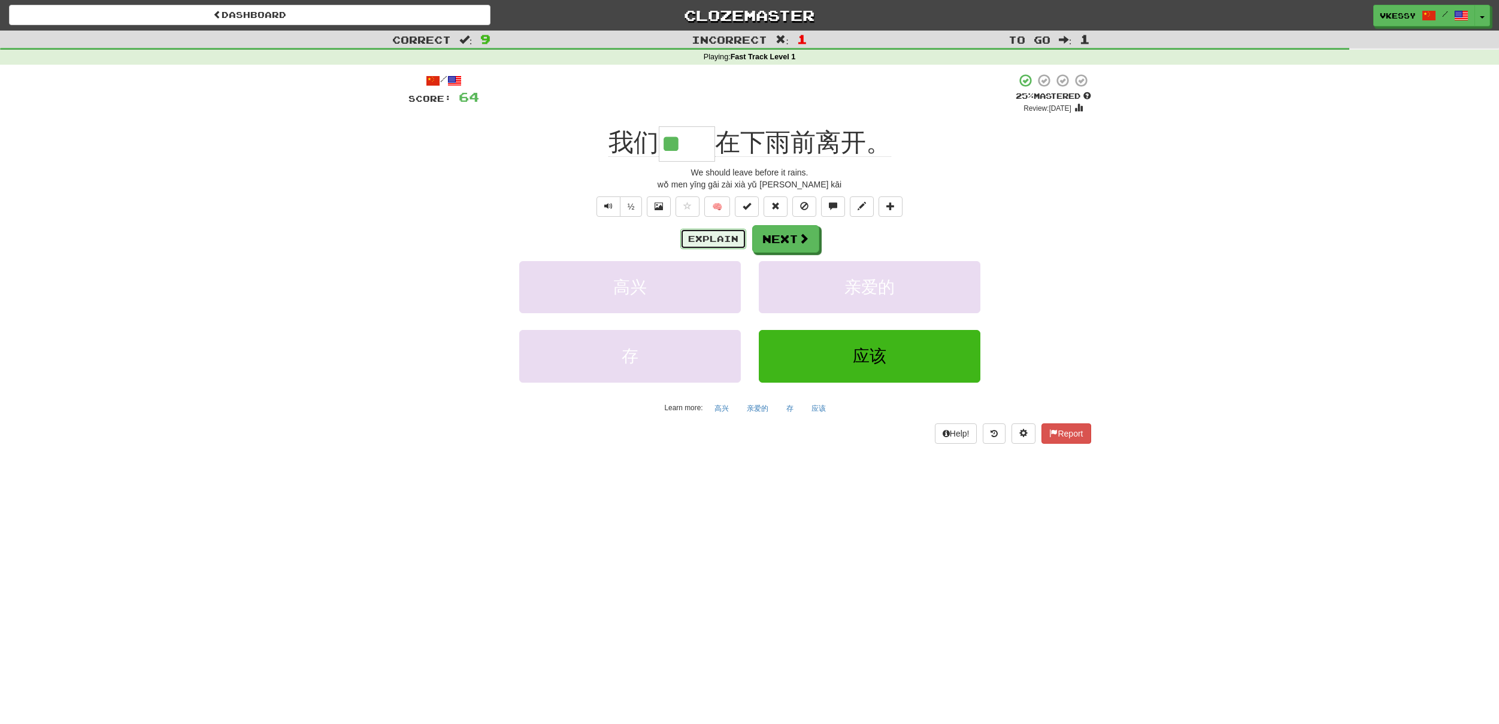
click at [715, 240] on button "Explain" at bounding box center [713, 239] width 66 height 20
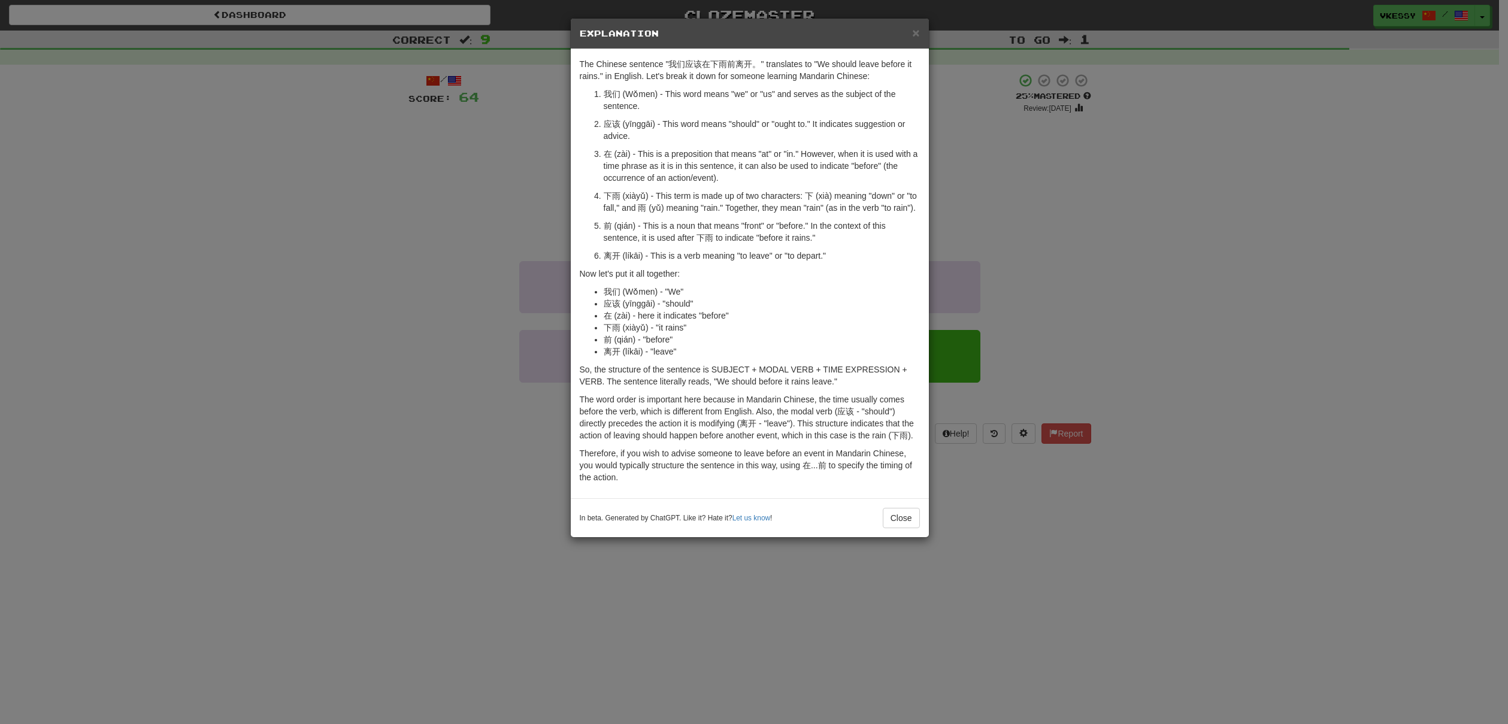
click at [1041, 244] on div "× Explanation The Chinese sentence "我们应该在下雨前离开。" translates to "We should leave…" at bounding box center [754, 362] width 1508 height 724
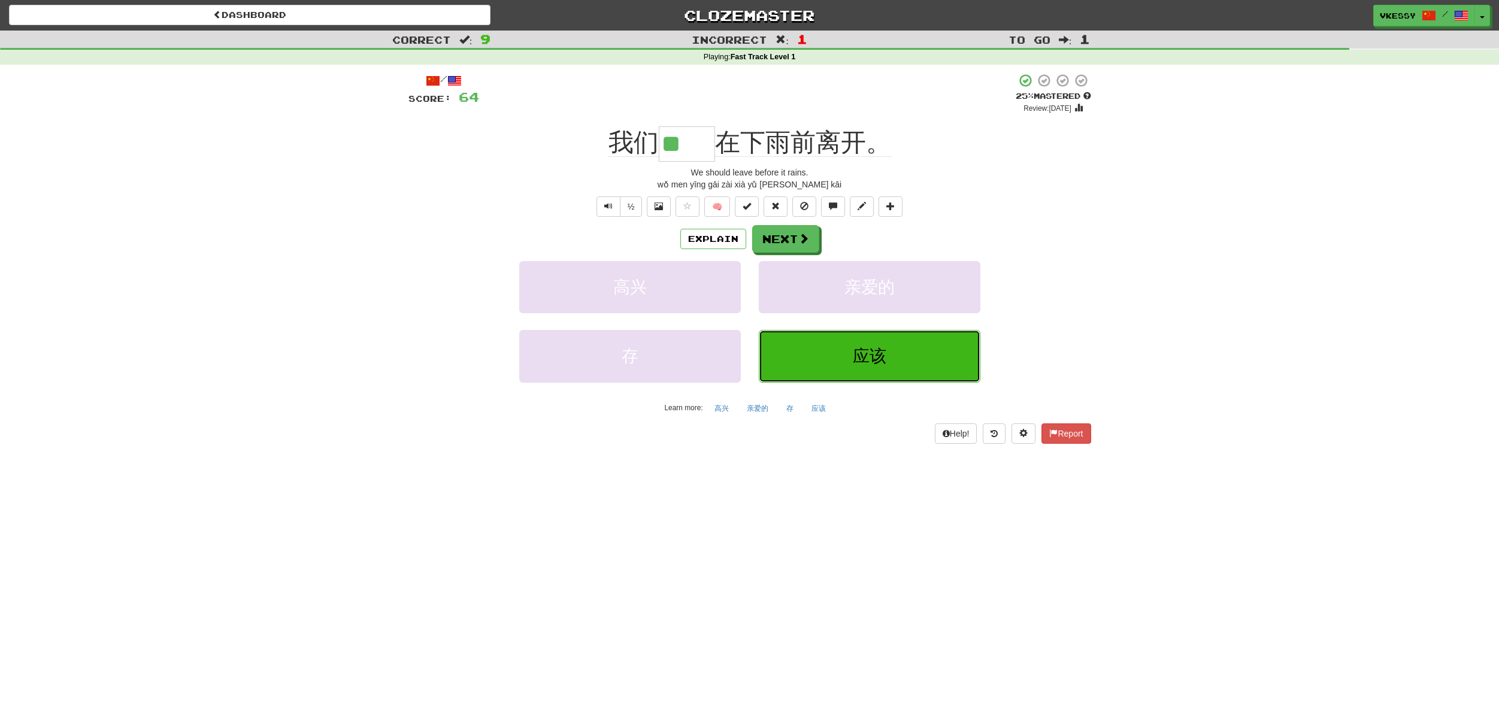
click at [849, 370] on button "应该" at bounding box center [870, 356] width 222 height 52
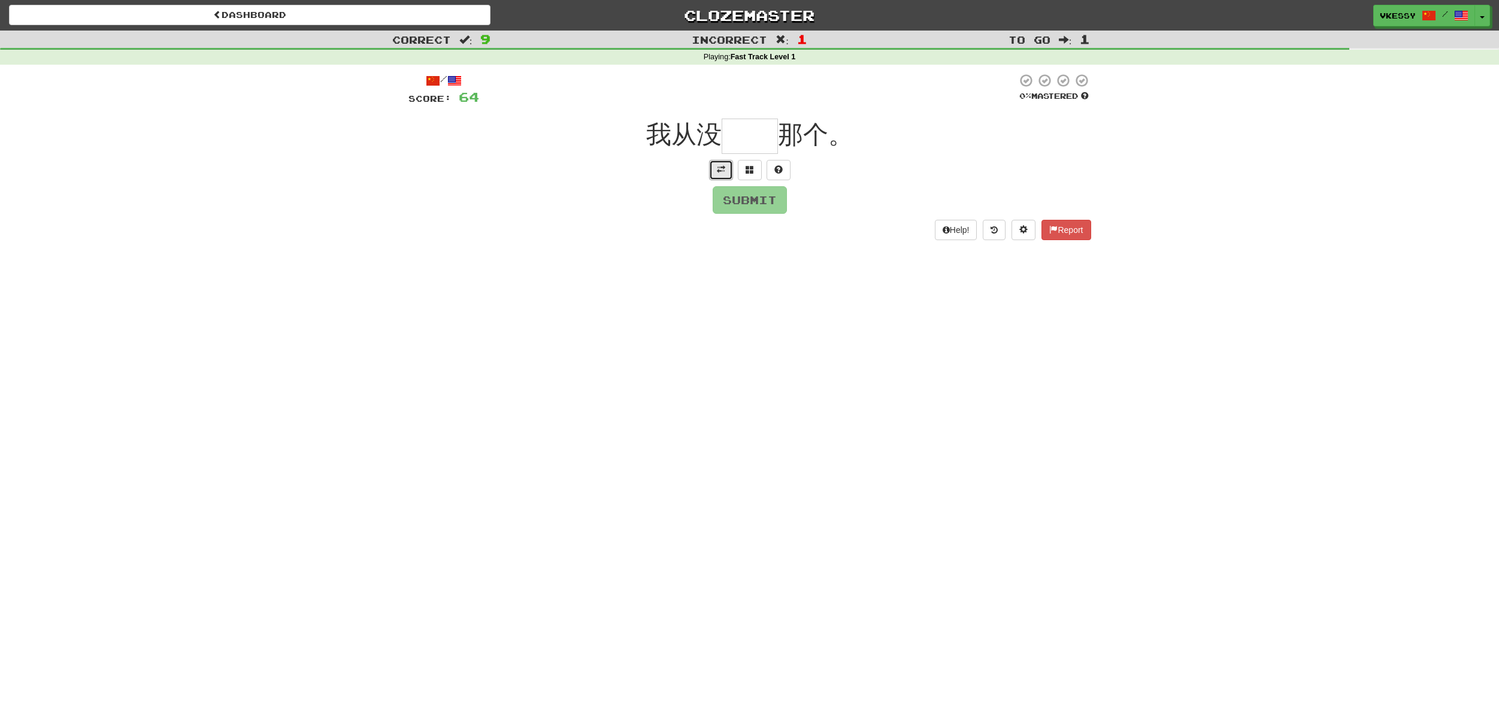
click at [725, 172] on span at bounding box center [721, 169] width 8 height 8
click at [726, 186] on button at bounding box center [721, 187] width 24 height 20
click at [742, 138] on input "text" at bounding box center [750, 136] width 56 height 35
click at [715, 169] on button at bounding box center [721, 170] width 24 height 20
click at [719, 179] on button at bounding box center [721, 187] width 24 height 20
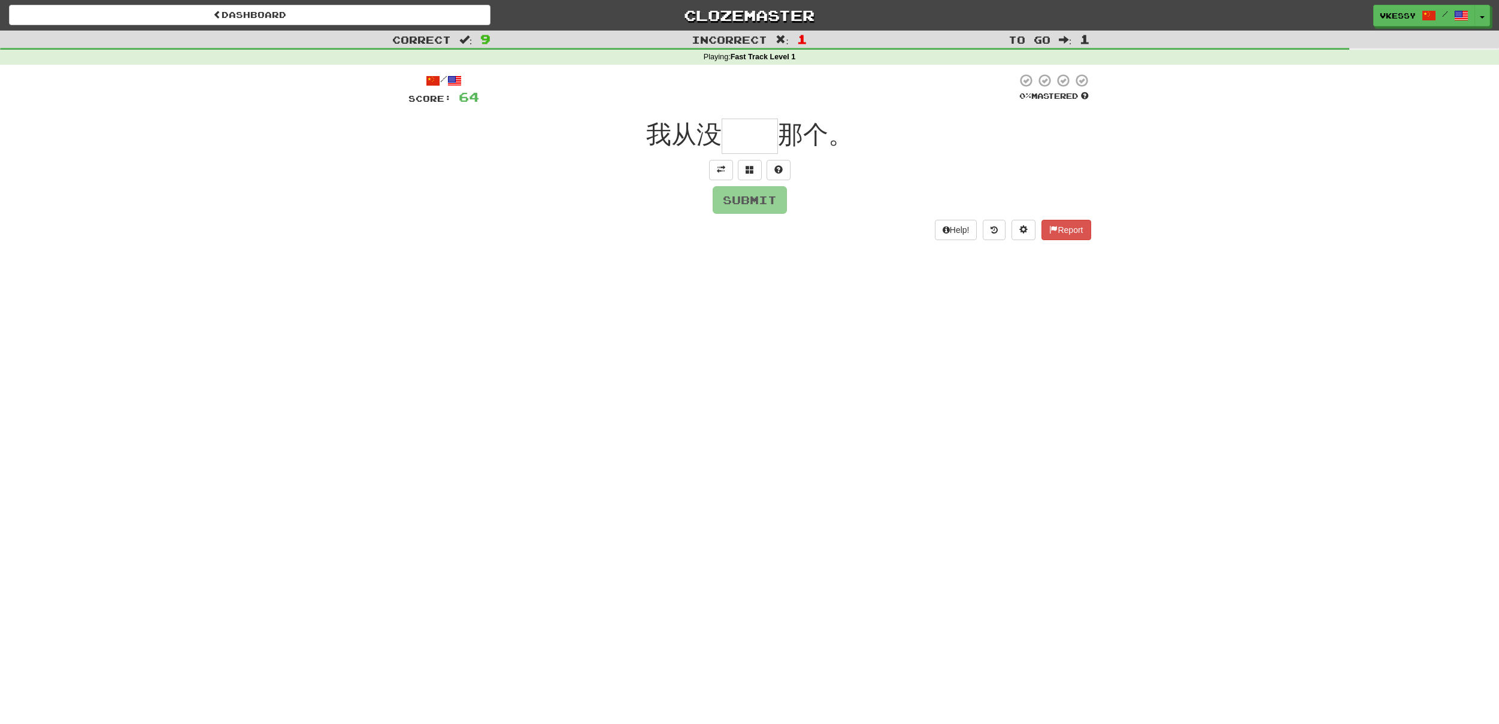
click at [738, 135] on input "text" at bounding box center [750, 136] width 56 height 35
click at [746, 162] on button at bounding box center [750, 170] width 24 height 20
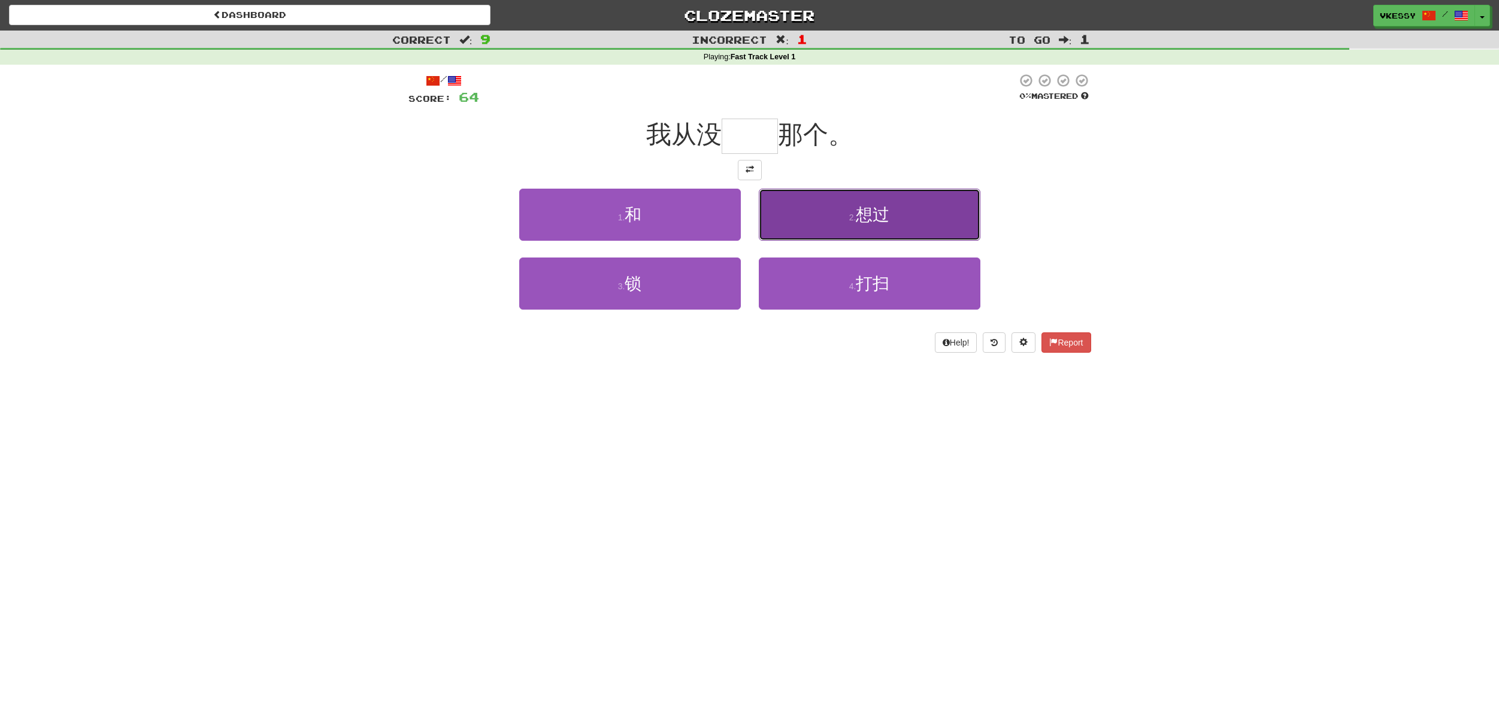
click at [828, 214] on button "2 . 想过" at bounding box center [870, 215] width 222 height 52
type input "**"
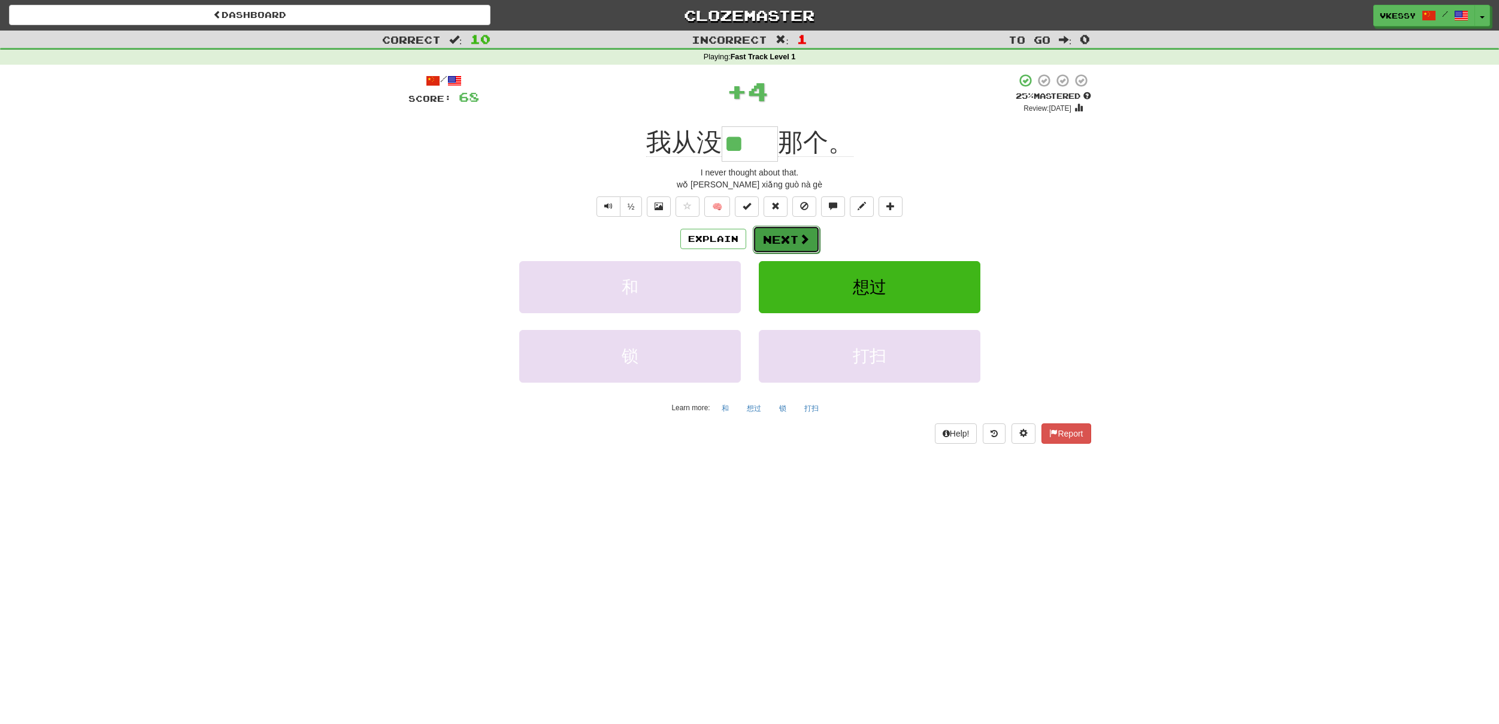
click at [786, 247] on button "Next" at bounding box center [786, 240] width 67 height 28
